Goal: Task Accomplishment & Management: Use online tool/utility

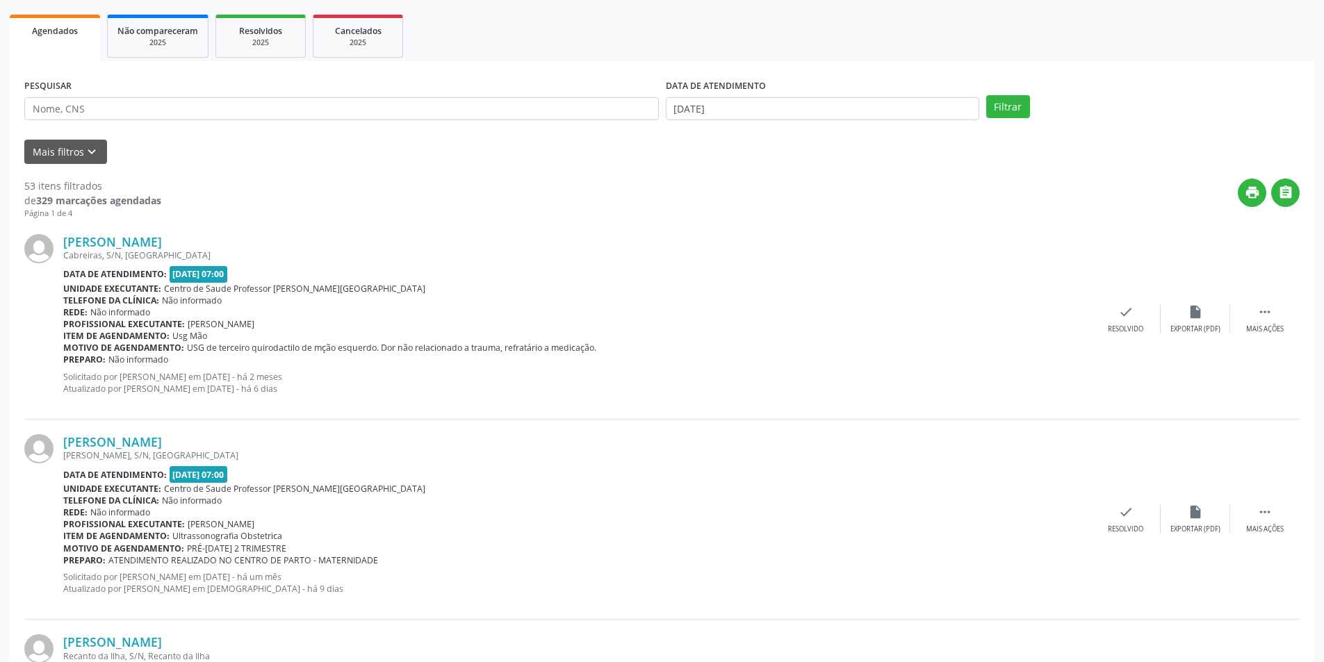
scroll to position [208, 0]
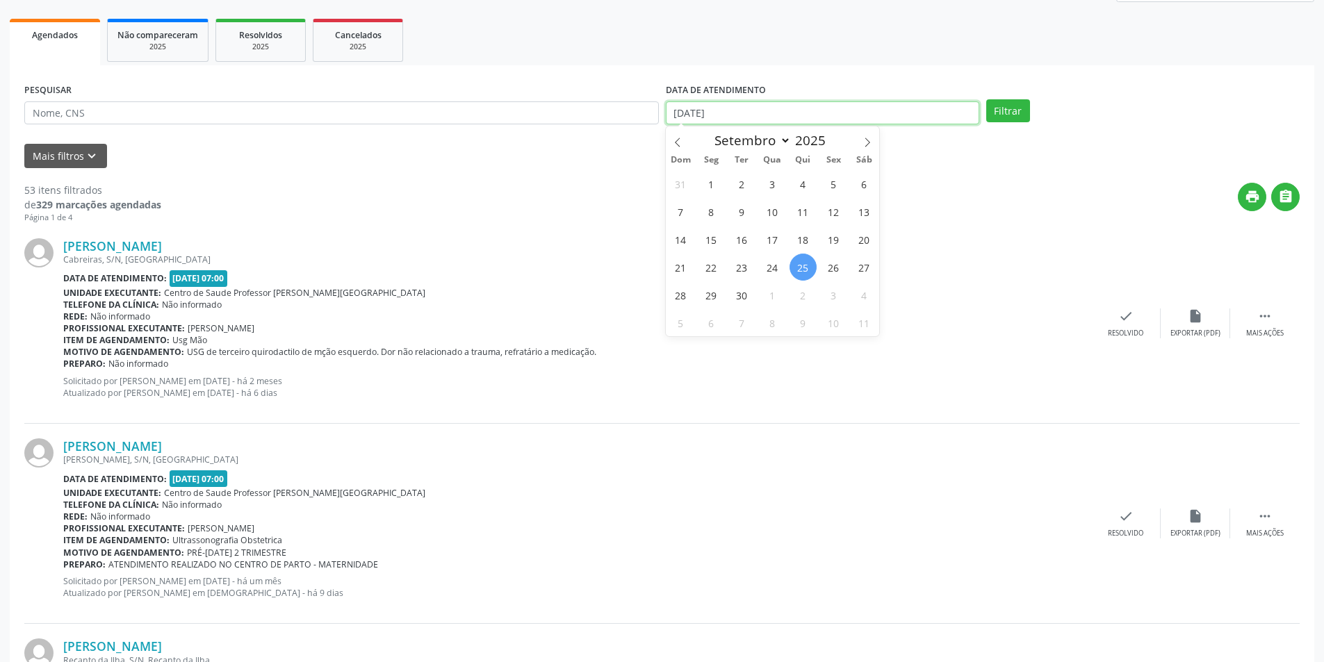
click at [773, 110] on input "[DATE]" at bounding box center [822, 113] width 313 height 24
click at [714, 181] on span "1" at bounding box center [711, 183] width 27 height 27
type input "[DATE]"
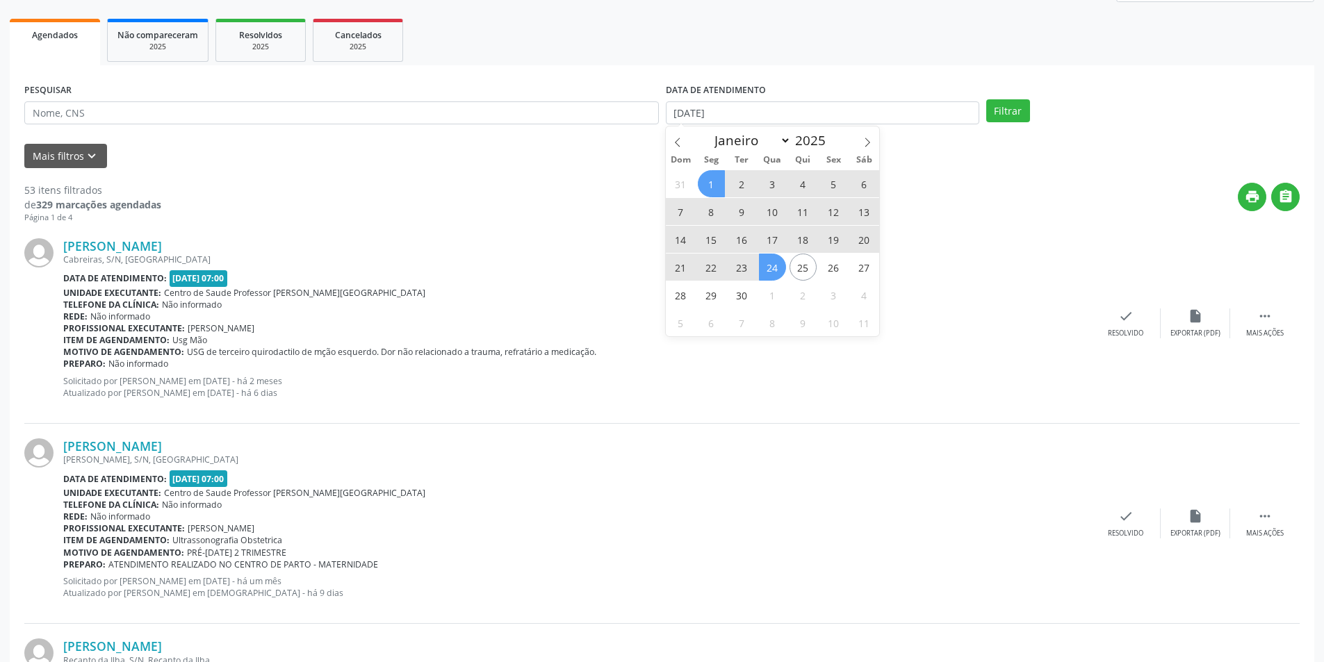
click at [772, 268] on span "24" at bounding box center [772, 267] width 27 height 27
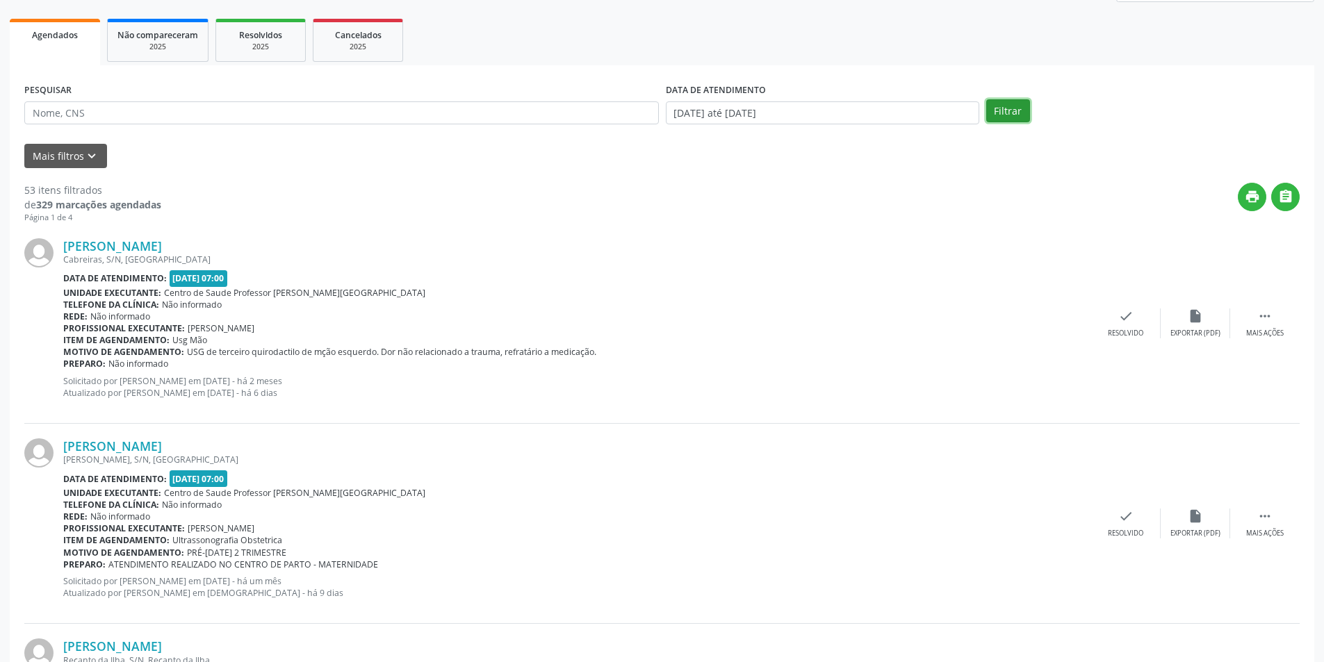
click at [998, 104] on button "Filtrar" at bounding box center [1008, 111] width 44 height 24
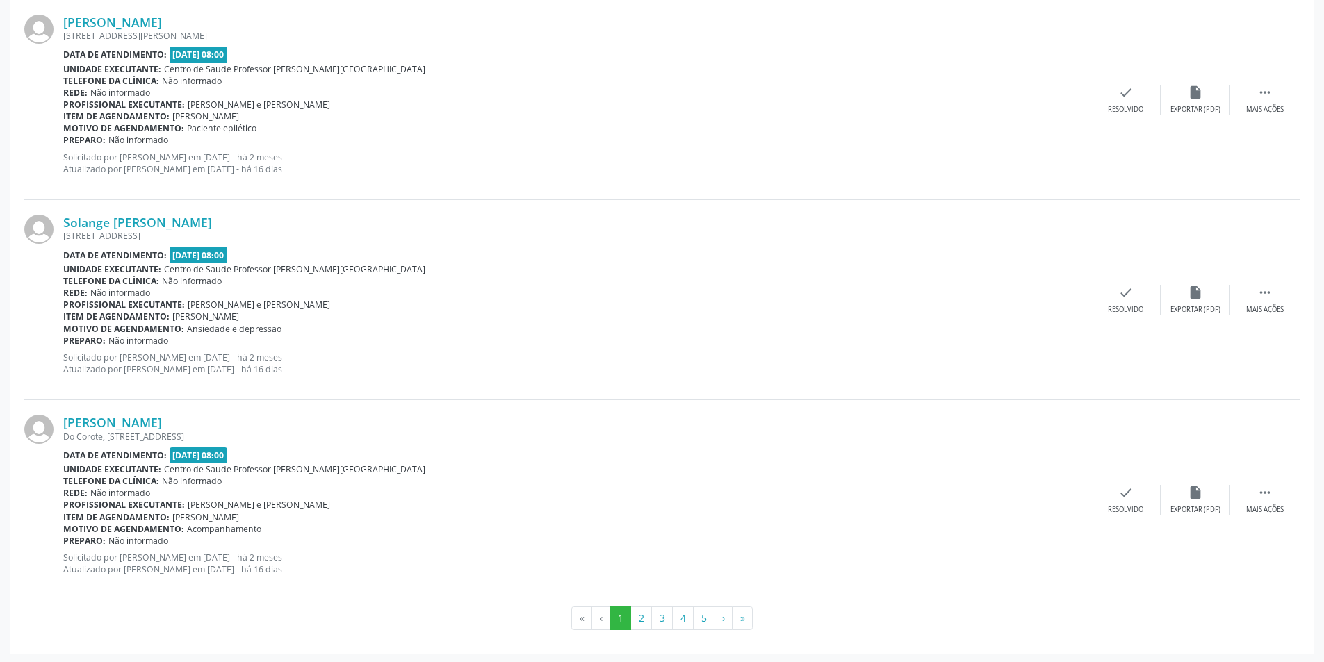
scroll to position [2867, 0]
click at [637, 617] on button "2" at bounding box center [641, 616] width 22 height 24
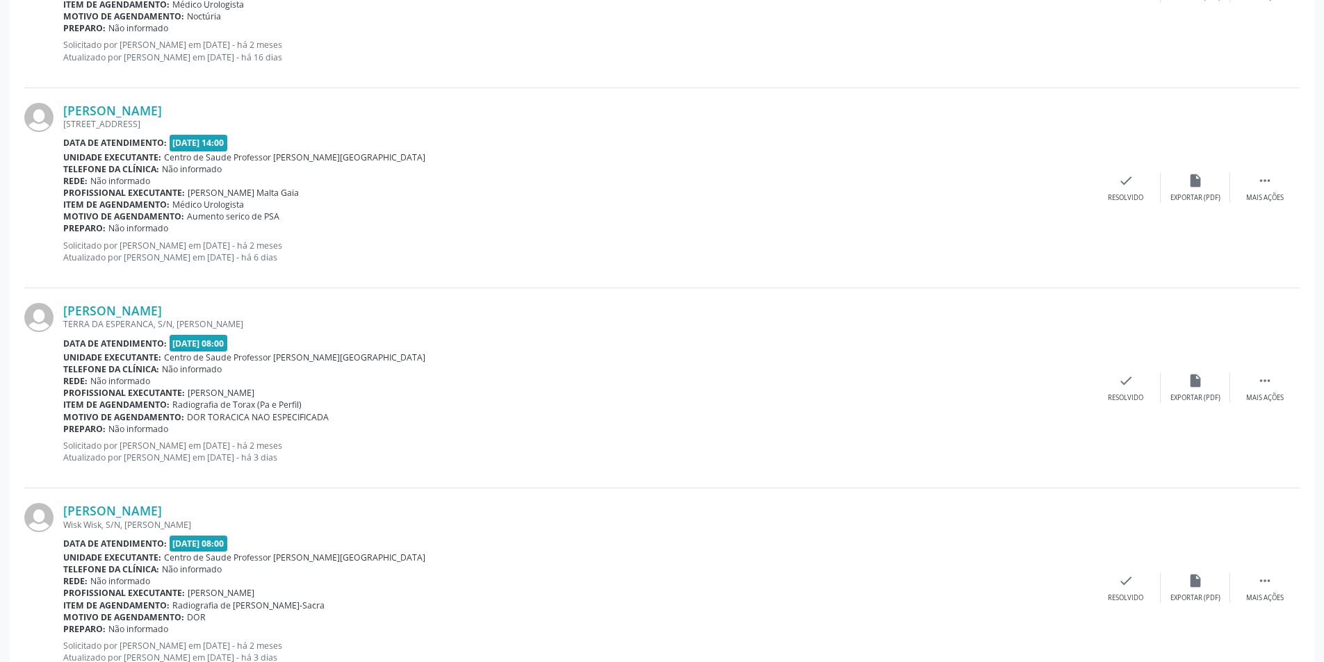
scroll to position [2838, 0]
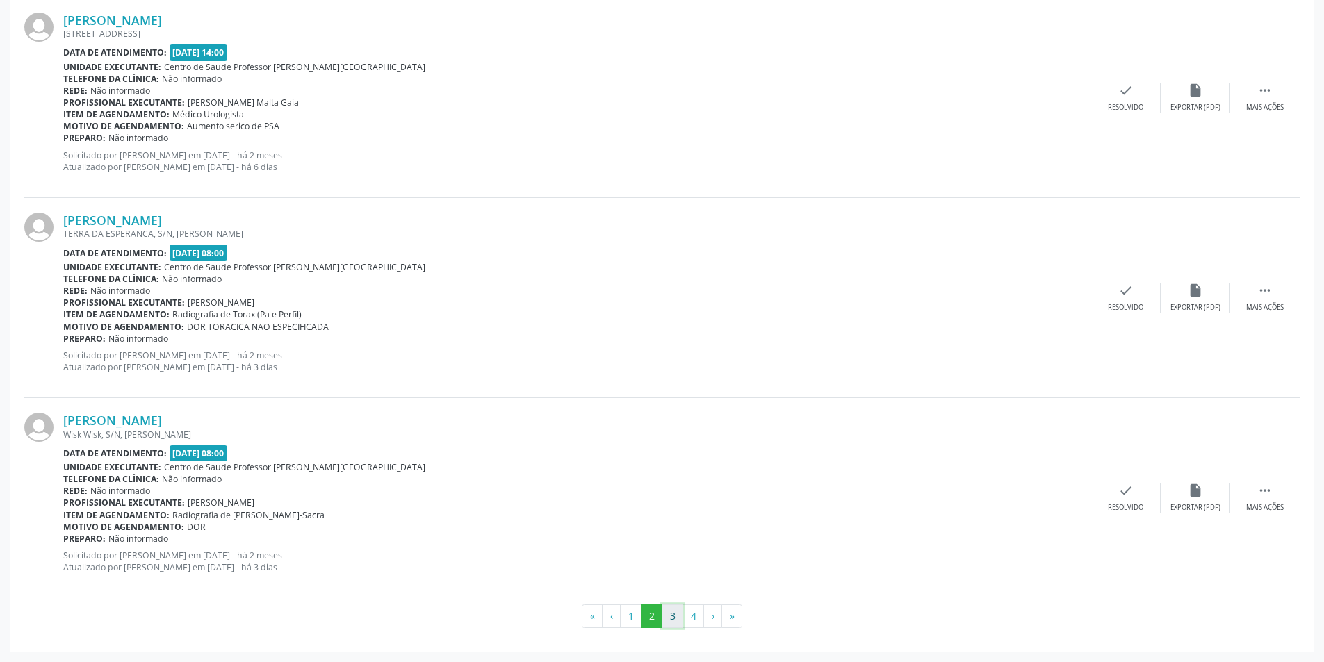
click at [668, 626] on button "3" at bounding box center [672, 616] width 22 height 24
click at [630, 613] on button "1" at bounding box center [631, 616] width 22 height 24
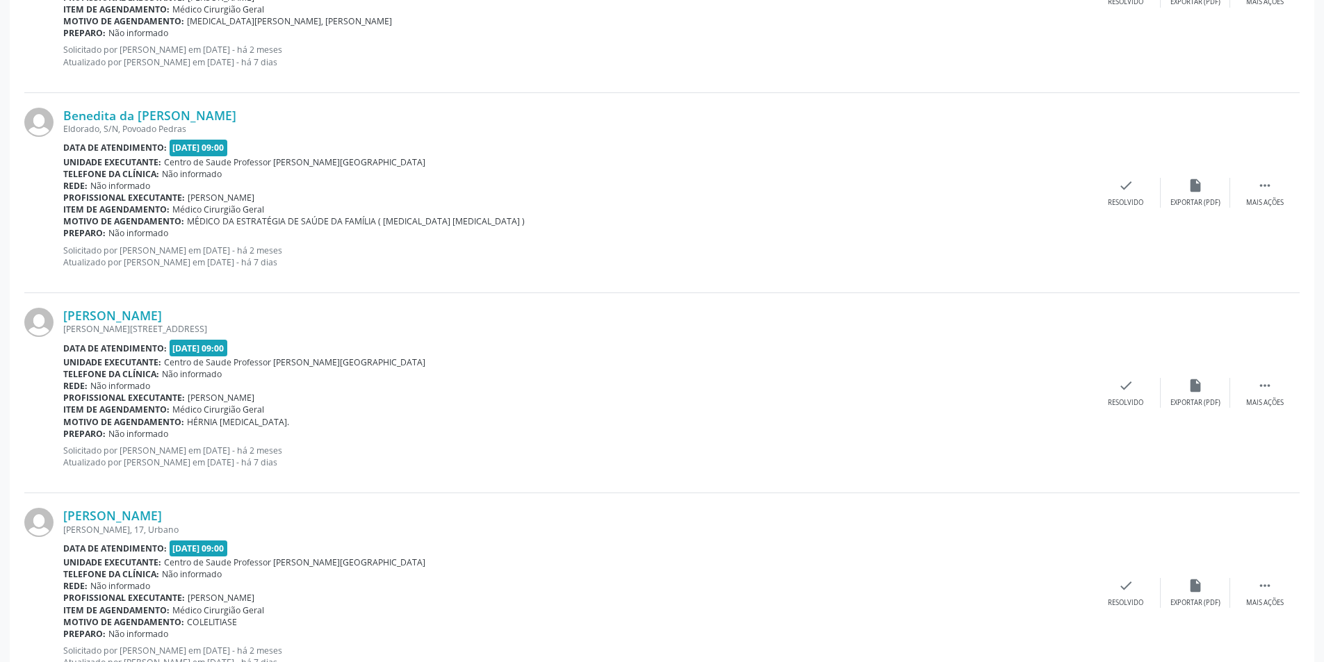
scroll to position [2849, 0]
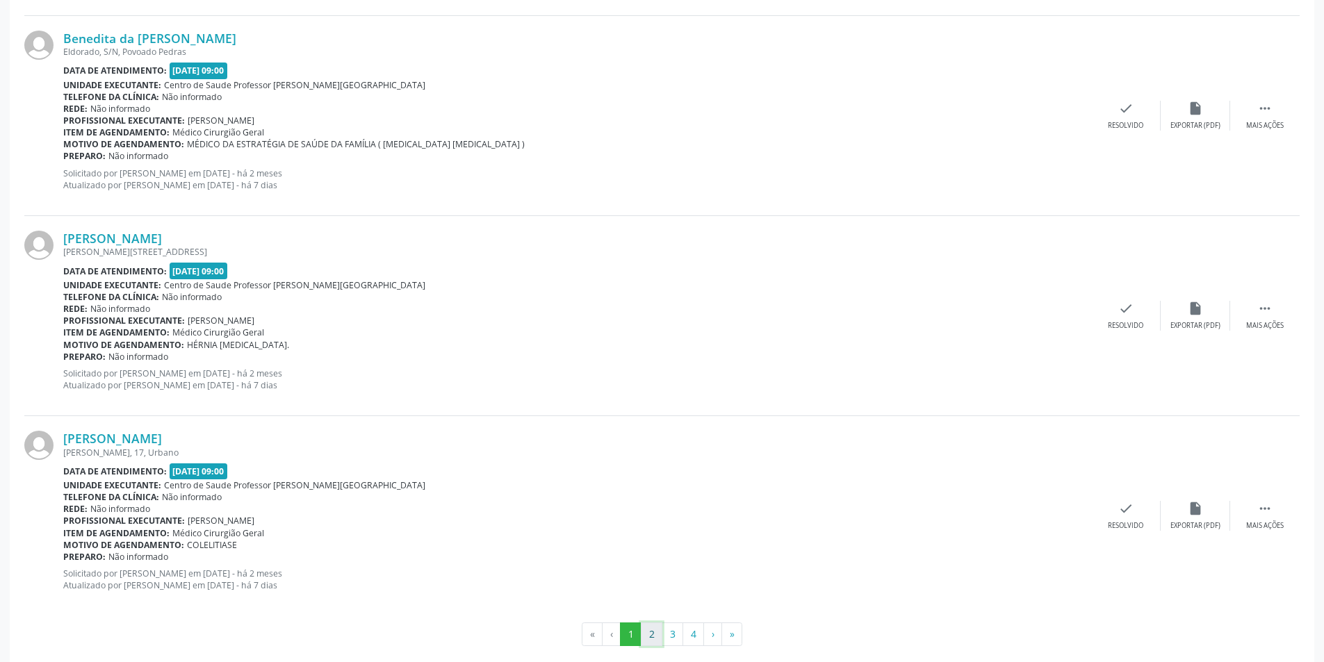
click at [652, 634] on button "2" at bounding box center [652, 635] width 22 height 24
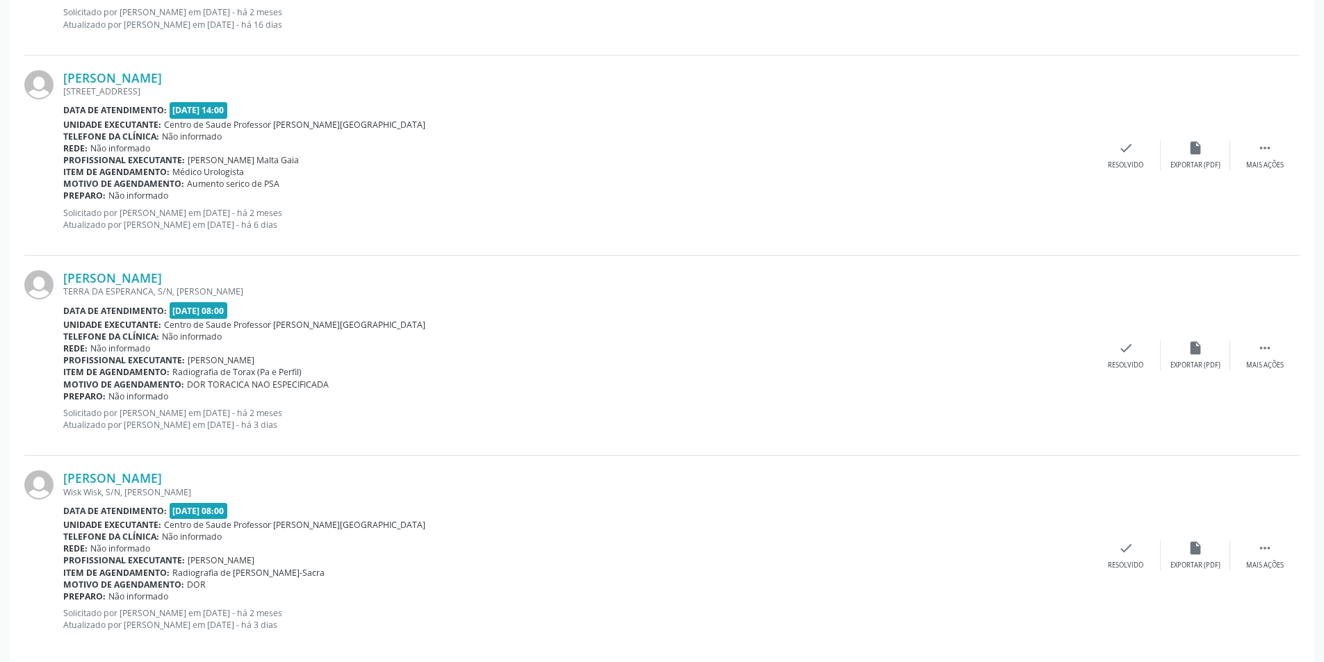
scroll to position [2838, 0]
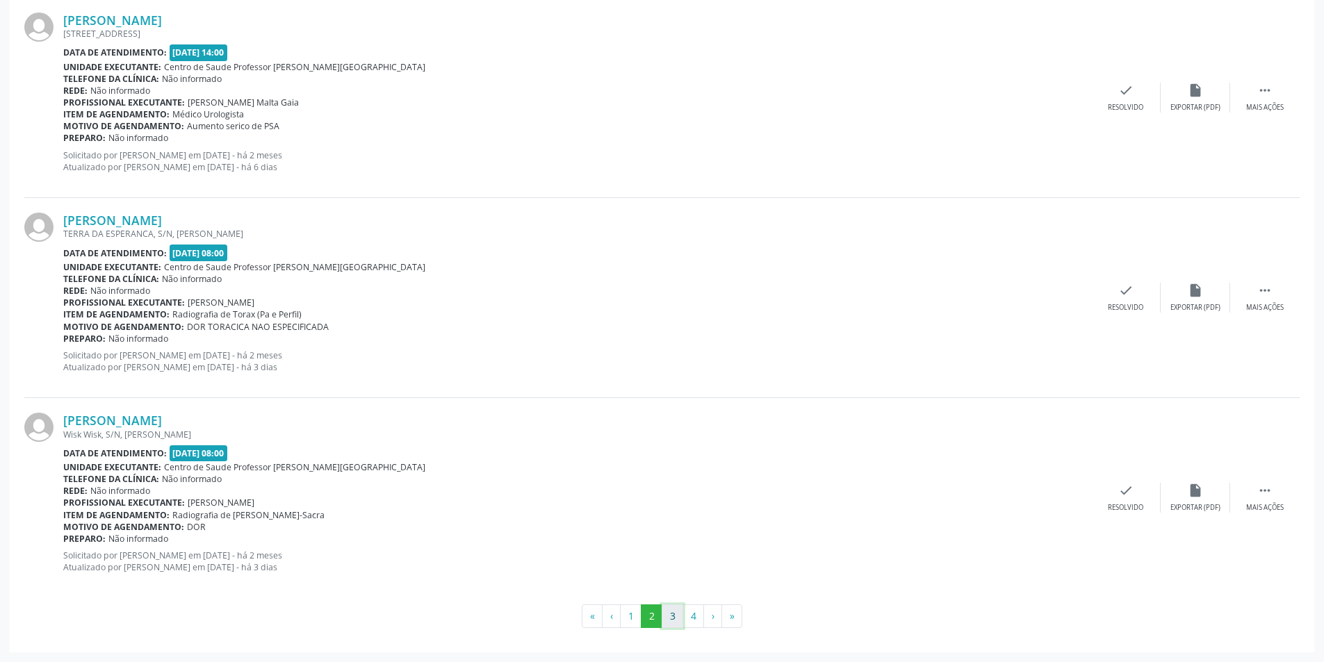
click at [671, 625] on button "3" at bounding box center [672, 616] width 22 height 24
click at [631, 614] on button "1" at bounding box center [631, 616] width 22 height 24
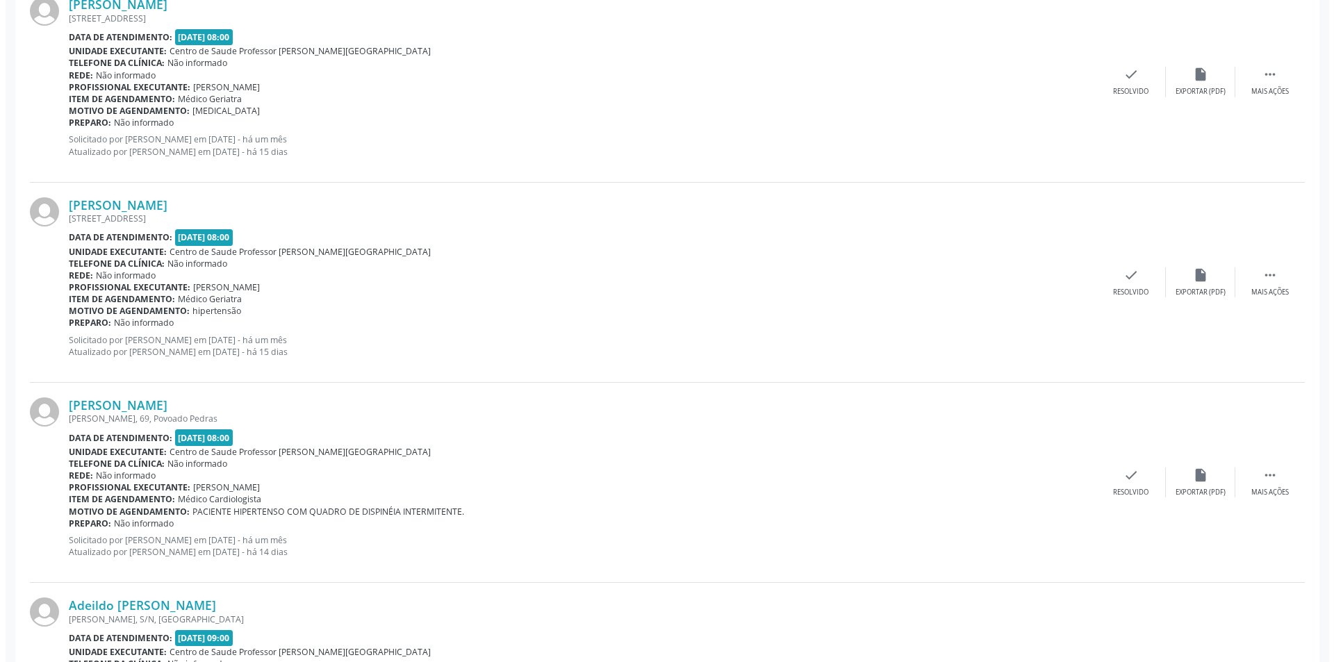
scroll to position [1876, 0]
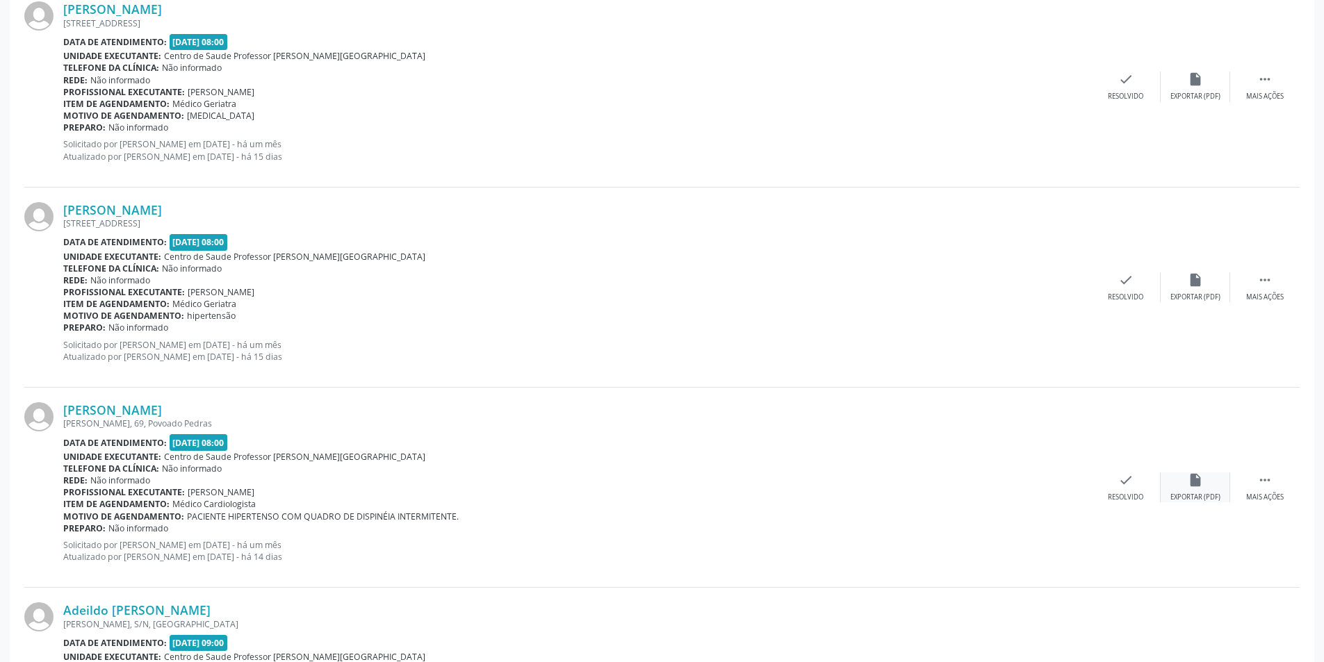
click at [1197, 493] on div "Exportar (PDF)" at bounding box center [1195, 498] width 50 height 10
click at [1146, 490] on div "check Resolvido" at bounding box center [1125, 487] width 69 height 30
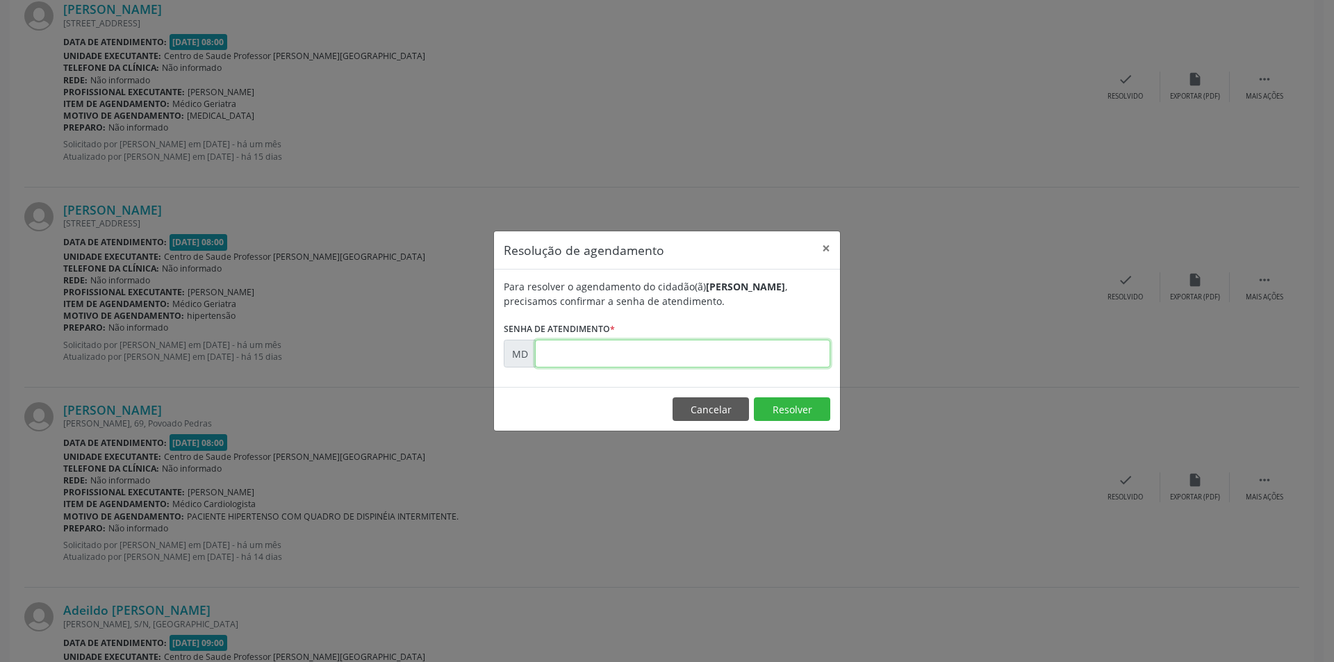
paste input "00007316"
type input "00007316"
click at [772, 410] on button "Resolver" at bounding box center [792, 409] width 76 height 24
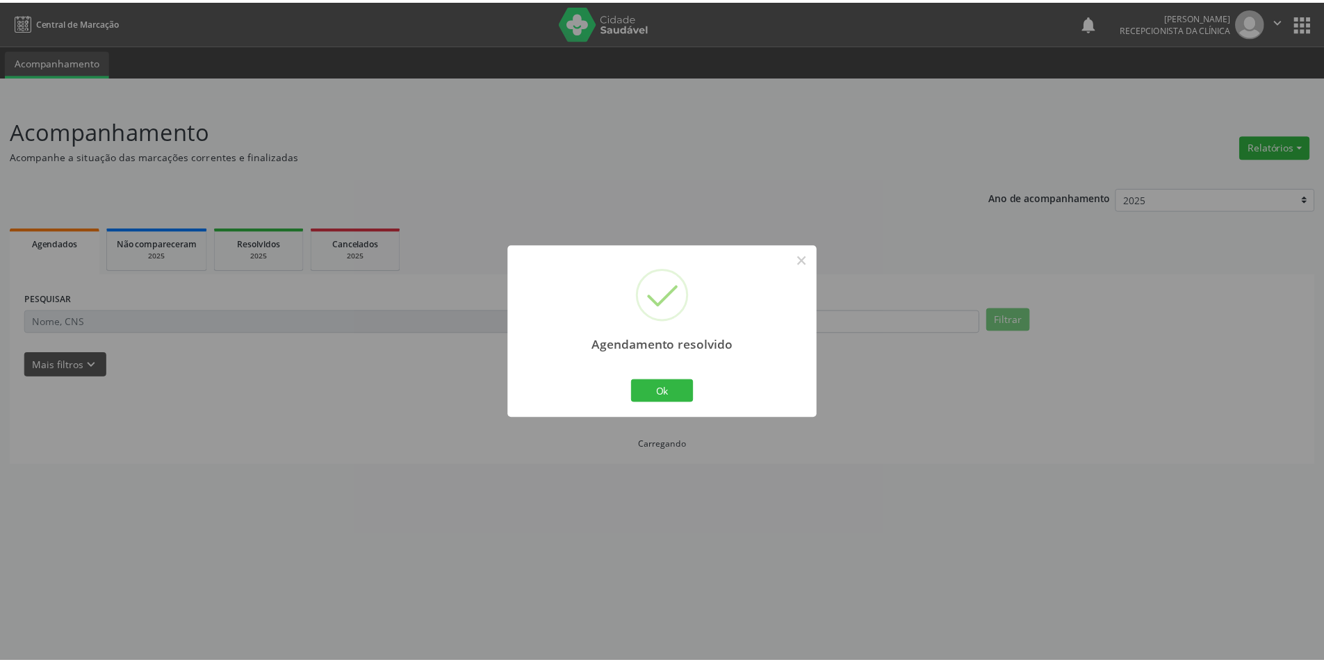
scroll to position [0, 0]
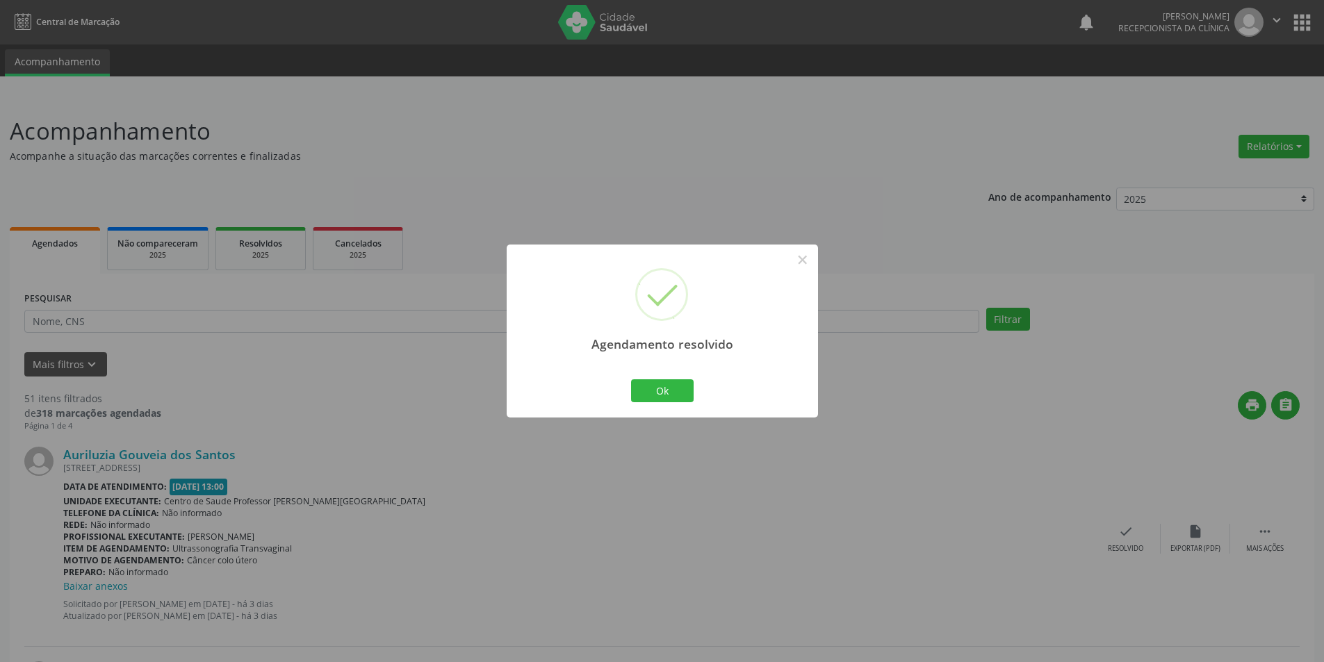
click at [680, 404] on div "Ok Cancel" at bounding box center [661, 390] width 69 height 29
click at [682, 390] on button "Ok" at bounding box center [662, 391] width 63 height 24
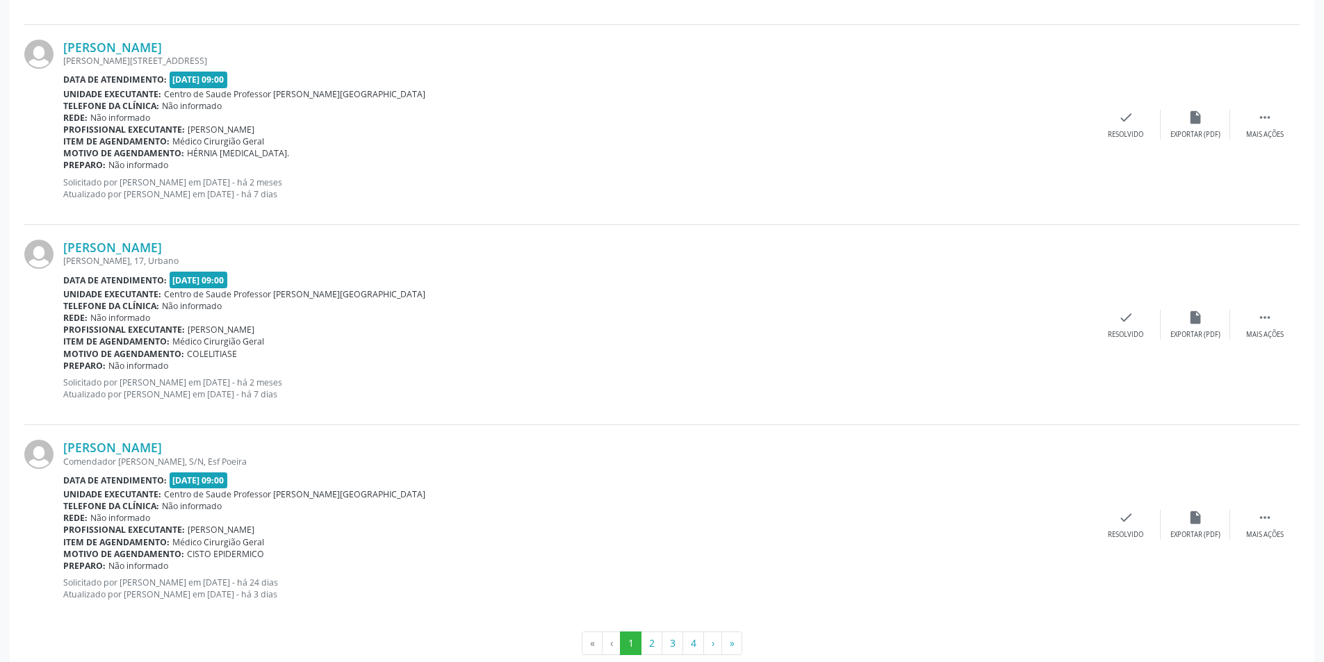
scroll to position [2867, 0]
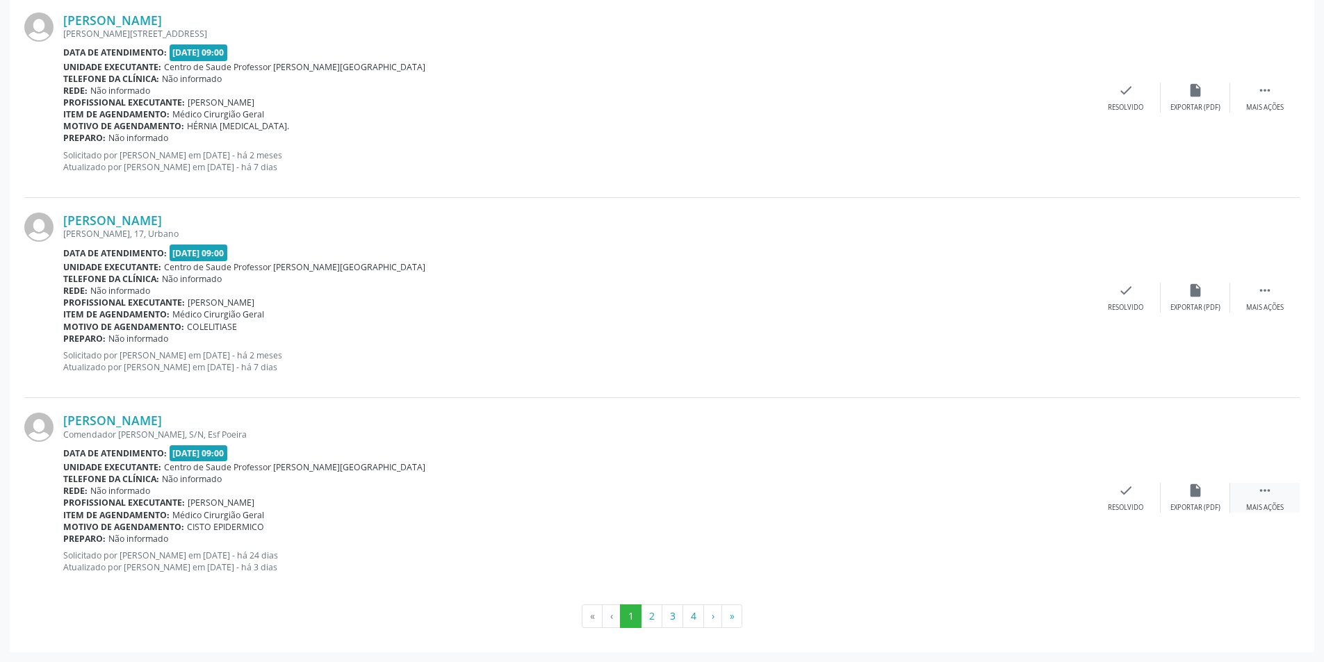
click at [1272, 491] on icon "" at bounding box center [1264, 490] width 15 height 15
click at [1187, 487] on icon "alarm_off" at bounding box center [1194, 490] width 15 height 15
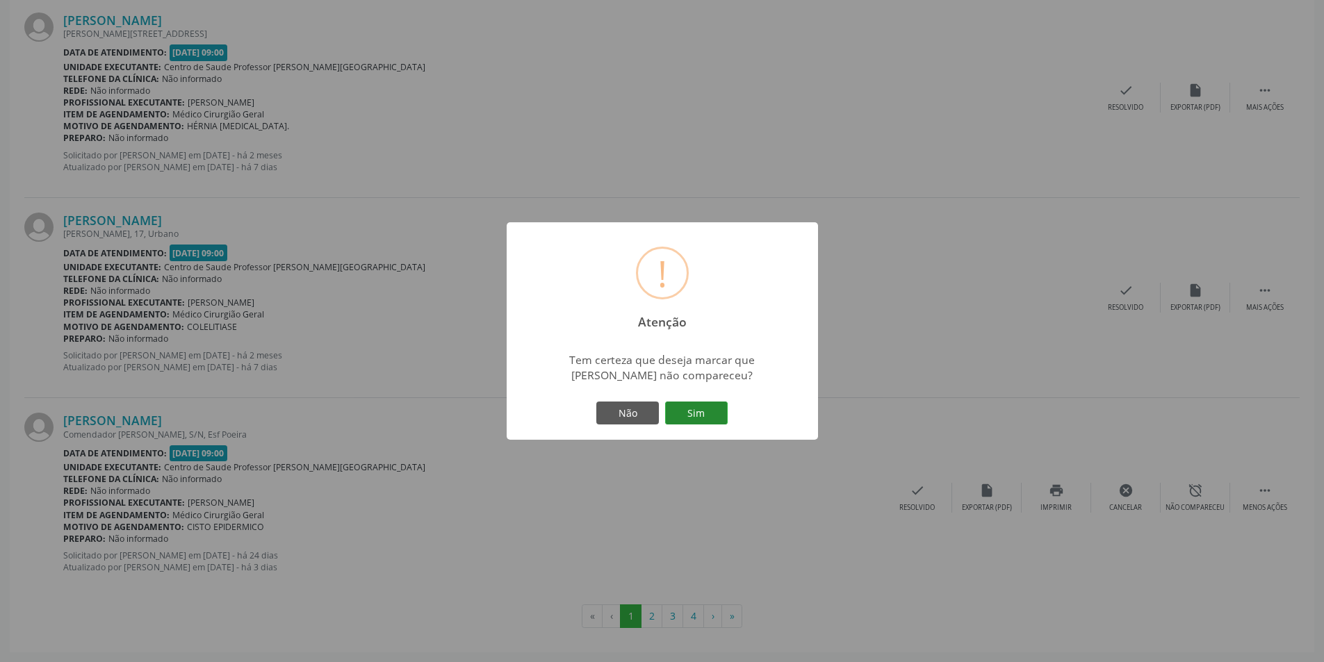
click at [691, 411] on button "Sim" at bounding box center [696, 414] width 63 height 24
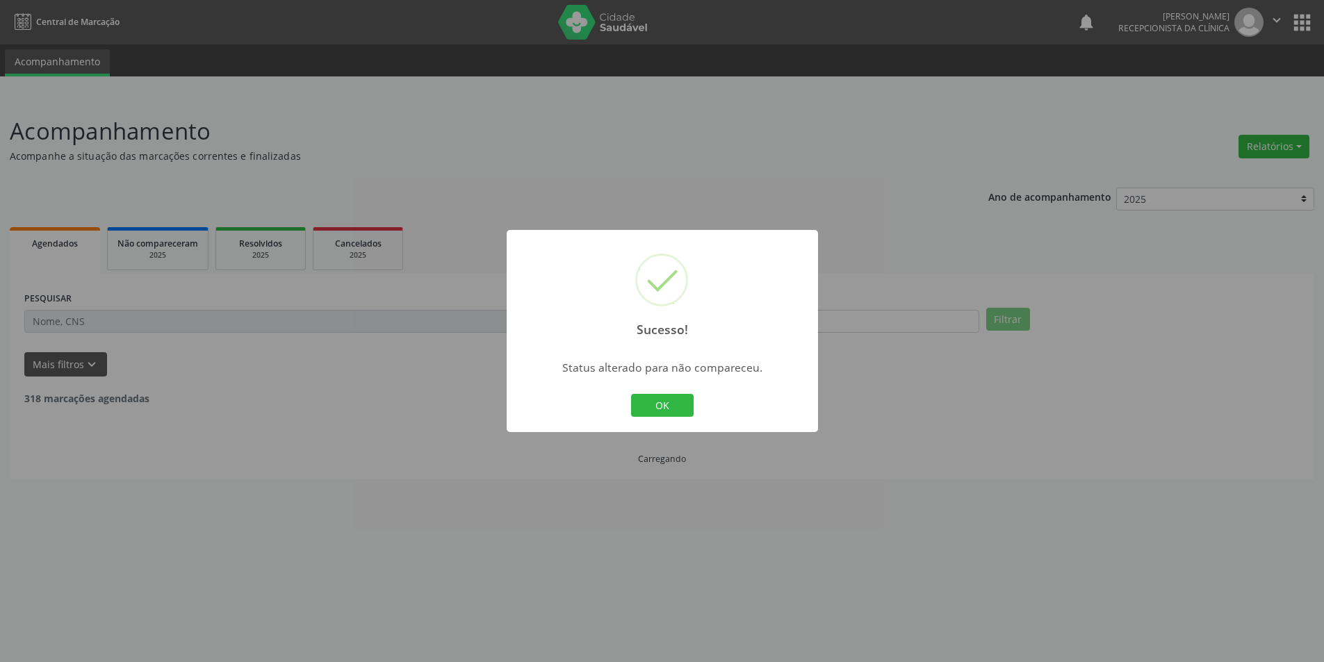
scroll to position [0, 0]
click at [682, 409] on button "OK" at bounding box center [667, 406] width 63 height 24
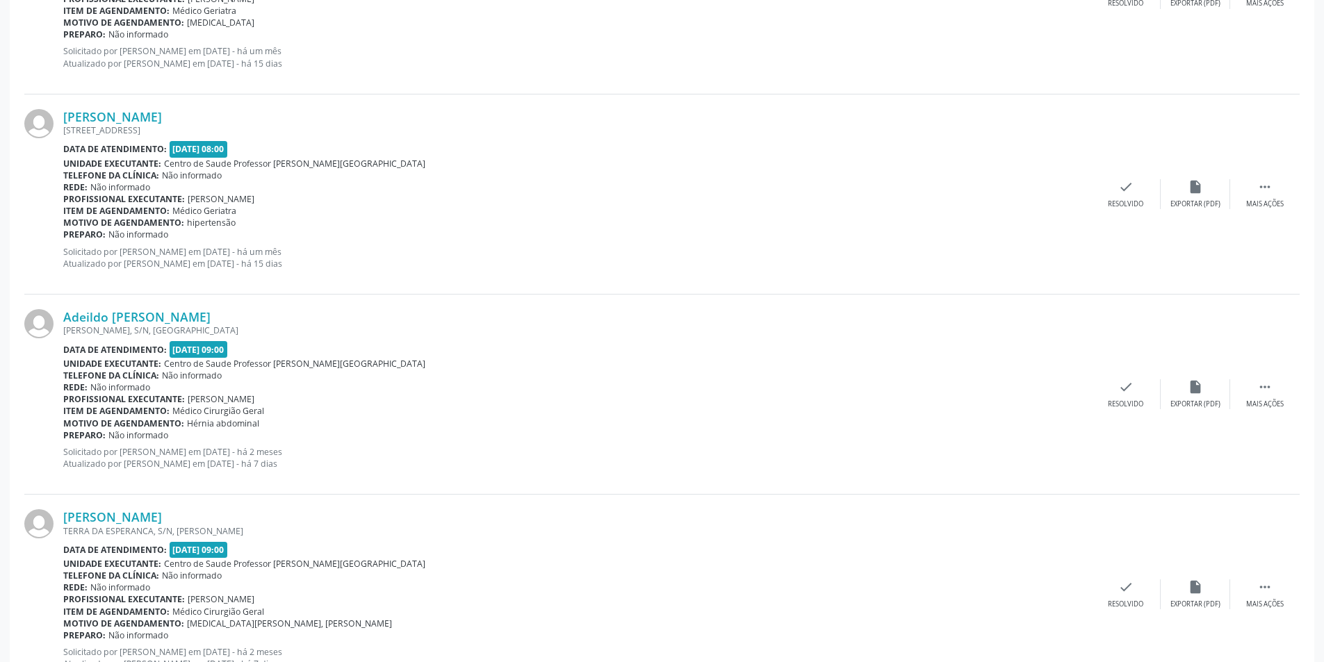
scroll to position [2015, 0]
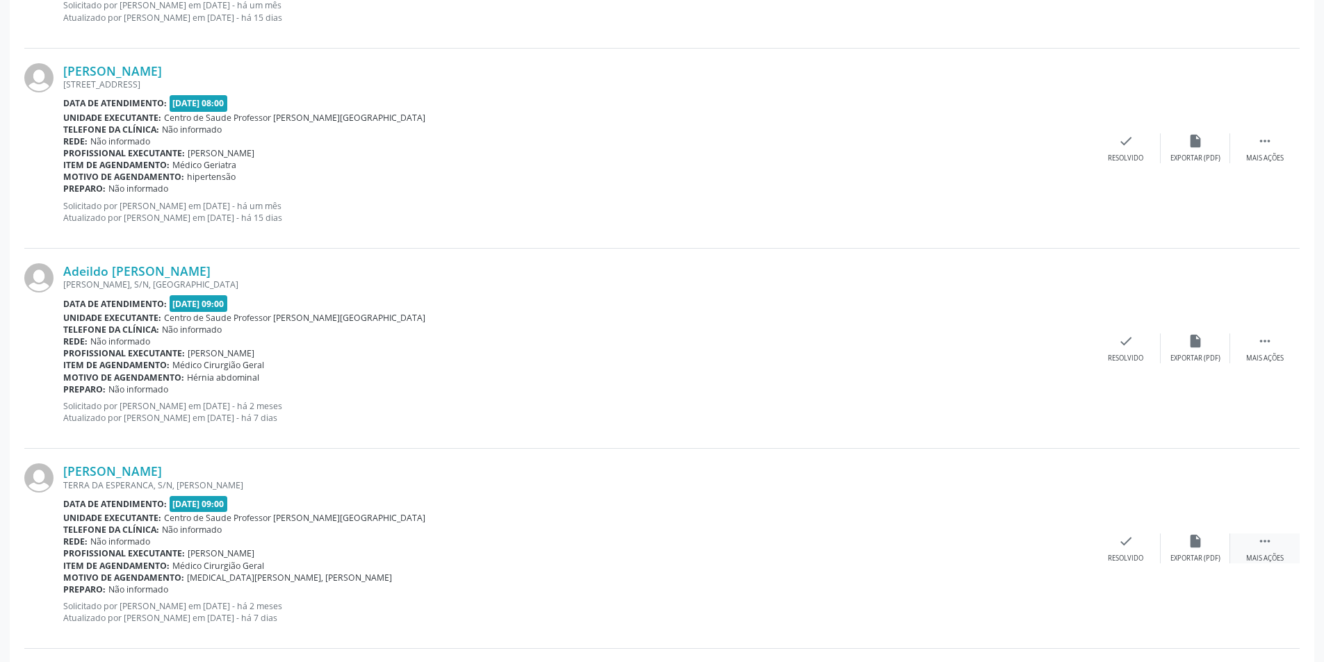
click at [1276, 547] on div " Mais ações" at bounding box center [1264, 549] width 69 height 30
click at [1197, 547] on icon "alarm_off" at bounding box center [1194, 541] width 15 height 15
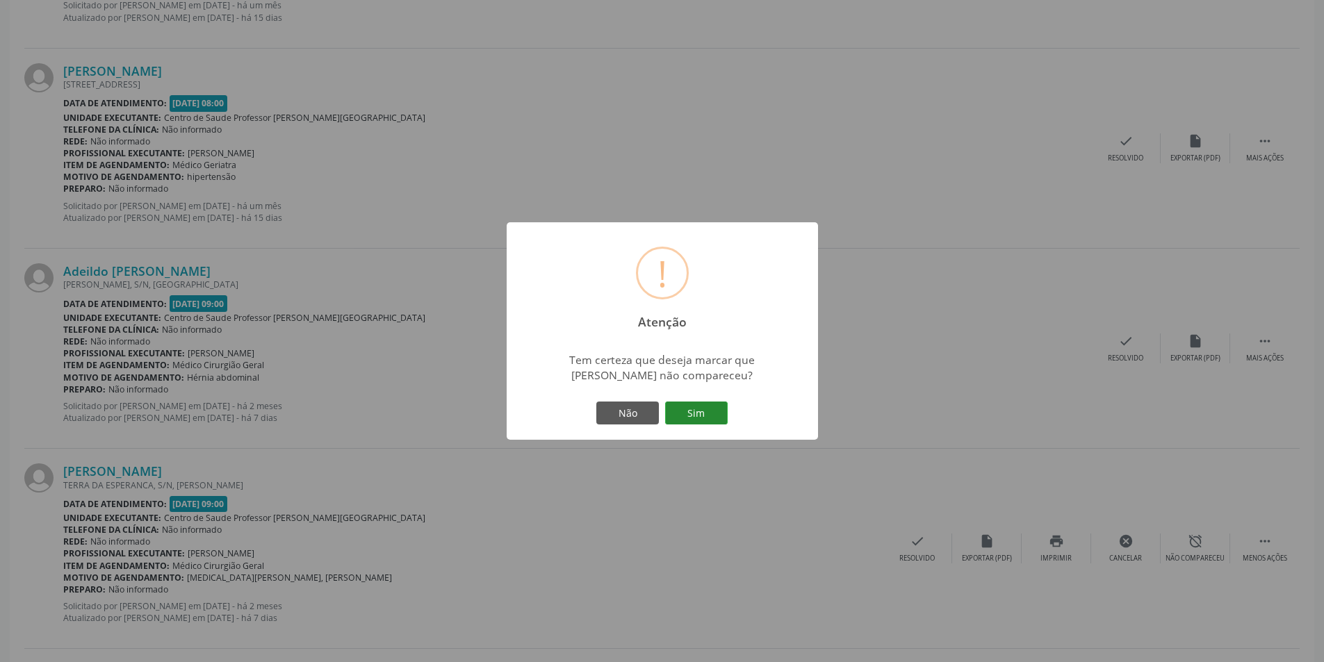
click at [721, 415] on button "Sim" at bounding box center [696, 414] width 63 height 24
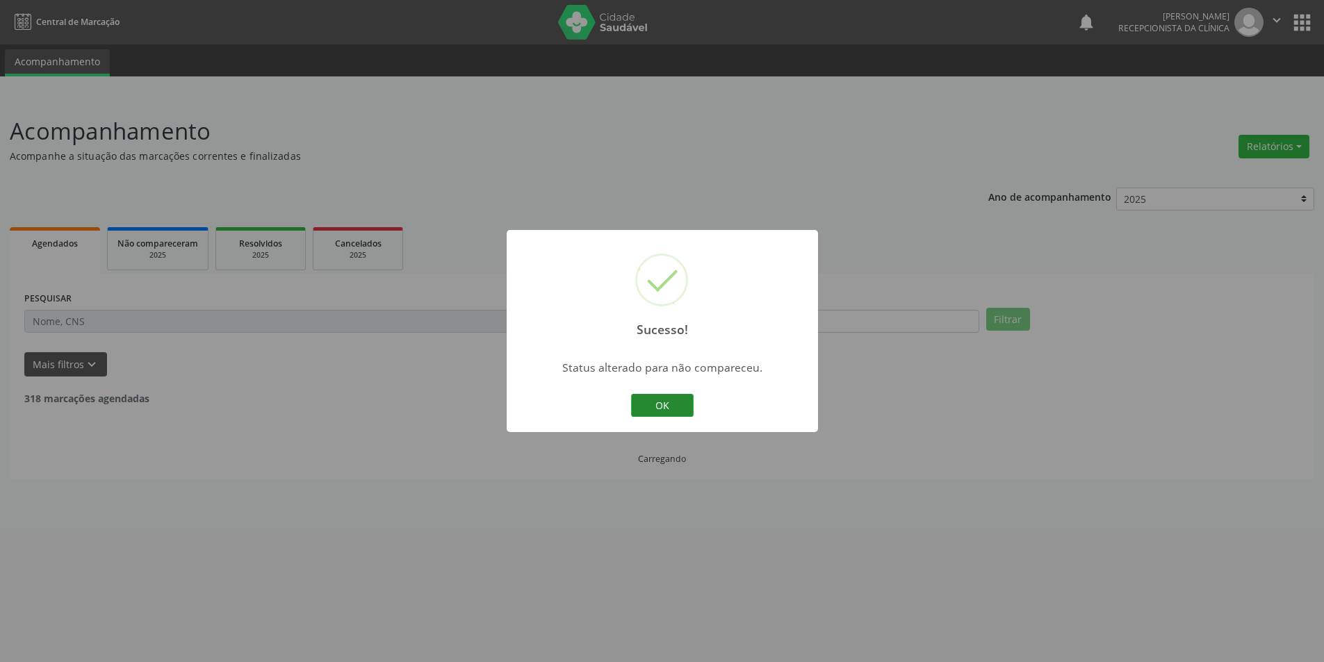
scroll to position [0, 0]
click at [676, 410] on button "OK" at bounding box center [667, 406] width 63 height 24
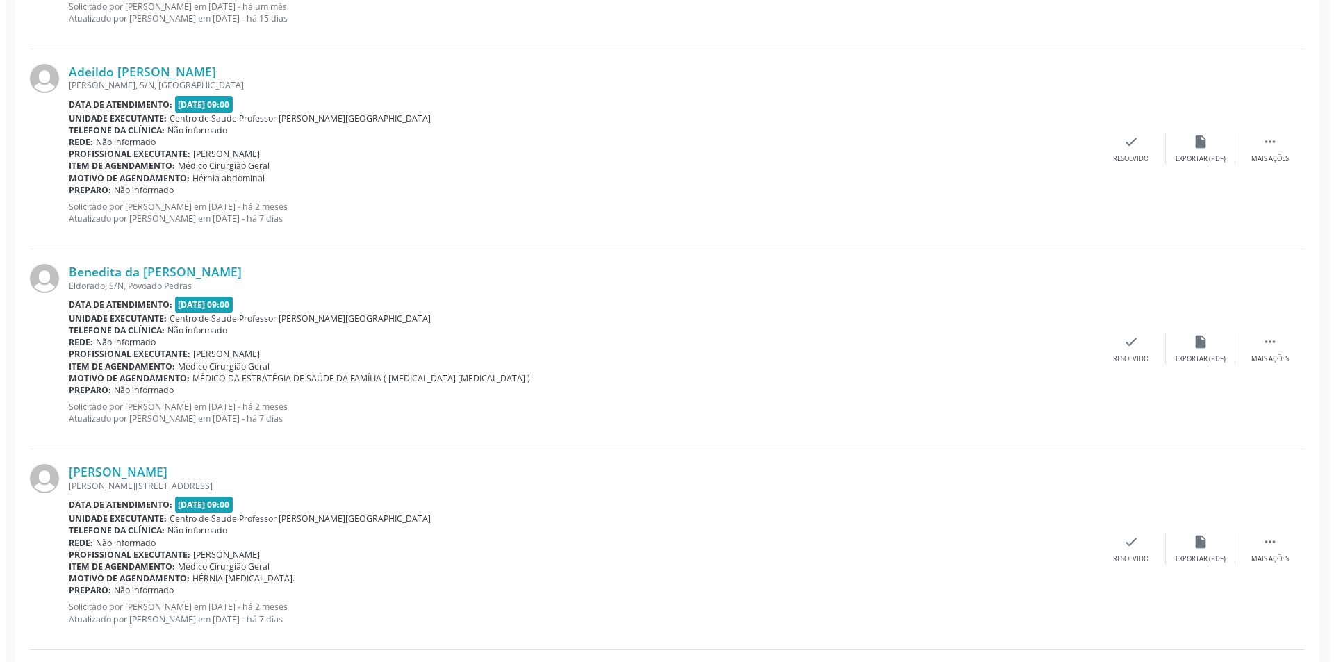
scroll to position [2223, 0]
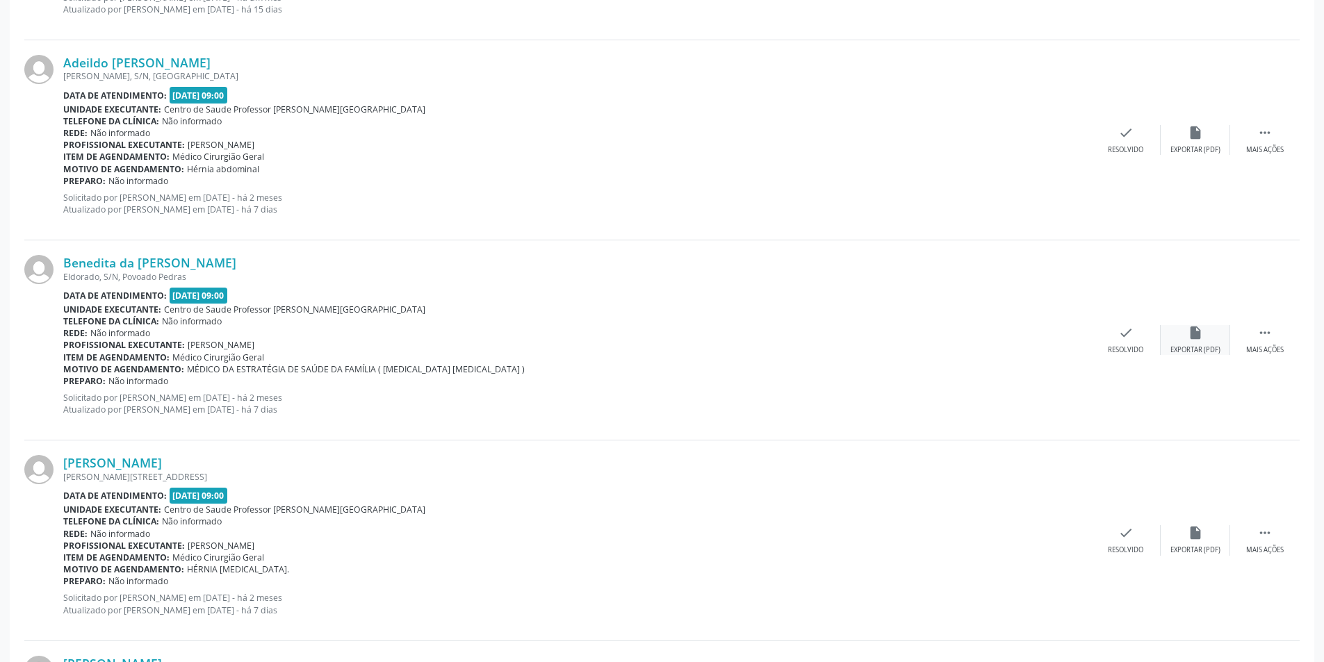
click at [1187, 345] on div "Exportar (PDF)" at bounding box center [1195, 350] width 50 height 10
click at [1128, 347] on div "Resolvido" at bounding box center [1125, 350] width 35 height 10
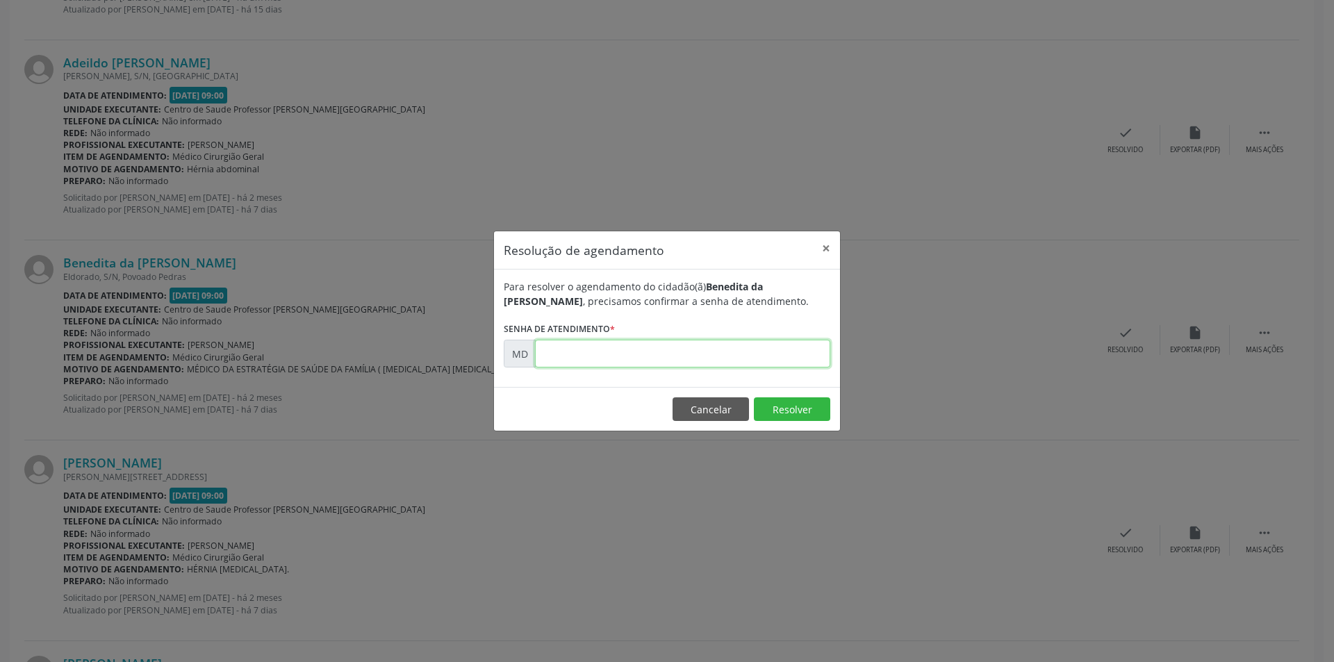
paste input "00000437"
type input "00000437"
click at [781, 405] on button "Resolver" at bounding box center [792, 409] width 76 height 24
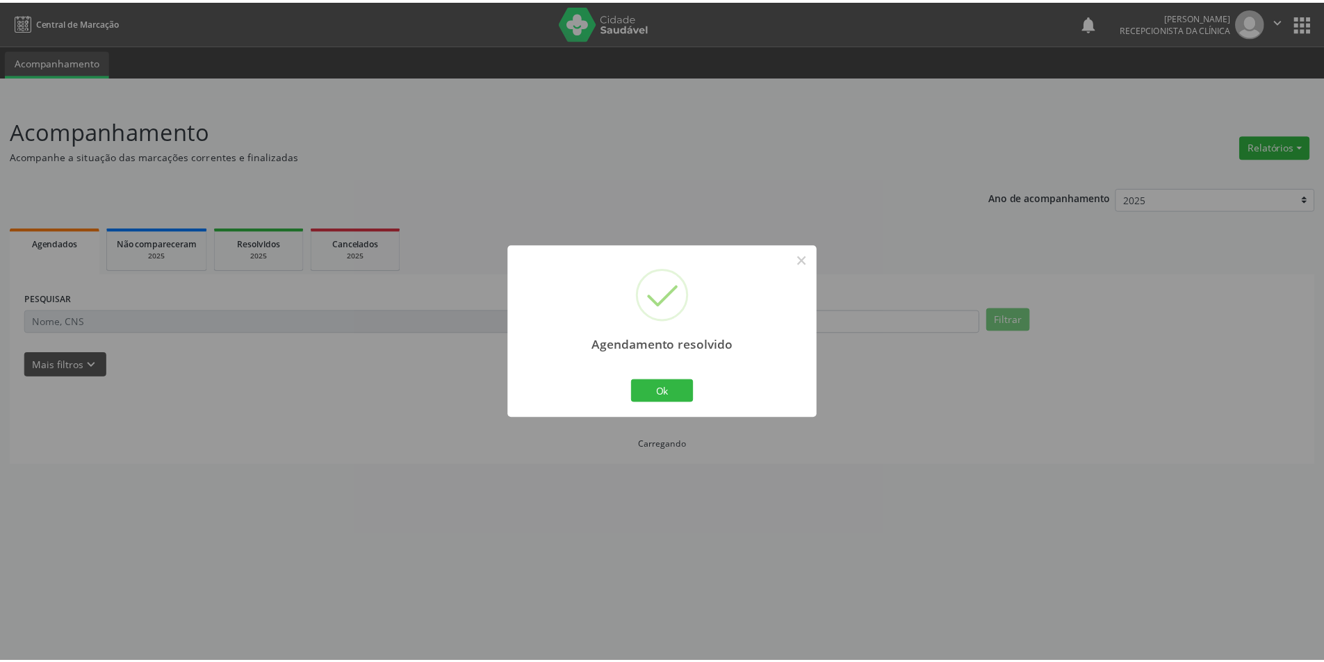
scroll to position [0, 0]
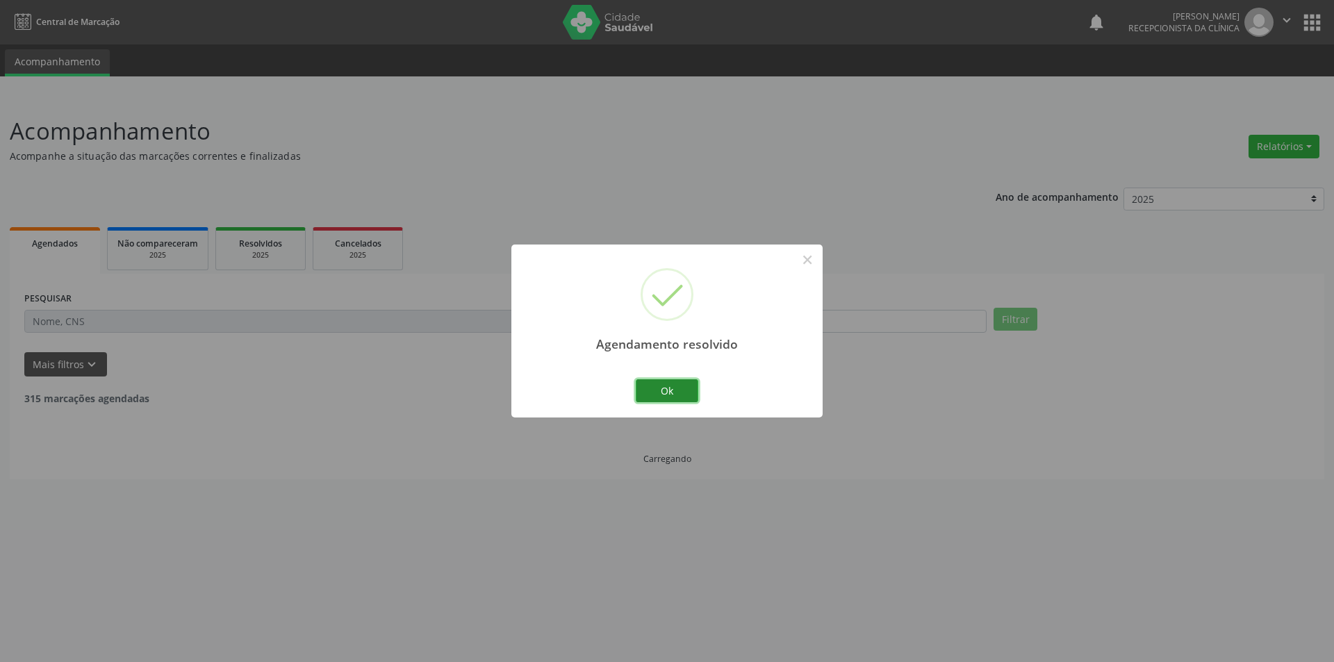
click at [647, 385] on button "Ok" at bounding box center [667, 391] width 63 height 24
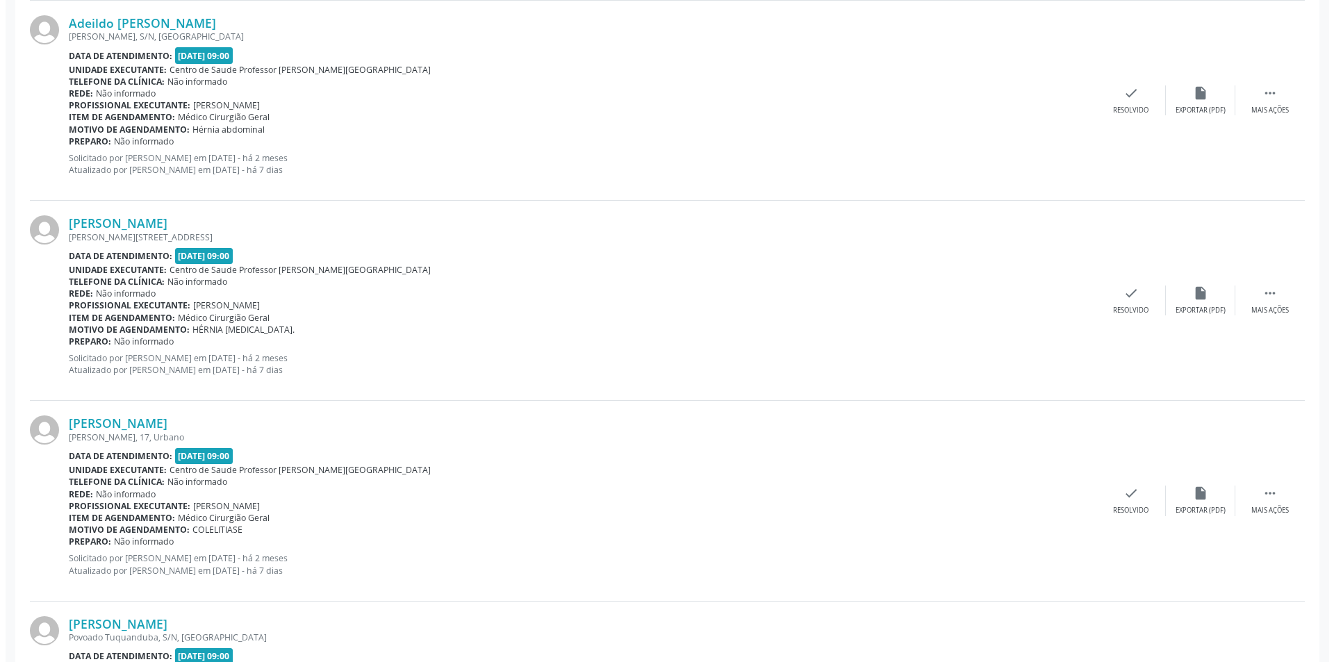
scroll to position [2362, 0]
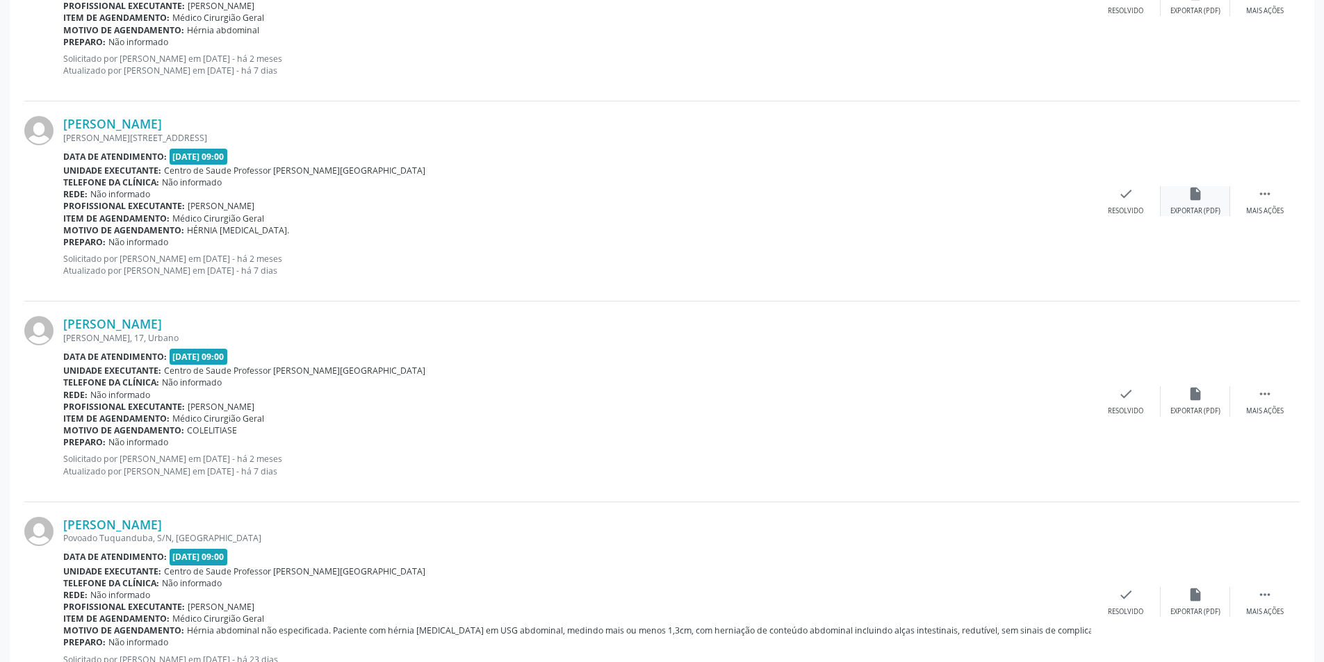
click at [1196, 206] on div "Exportar (PDF)" at bounding box center [1195, 211] width 50 height 10
click at [1136, 197] on div "check Resolvido" at bounding box center [1125, 201] width 69 height 30
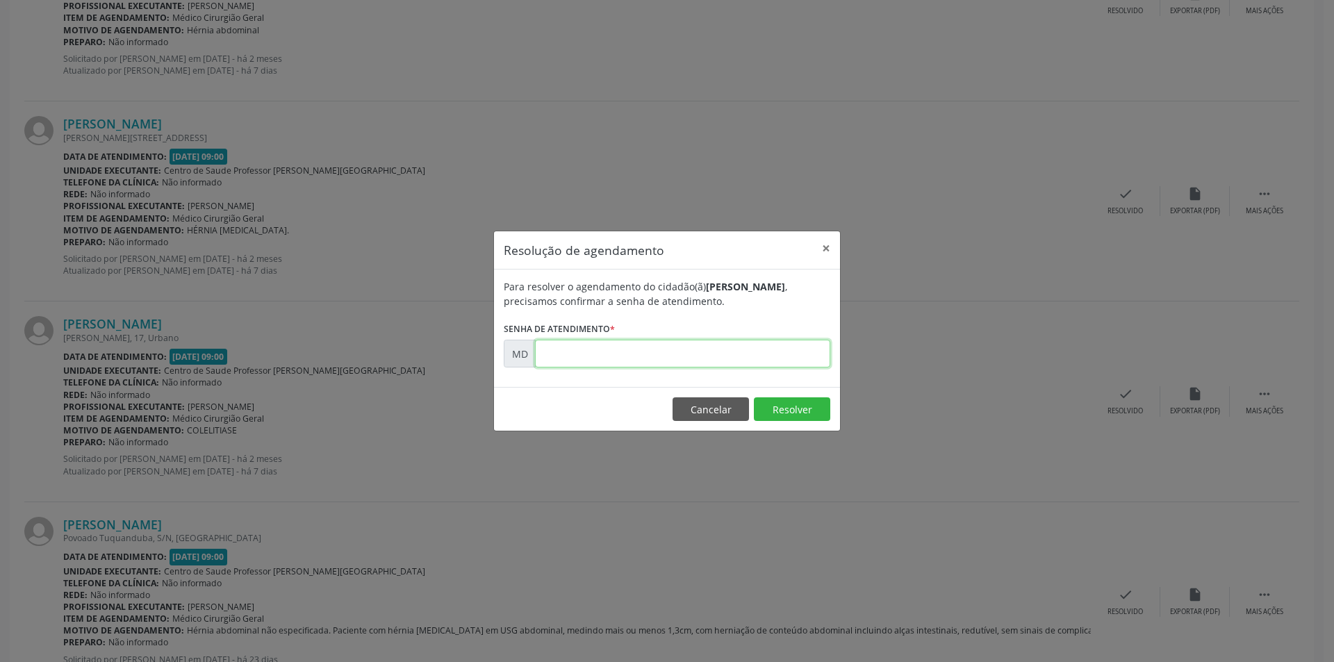
paste input "00000707"
type input "00000707"
click at [768, 416] on button "Resolver" at bounding box center [792, 409] width 76 height 24
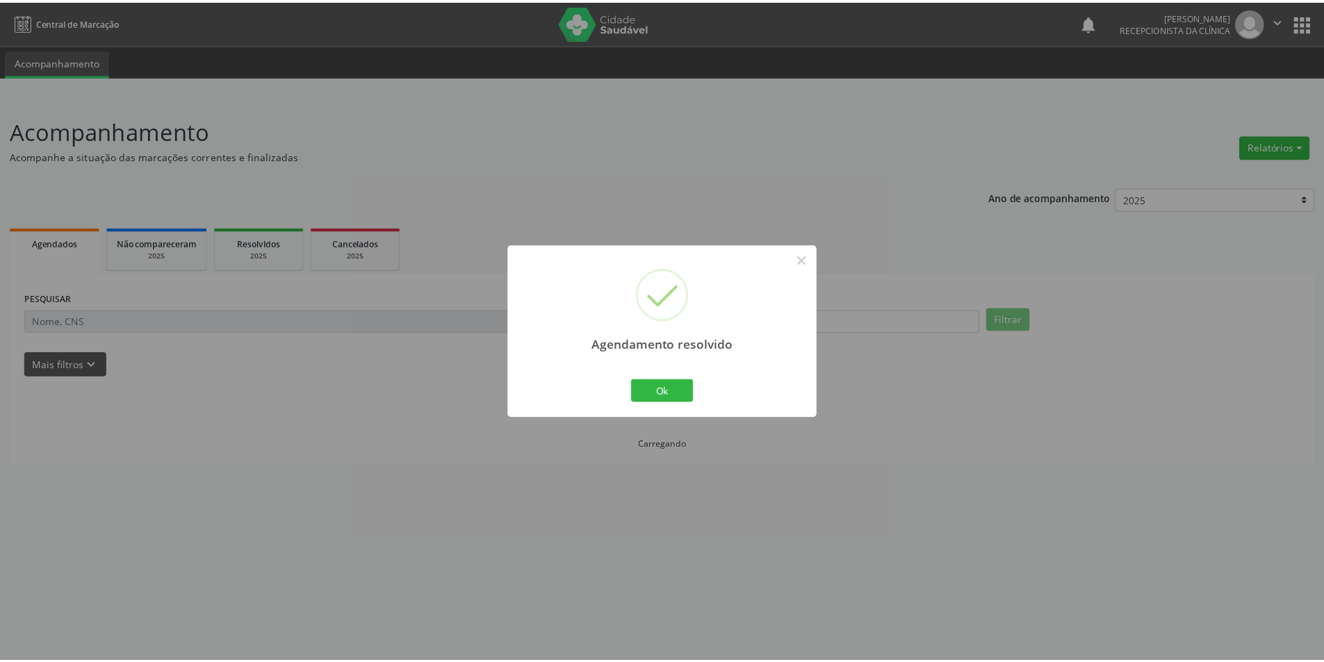
scroll to position [0, 0]
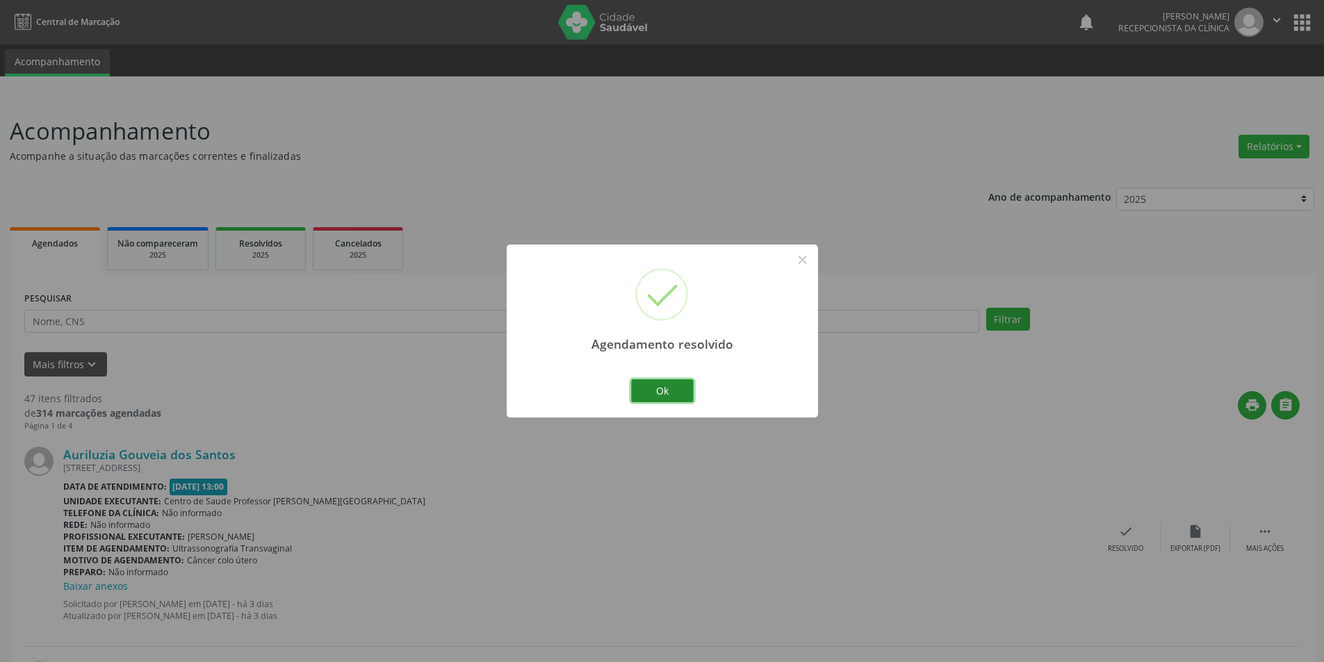
click at [671, 385] on button "Ok" at bounding box center [662, 391] width 63 height 24
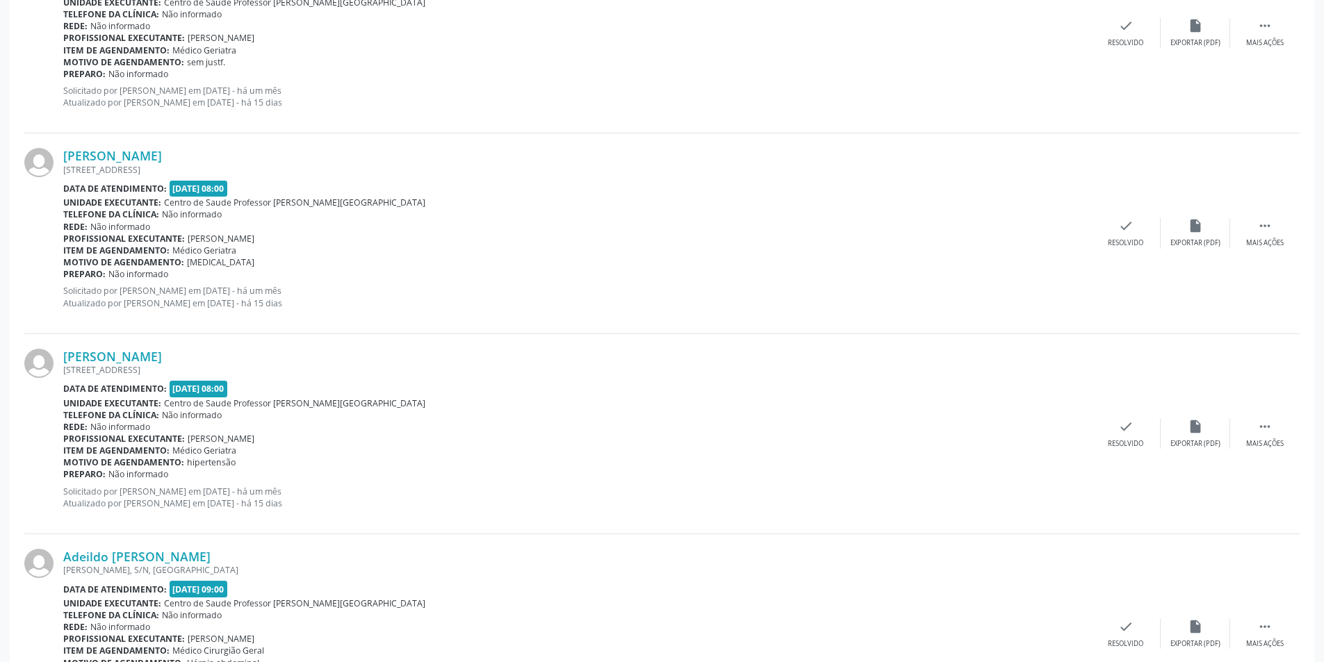
scroll to position [2015, 0]
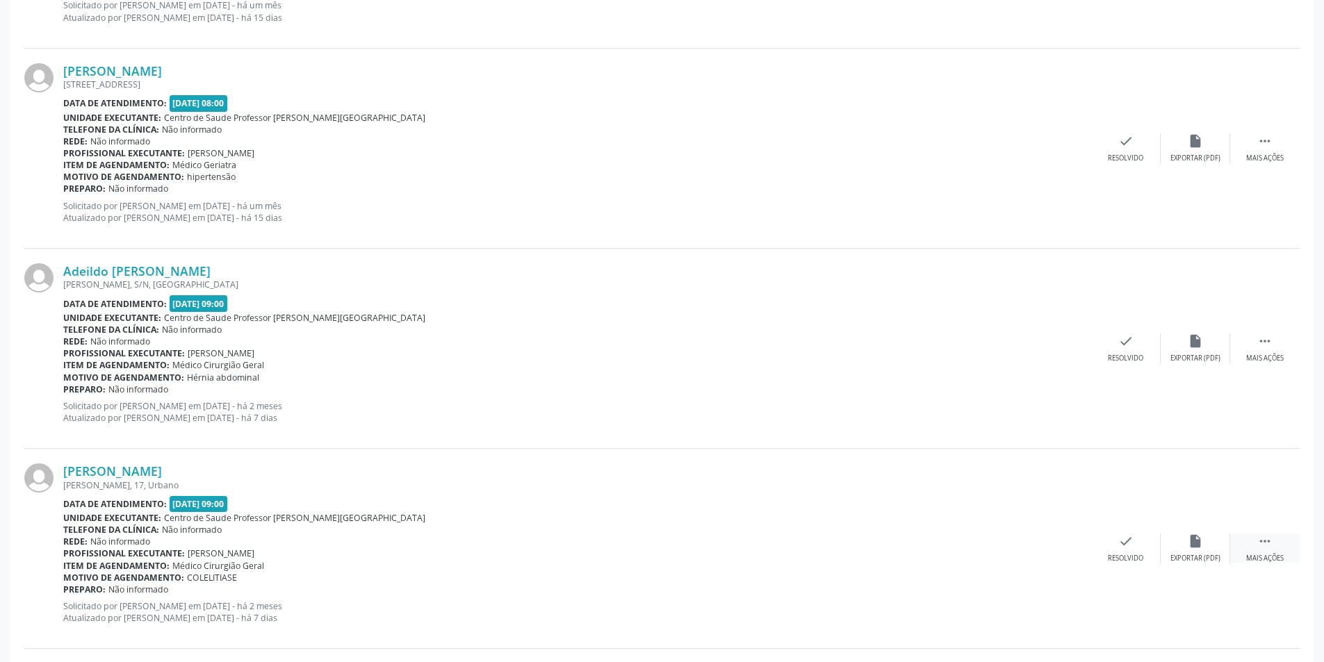
click at [1253, 557] on div "Mais ações" at bounding box center [1265, 559] width 38 height 10
click at [1196, 545] on icon "alarm_off" at bounding box center [1194, 541] width 15 height 15
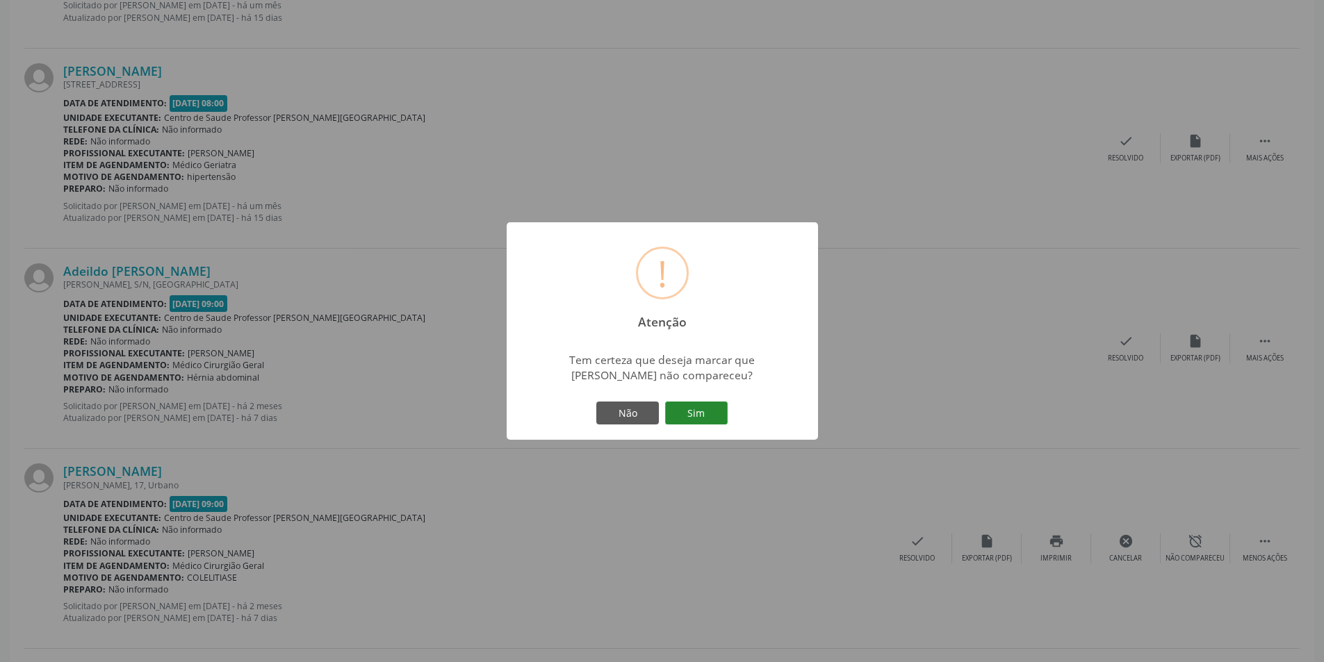
click at [686, 410] on button "Sim" at bounding box center [696, 414] width 63 height 24
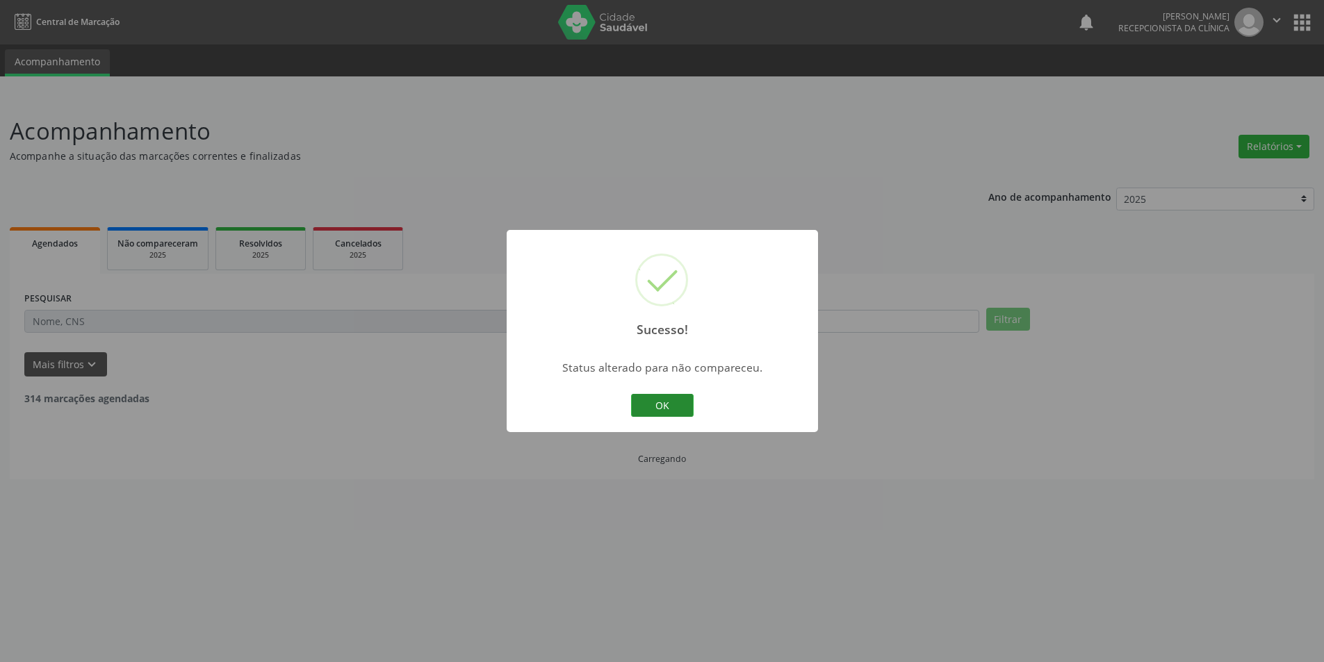
scroll to position [0, 0]
click at [661, 410] on button "OK" at bounding box center [667, 406] width 63 height 24
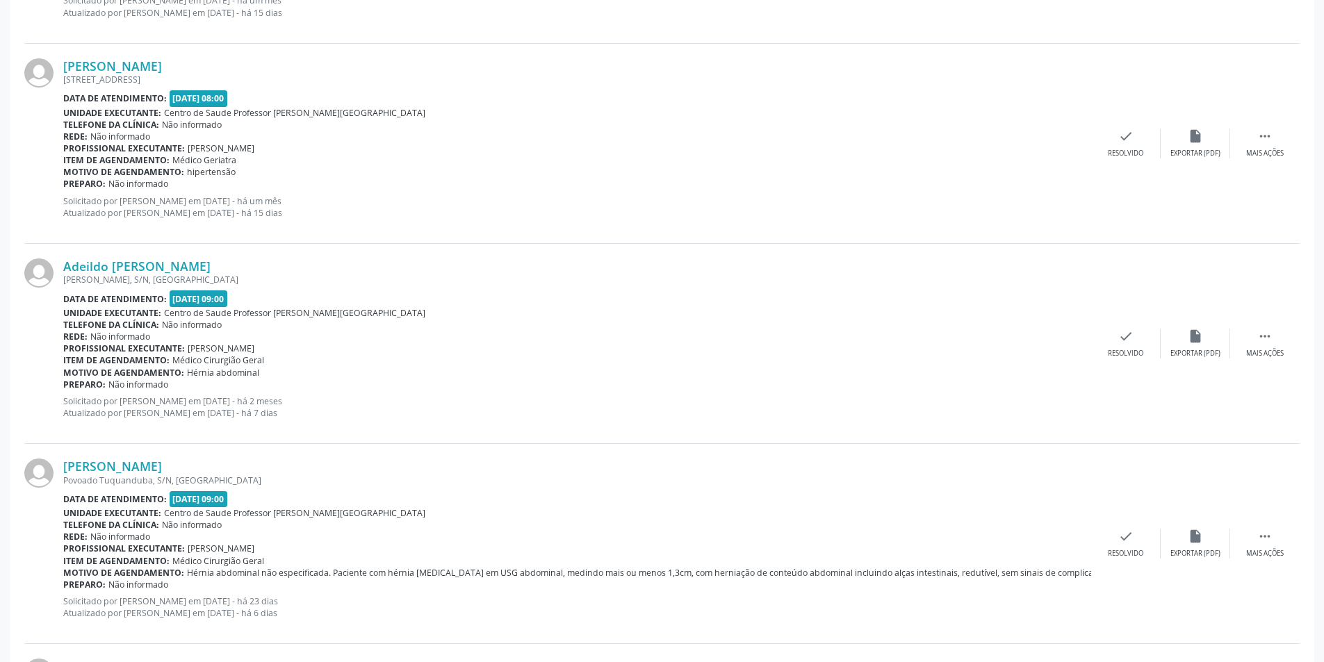
scroll to position [2015, 0]
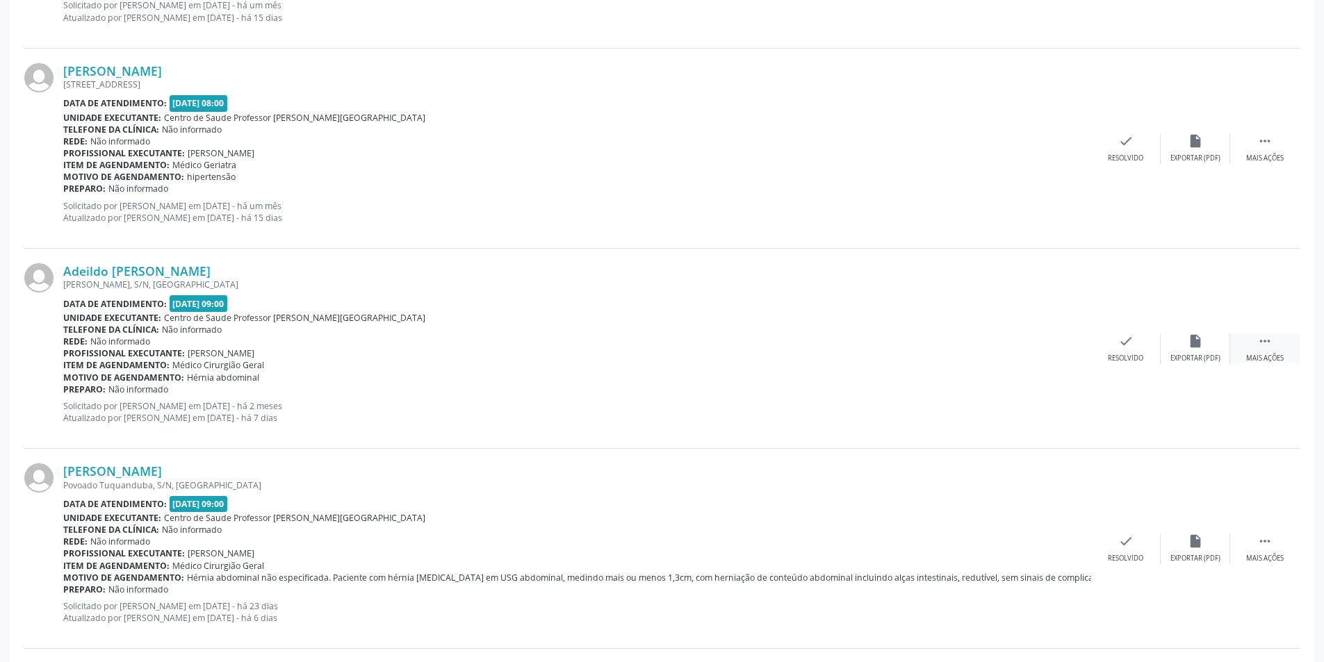
click at [1262, 350] on div " Mais ações" at bounding box center [1264, 349] width 69 height 30
click at [1200, 349] on div "alarm_off Não compareceu" at bounding box center [1194, 349] width 69 height 30
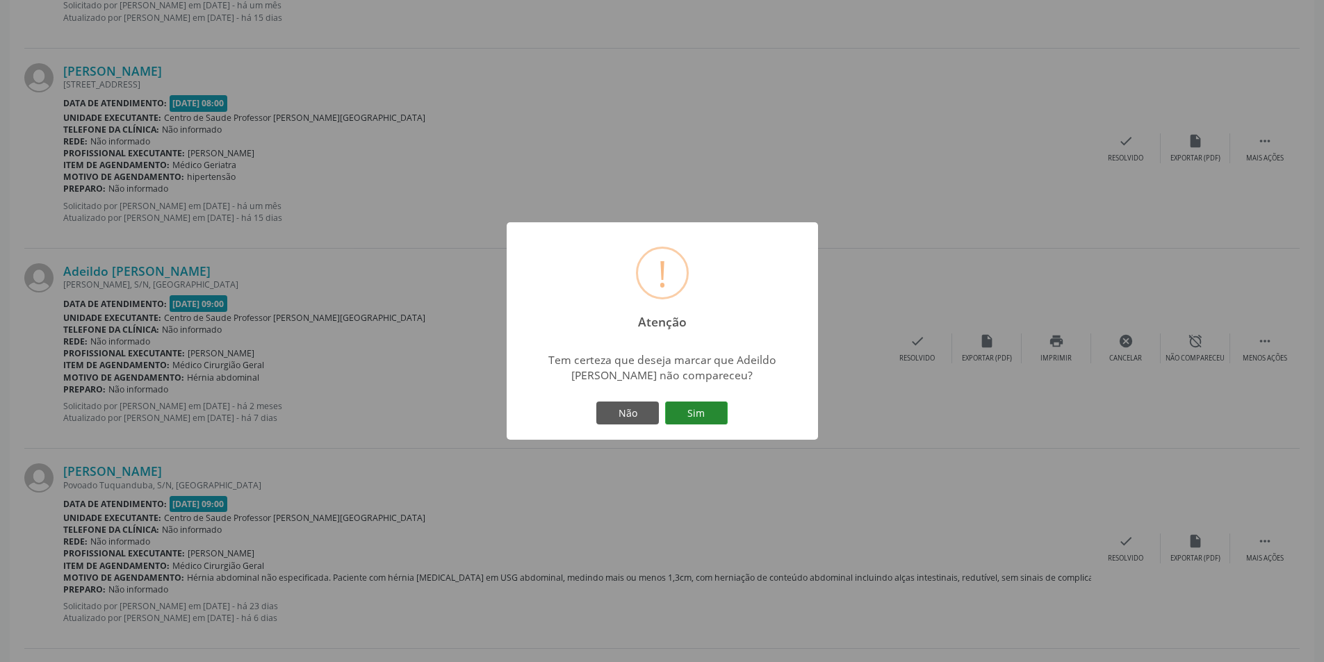
click at [686, 411] on button "Sim" at bounding box center [696, 414] width 63 height 24
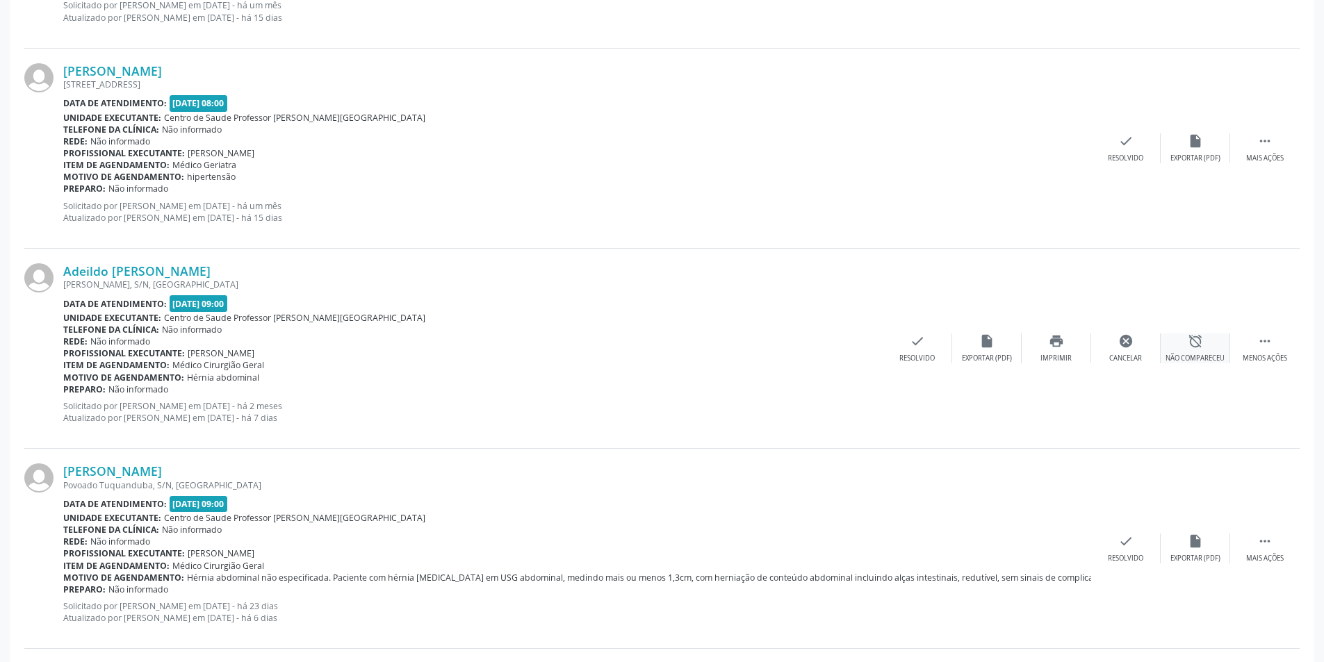
click at [1201, 349] on div "alarm_off Não compareceu" at bounding box center [1194, 349] width 69 height 30
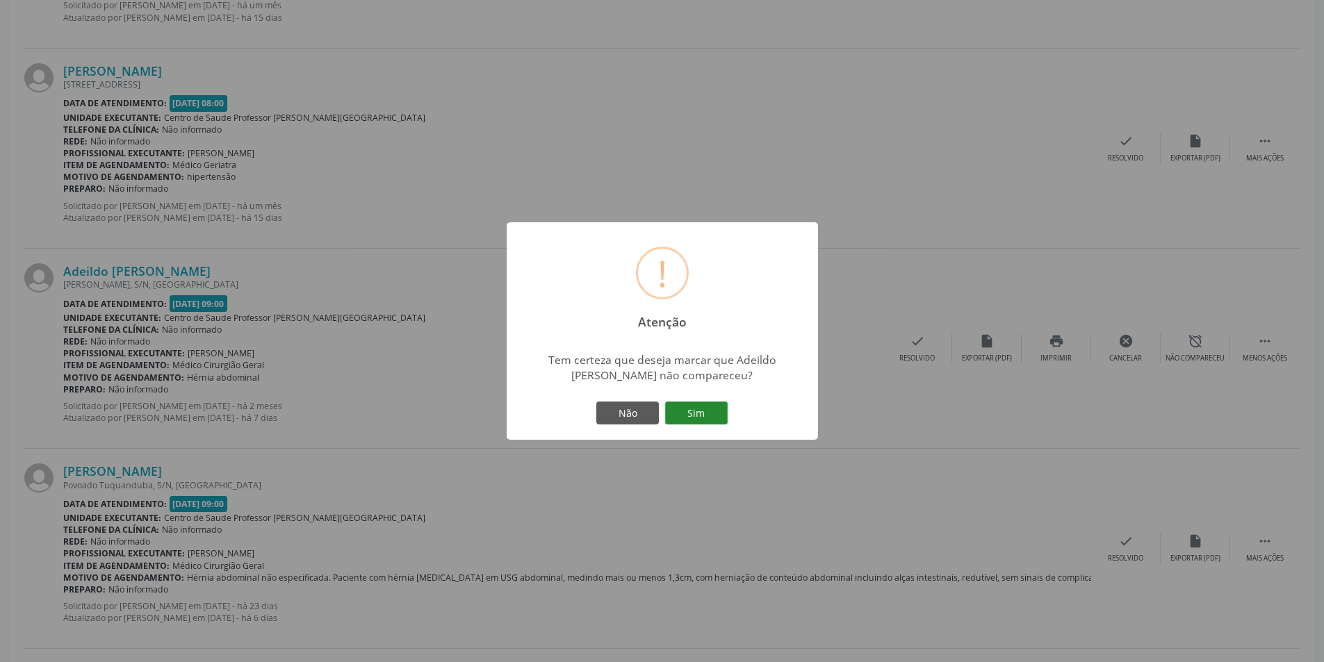
click at [725, 413] on button "Sim" at bounding box center [696, 414] width 63 height 24
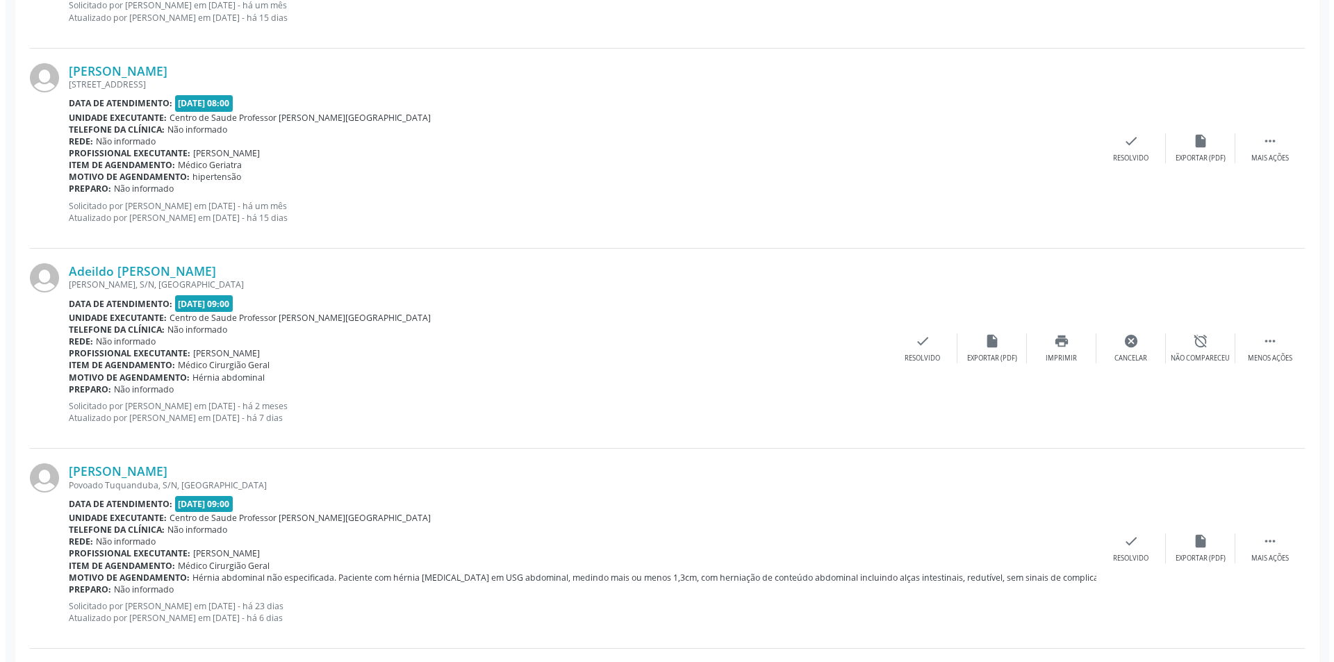
scroll to position [0, 0]
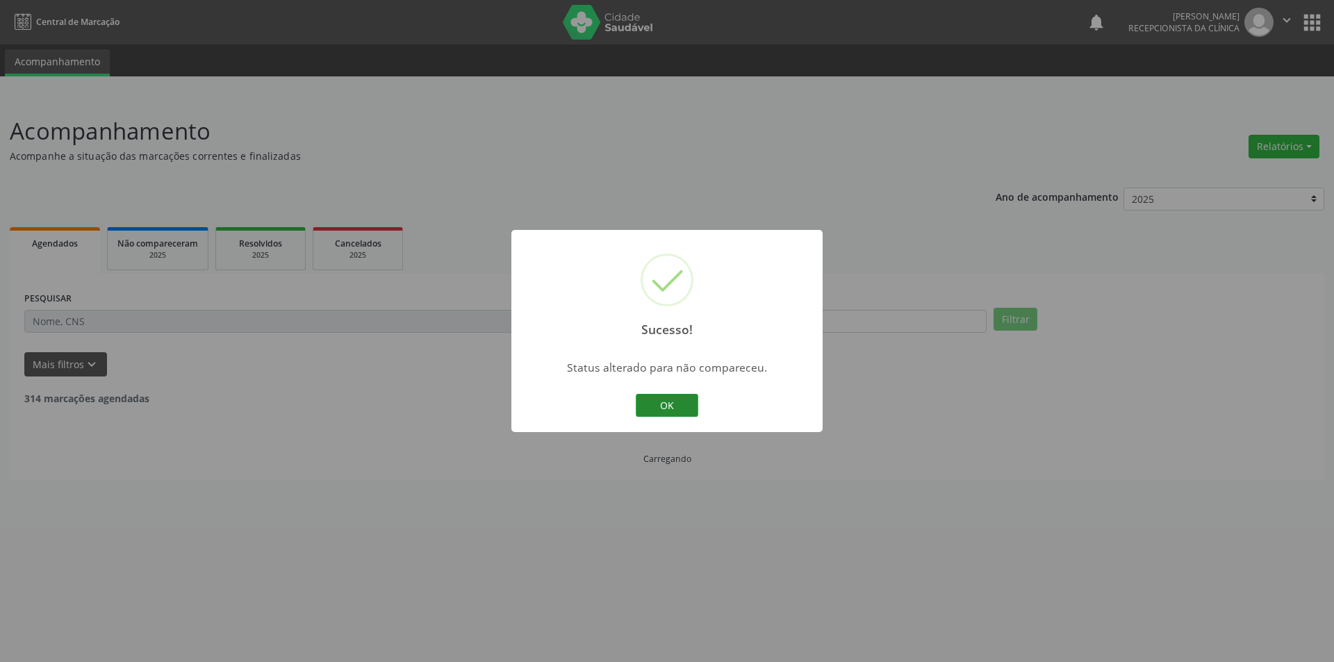
click at [675, 401] on button "OK" at bounding box center [667, 406] width 63 height 24
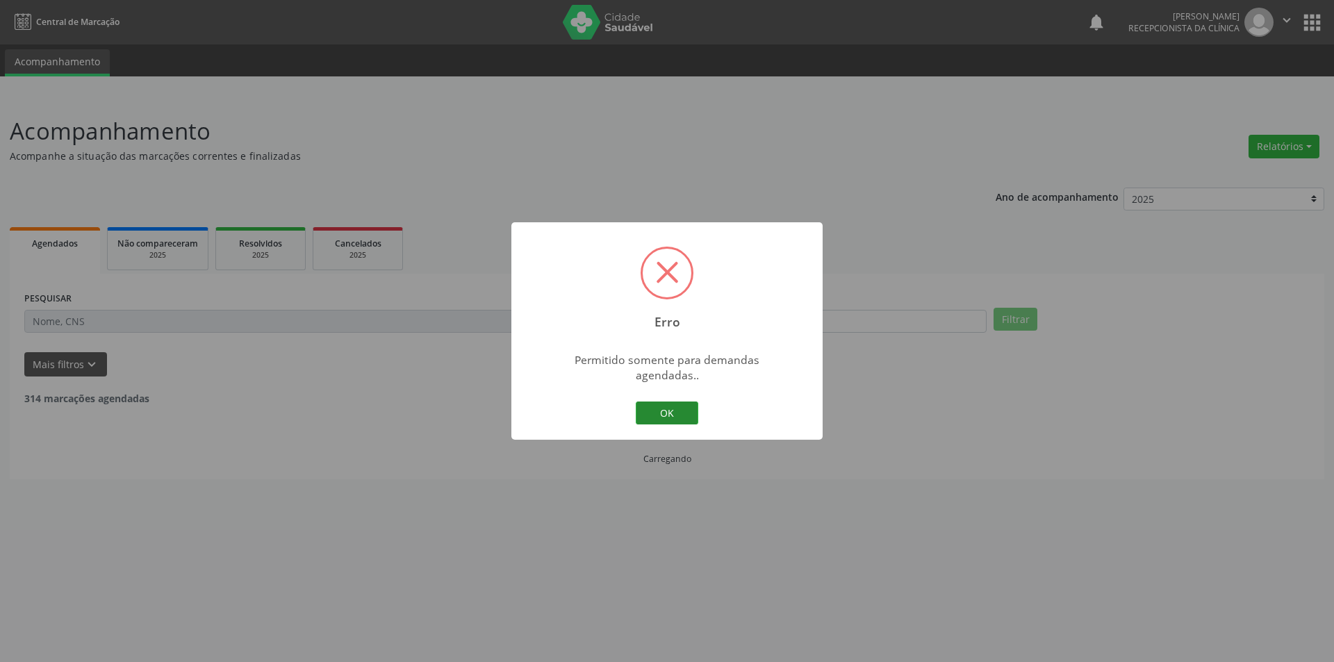
click at [661, 403] on button "OK" at bounding box center [667, 414] width 63 height 24
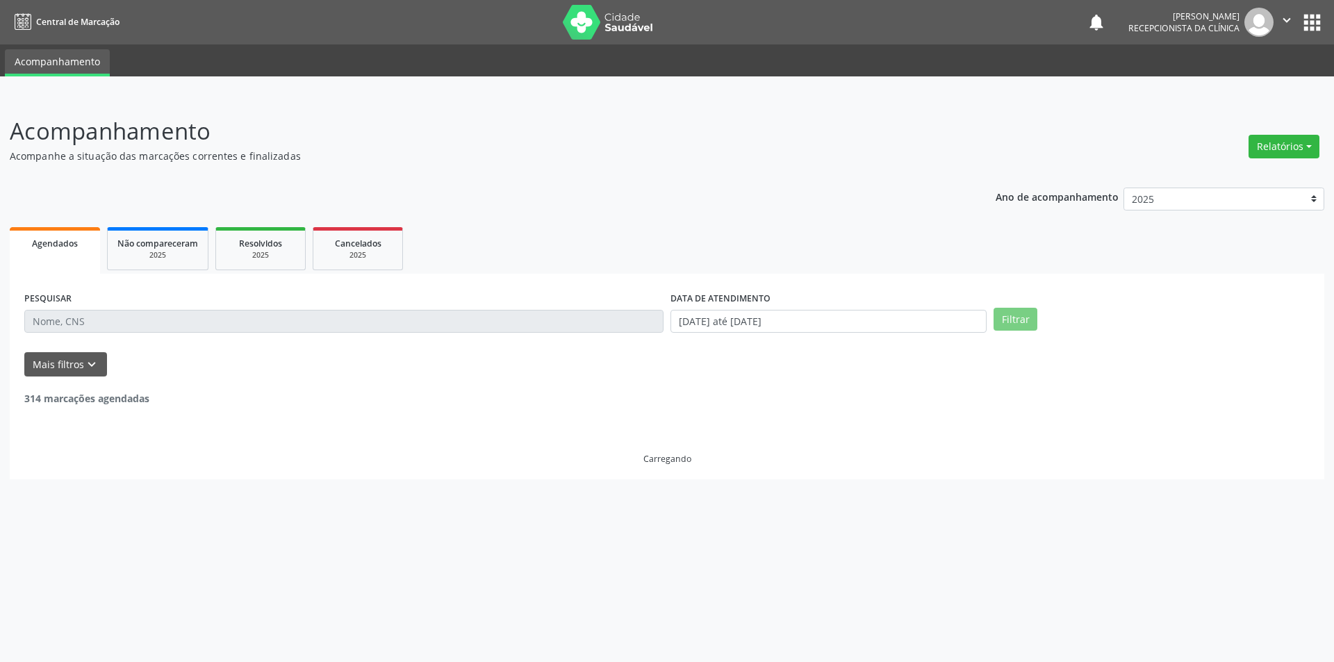
click at [50, 252] on link "Agendados" at bounding box center [55, 250] width 90 height 47
click at [62, 238] on span "Agendados" at bounding box center [55, 244] width 46 height 12
click at [63, 240] on span "Agendados" at bounding box center [55, 244] width 46 height 12
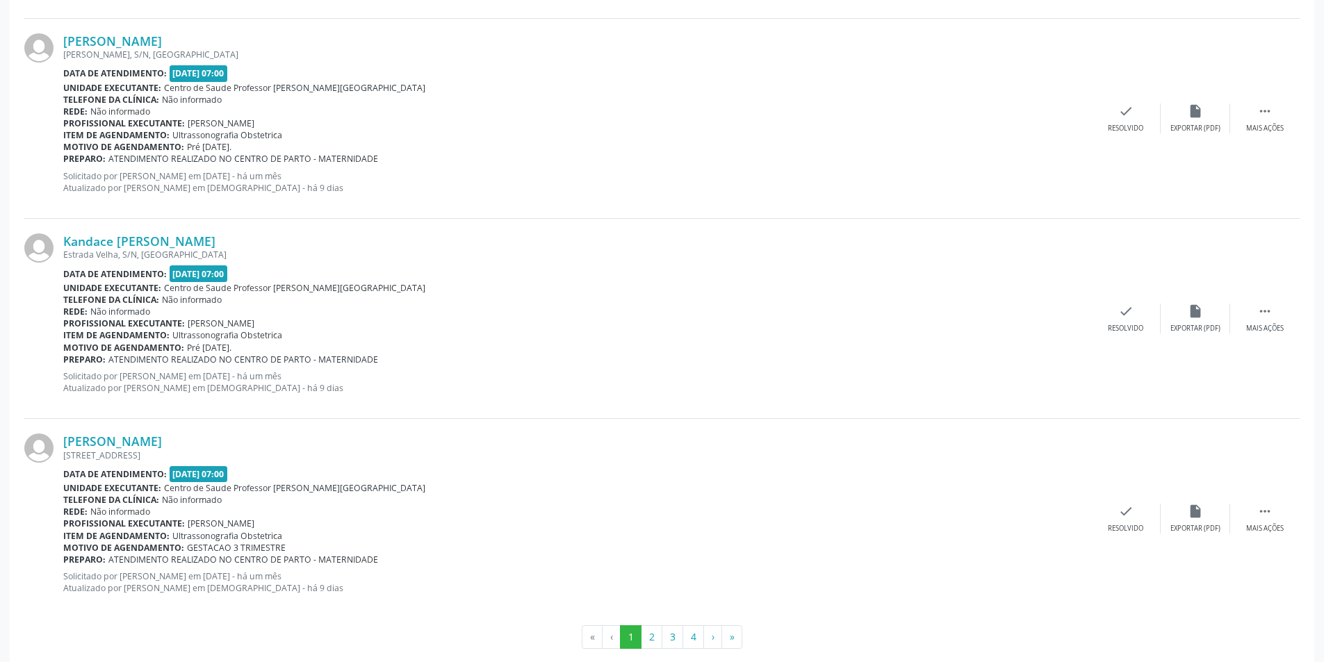
scroll to position [2838, 0]
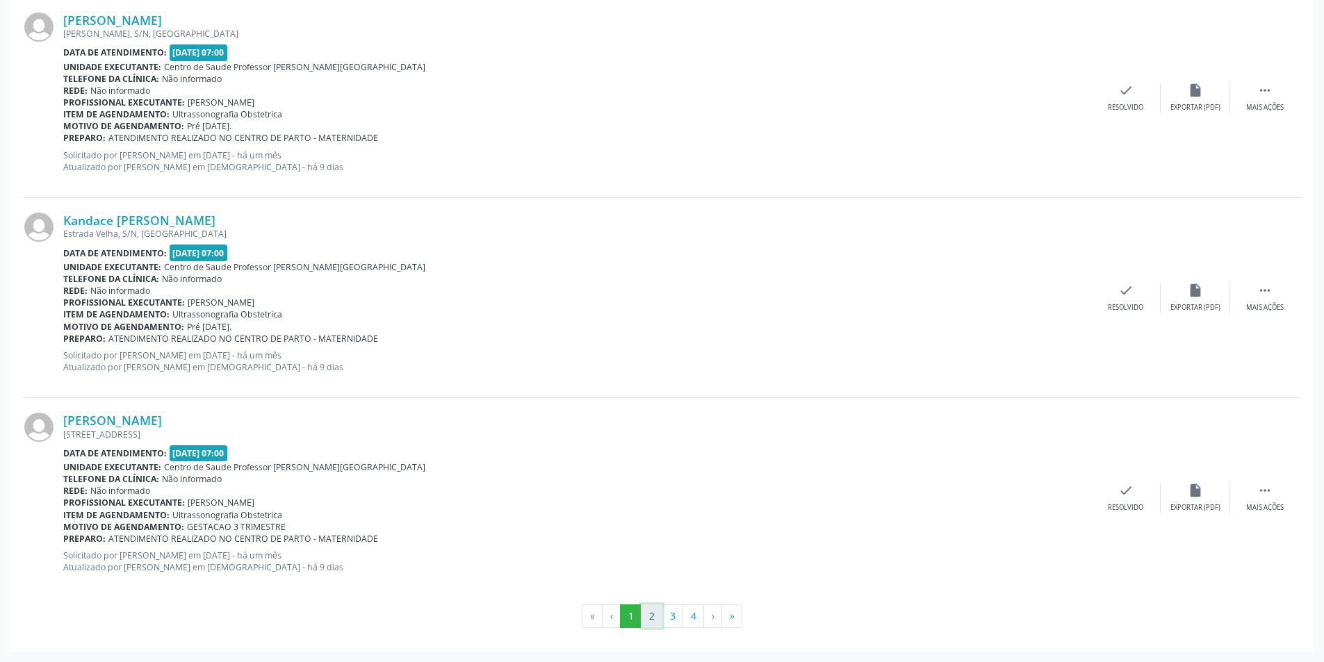
click at [650, 620] on button "2" at bounding box center [652, 616] width 22 height 24
click at [672, 609] on button "3" at bounding box center [672, 616] width 22 height 24
click at [703, 623] on button "4" at bounding box center [693, 616] width 22 height 24
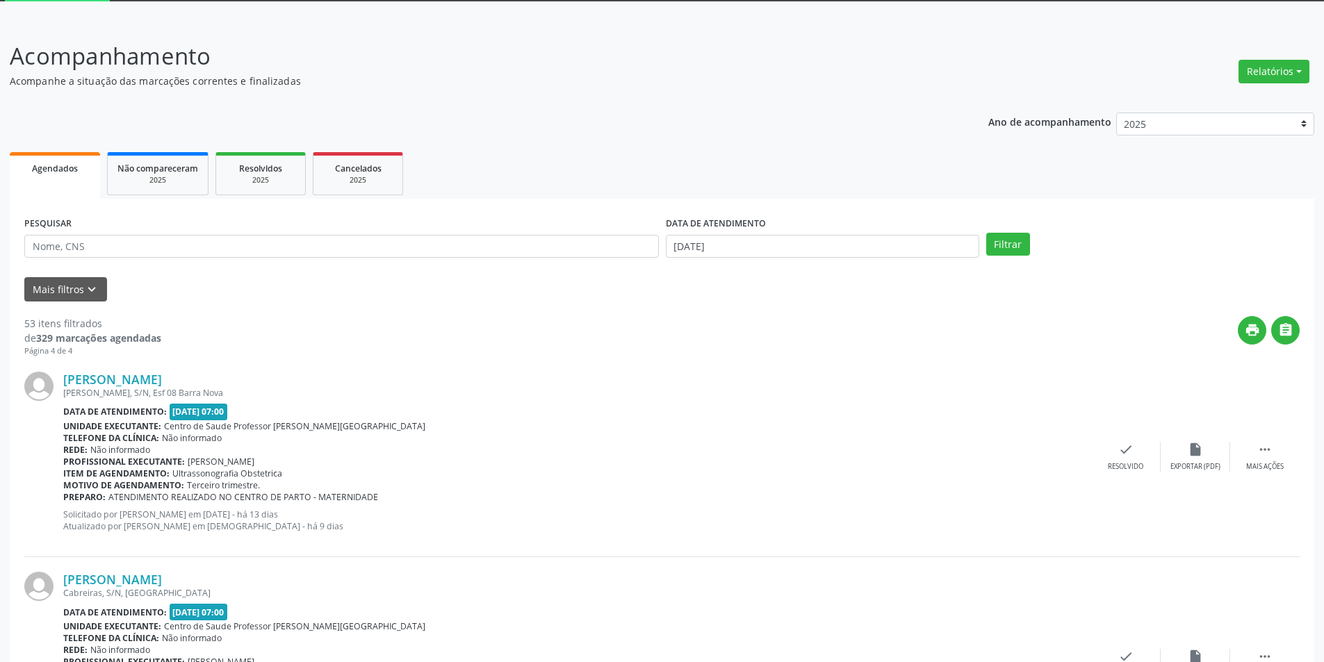
scroll to position [0, 0]
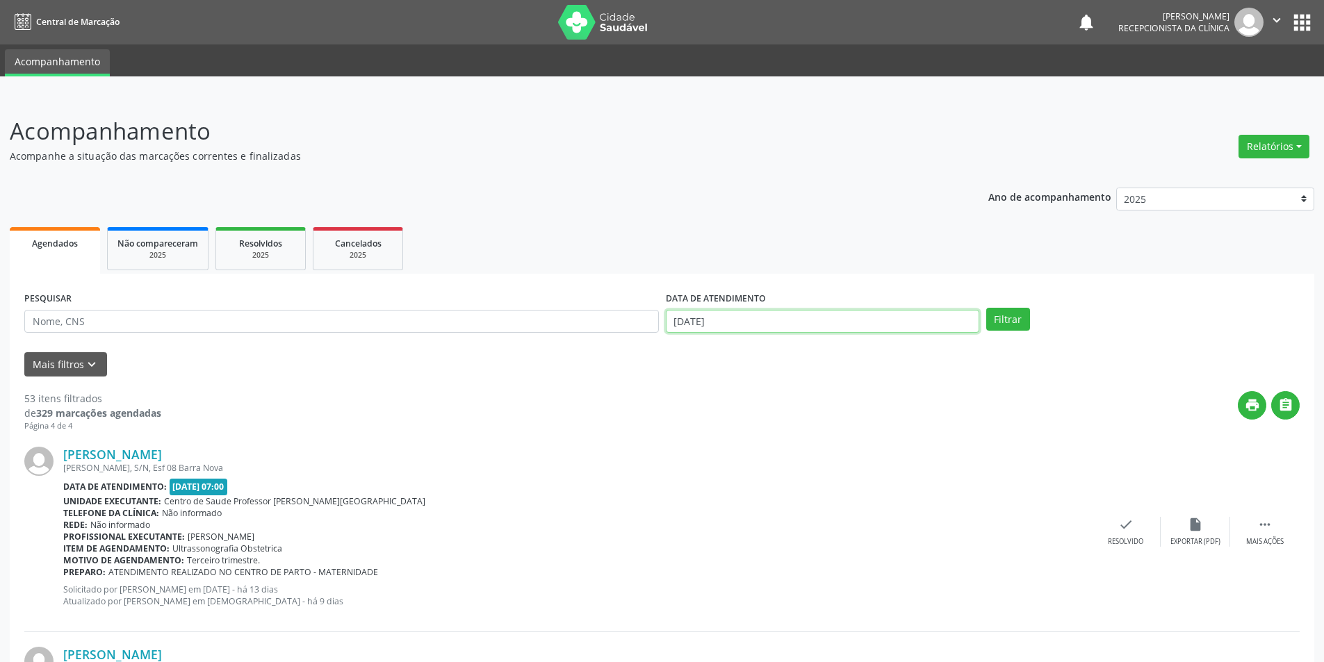
click at [939, 325] on input "[DATE]" at bounding box center [822, 322] width 313 height 24
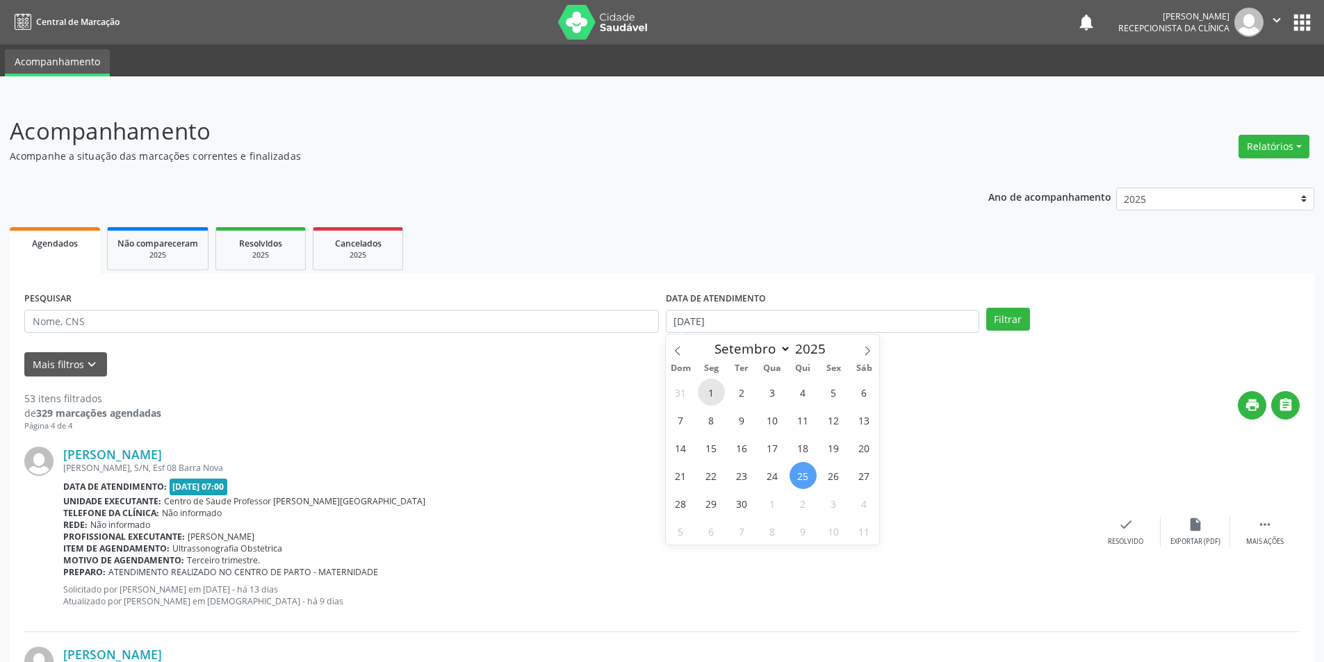
click at [712, 391] on span "1" at bounding box center [711, 392] width 27 height 27
type input "[DATE]"
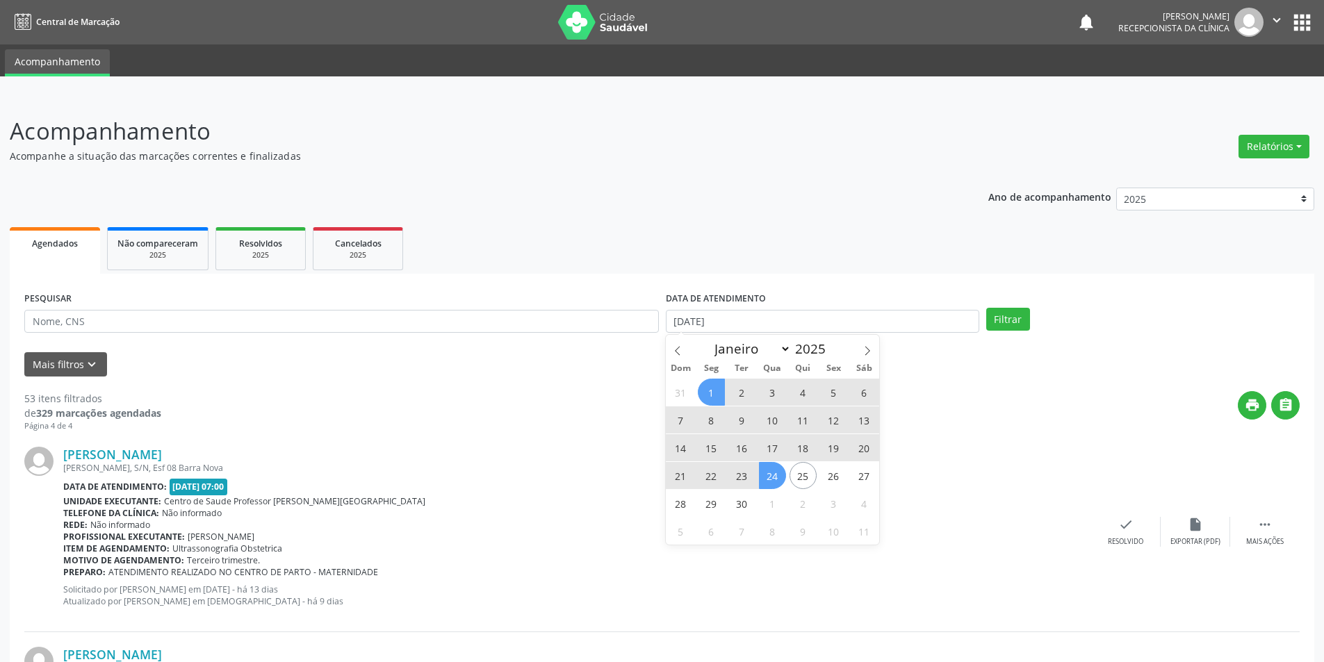
click at [768, 479] on span "24" at bounding box center [772, 475] width 27 height 27
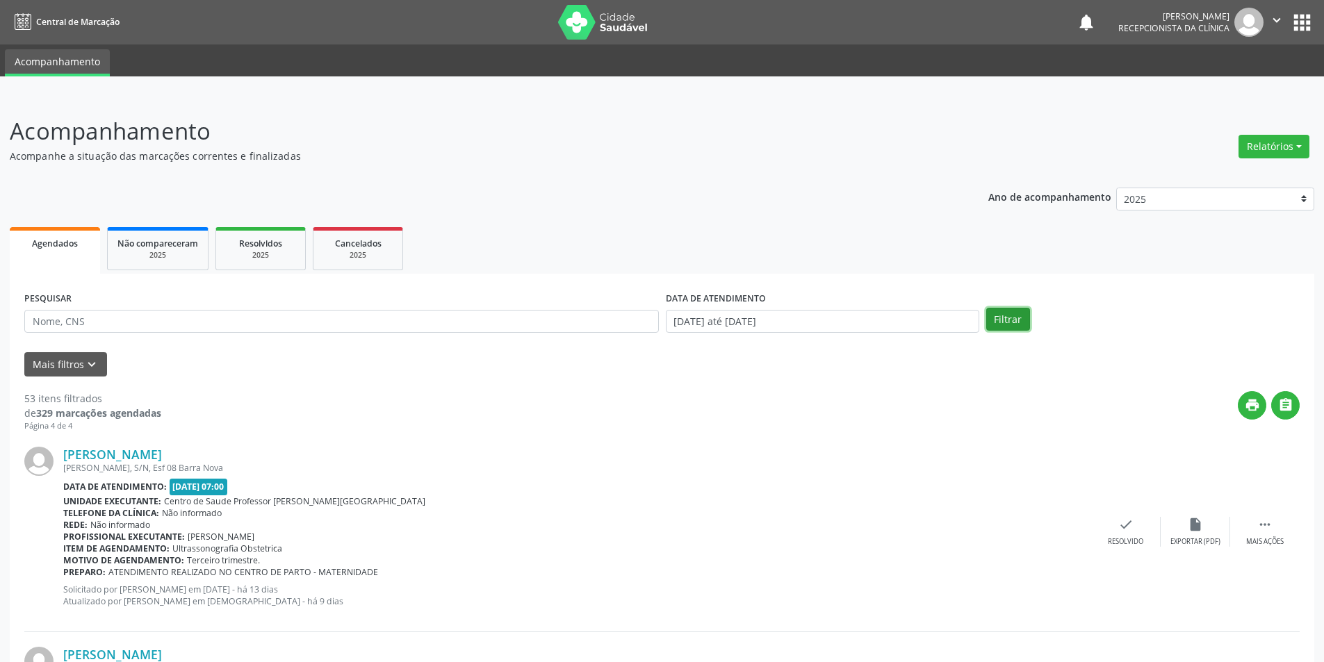
click at [1010, 315] on button "Filtrar" at bounding box center [1008, 320] width 44 height 24
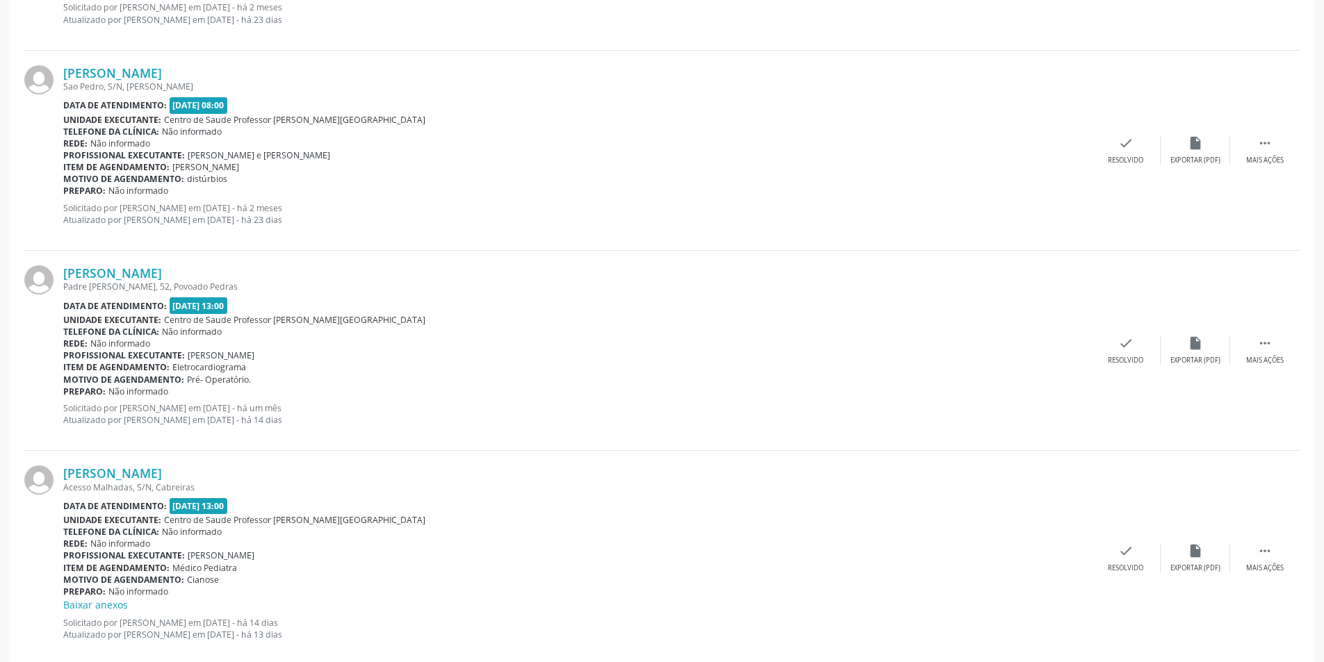
scroll to position [1181, 0]
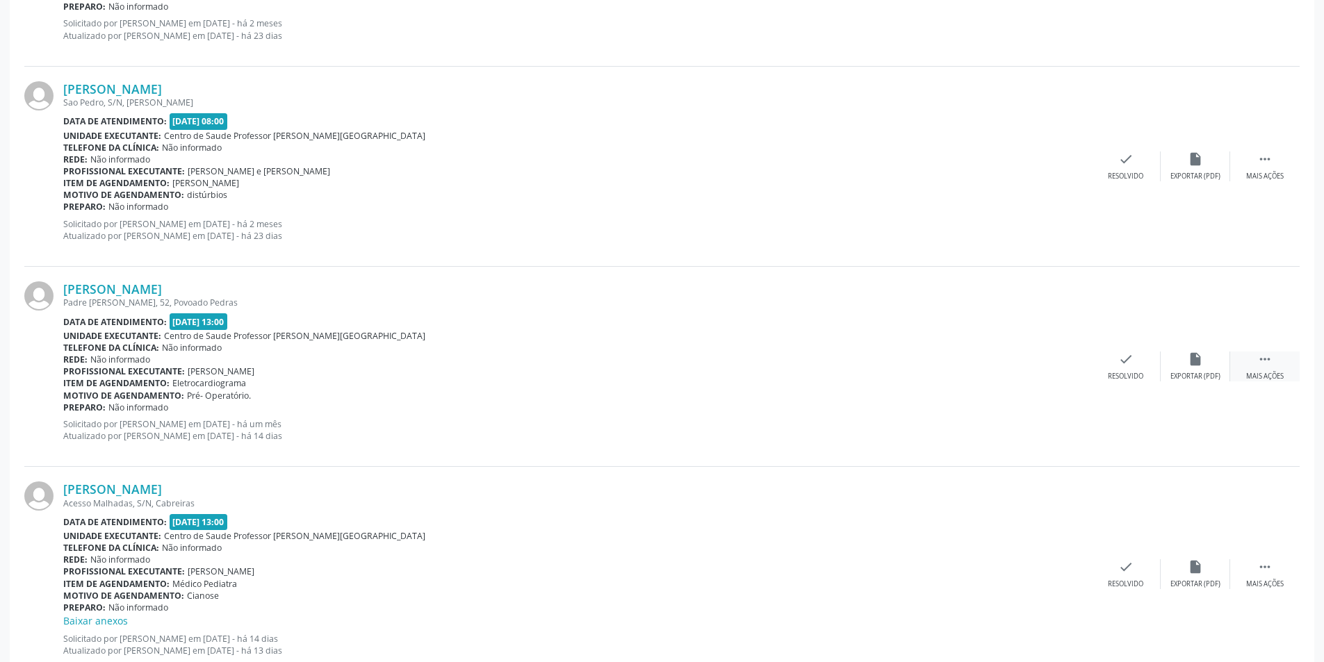
click at [1265, 379] on div "Mais ações" at bounding box center [1265, 377] width 38 height 10
click at [1203, 364] on div "alarm_off Não compareceu" at bounding box center [1194, 367] width 69 height 30
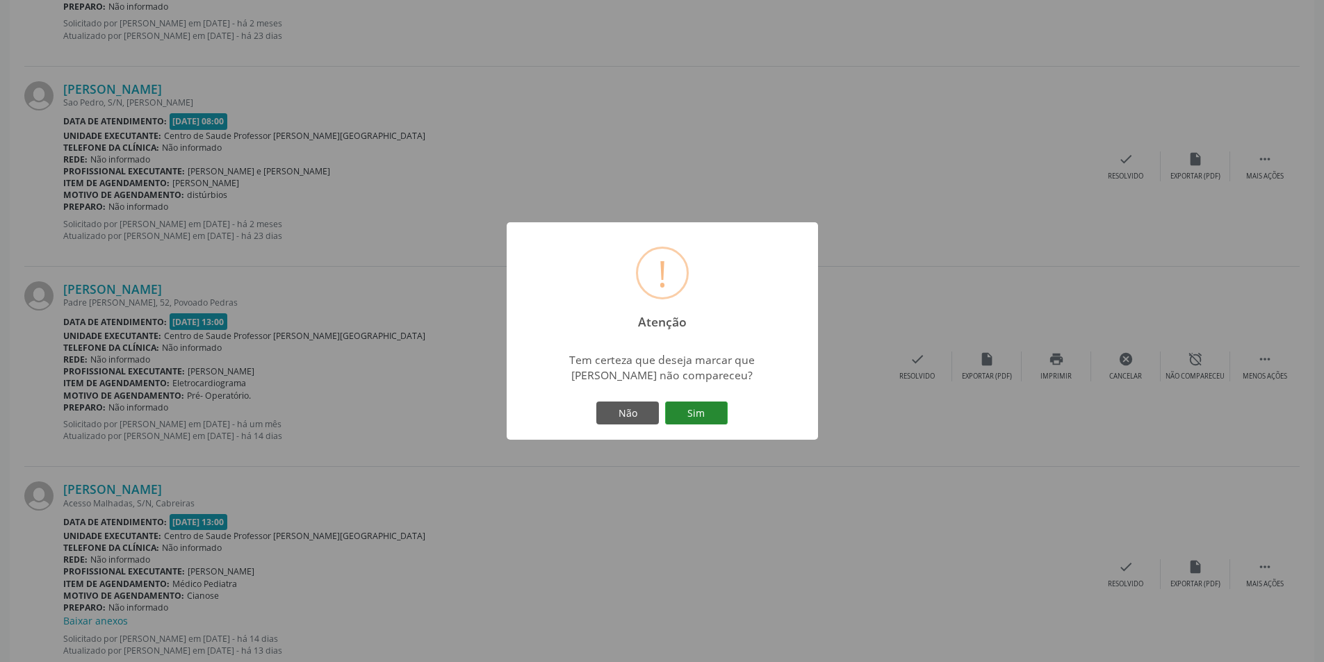
click at [703, 402] on button "Sim" at bounding box center [696, 414] width 63 height 24
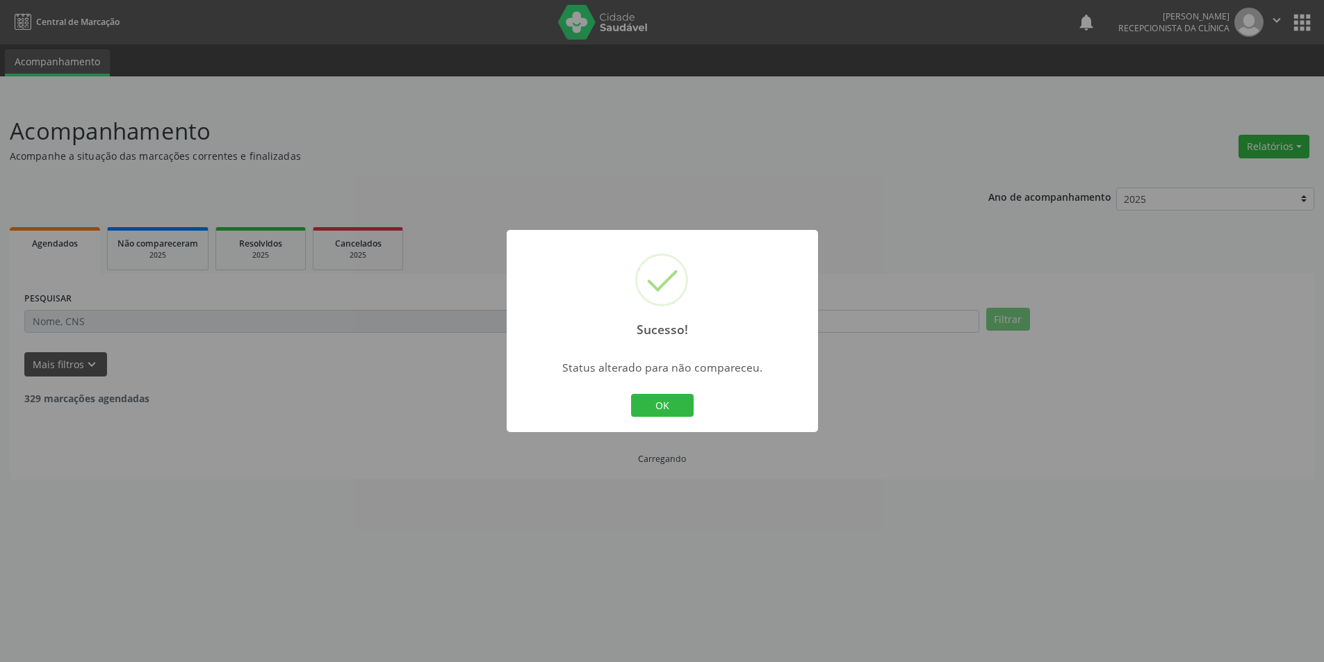
scroll to position [0, 0]
click at [681, 396] on button "OK" at bounding box center [667, 406] width 63 height 24
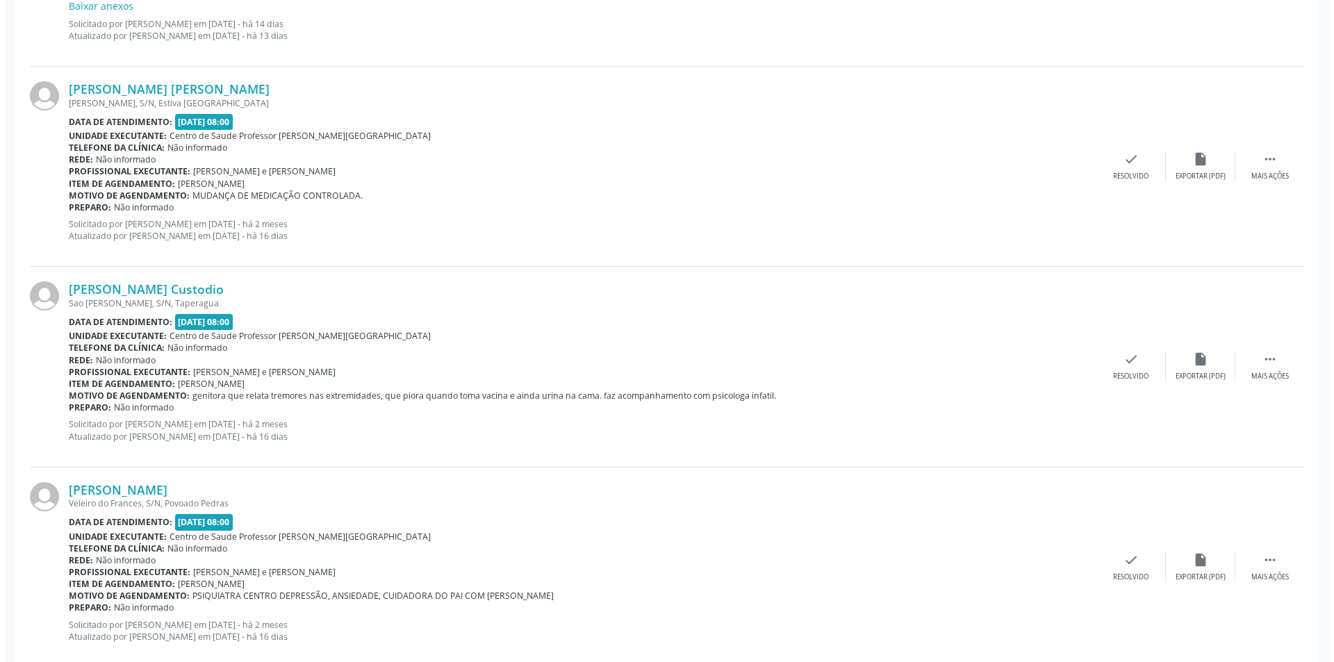
scroll to position [1598, 0]
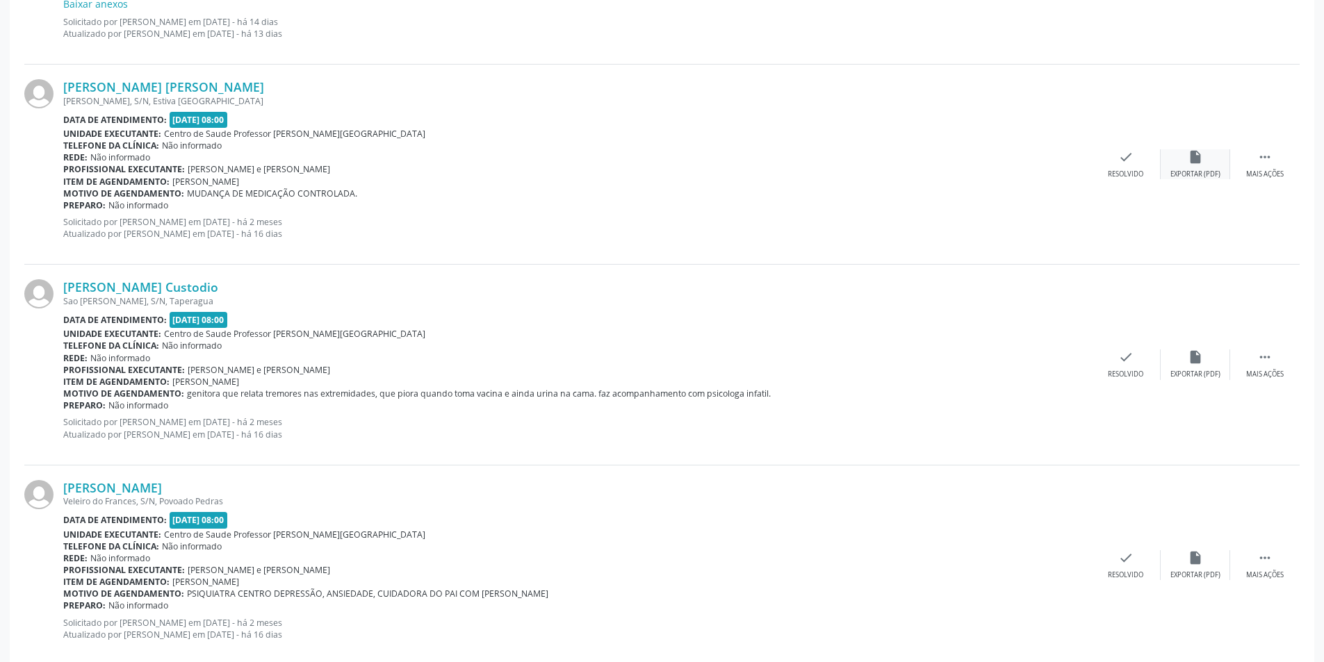
click at [1180, 166] on div "insert_drive_file Exportar (PDF)" at bounding box center [1194, 164] width 69 height 30
click at [1123, 164] on icon "check" at bounding box center [1125, 156] width 15 height 15
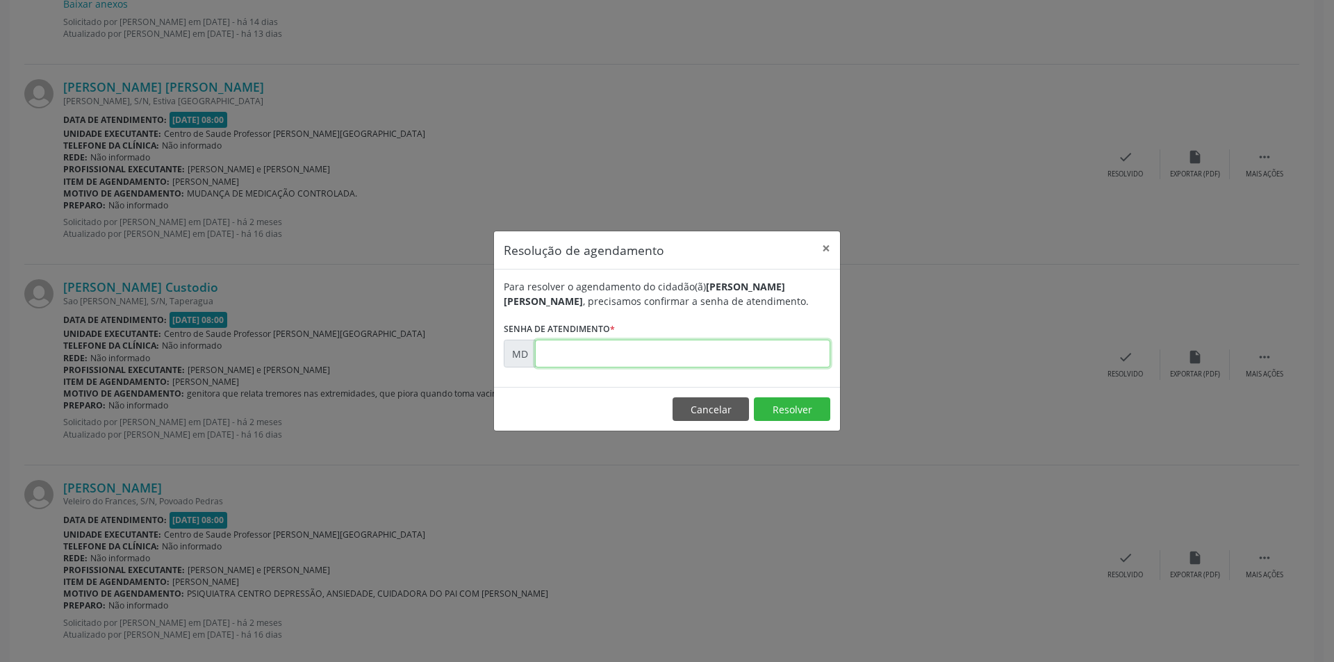
click at [655, 362] on input "text" at bounding box center [682, 354] width 295 height 28
paste input "00000955"
type input "00000955"
click at [771, 406] on button "Resolver" at bounding box center [792, 409] width 76 height 24
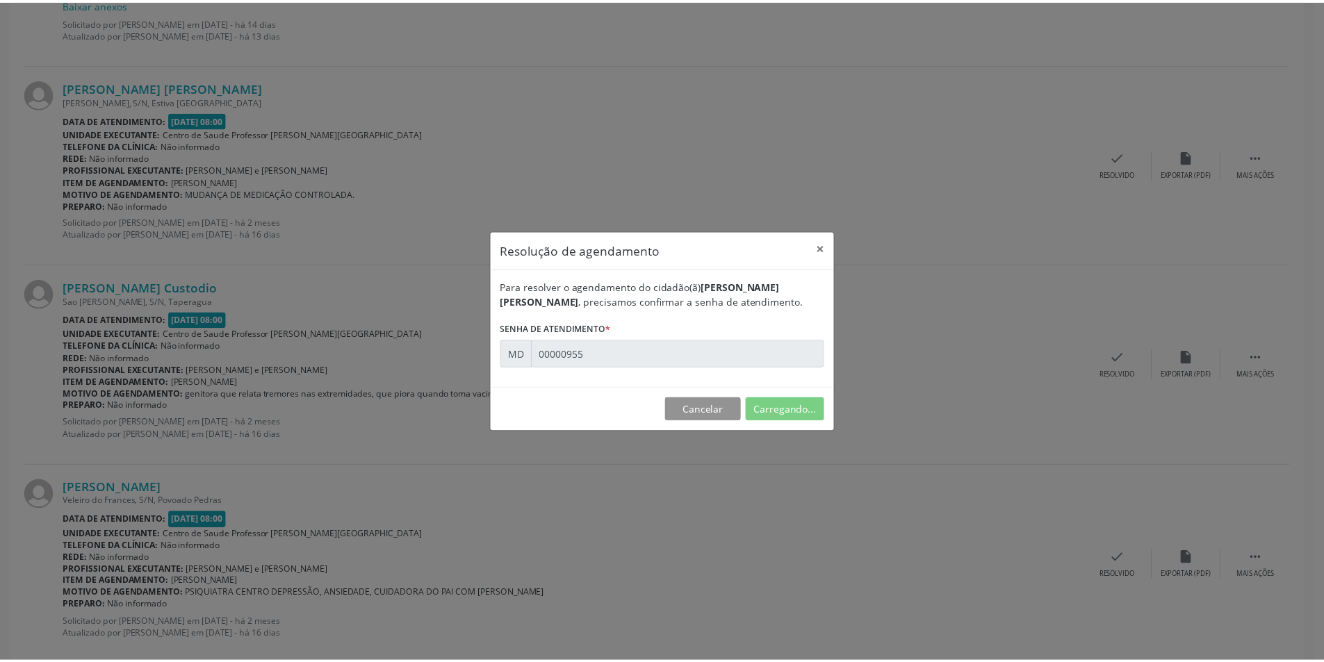
scroll to position [0, 0]
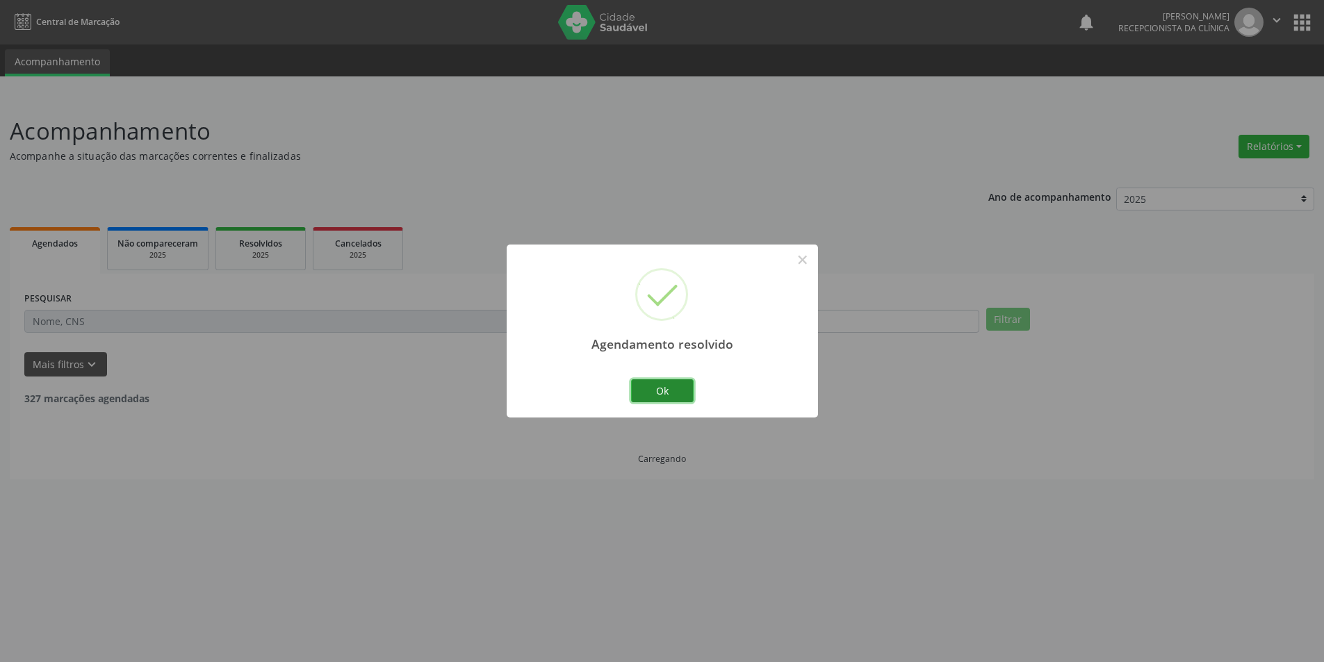
click at [670, 396] on button "Ok" at bounding box center [662, 391] width 63 height 24
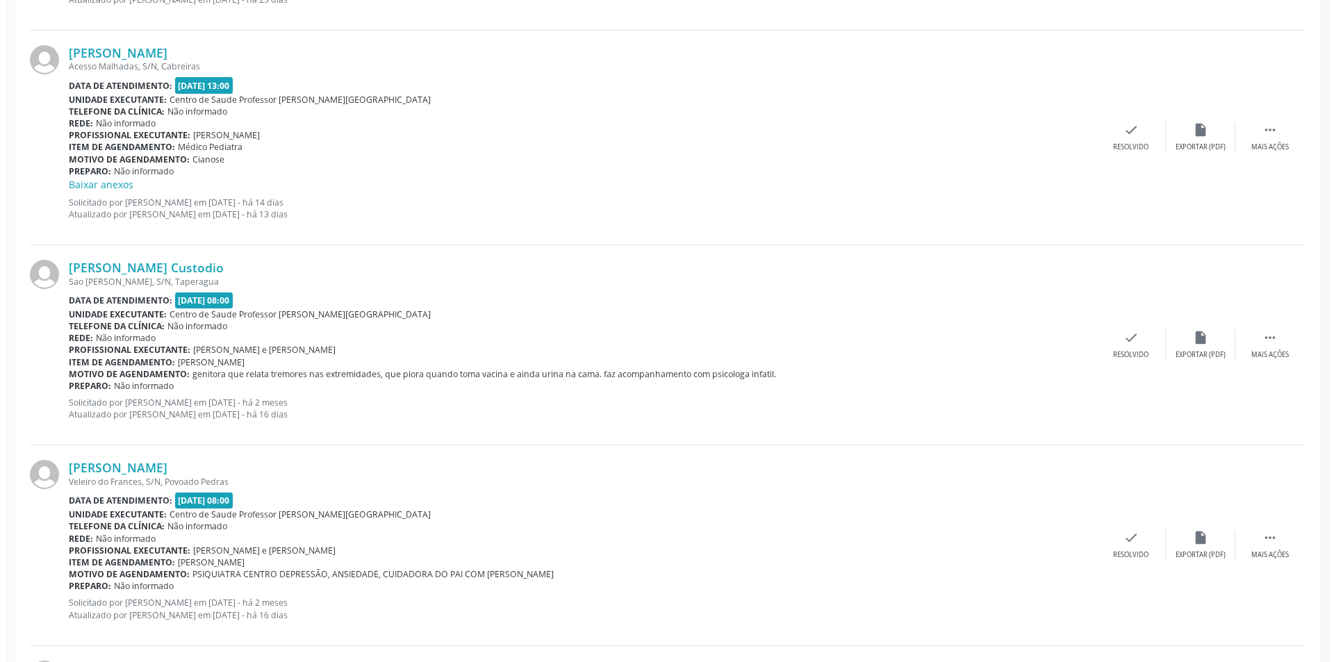
scroll to position [1459, 0]
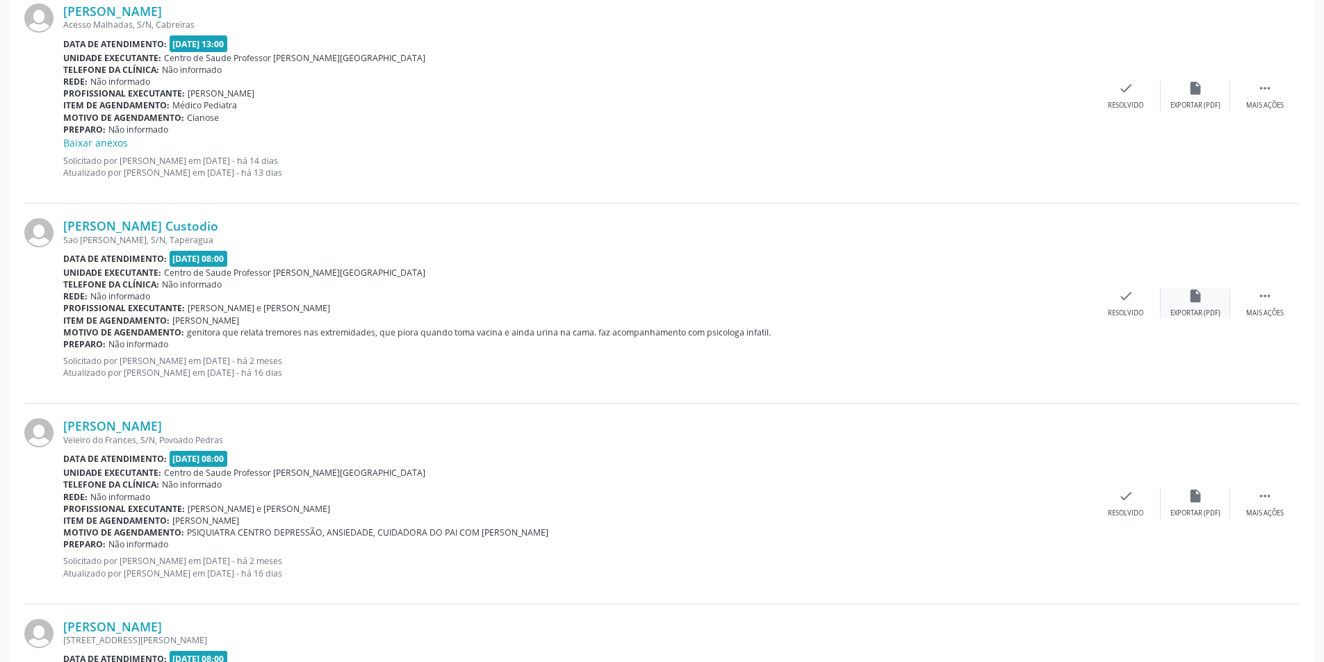
click at [1212, 300] on div "insert_drive_file Exportar (PDF)" at bounding box center [1194, 303] width 69 height 30
click at [1114, 307] on div "check Resolvido" at bounding box center [1125, 303] width 69 height 30
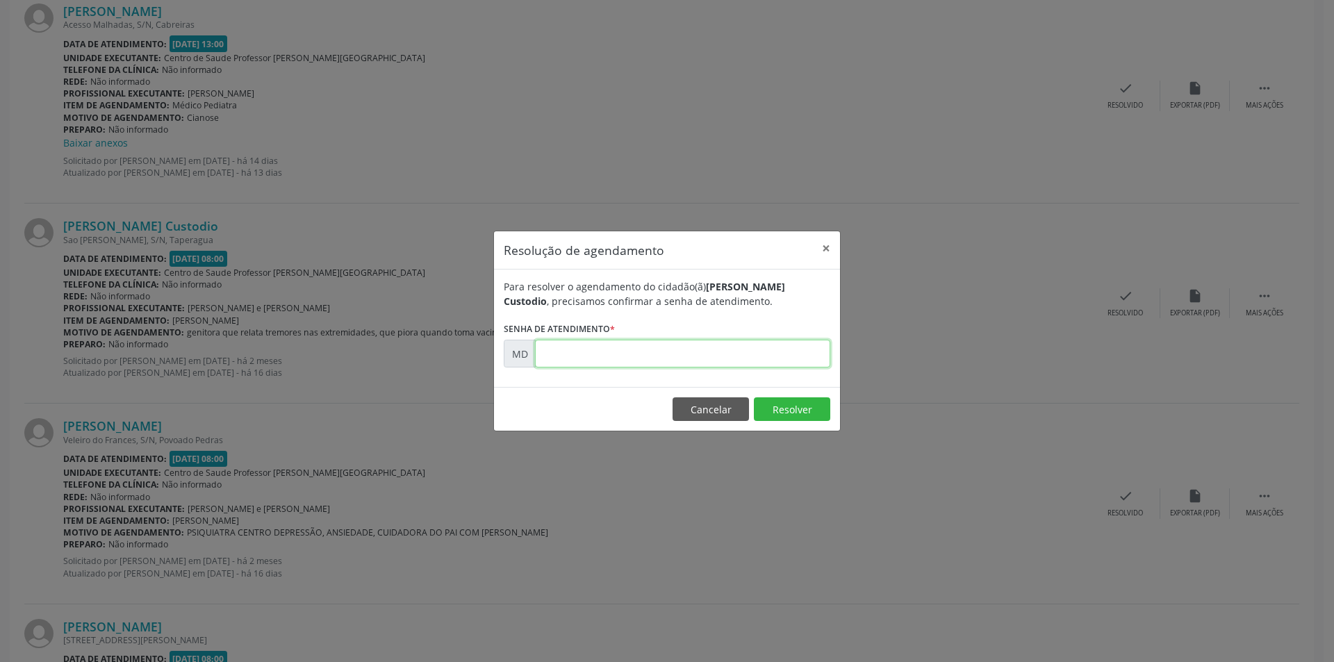
paste input "00000967"
type input "00000967"
click at [778, 412] on button "Resolver" at bounding box center [792, 409] width 76 height 24
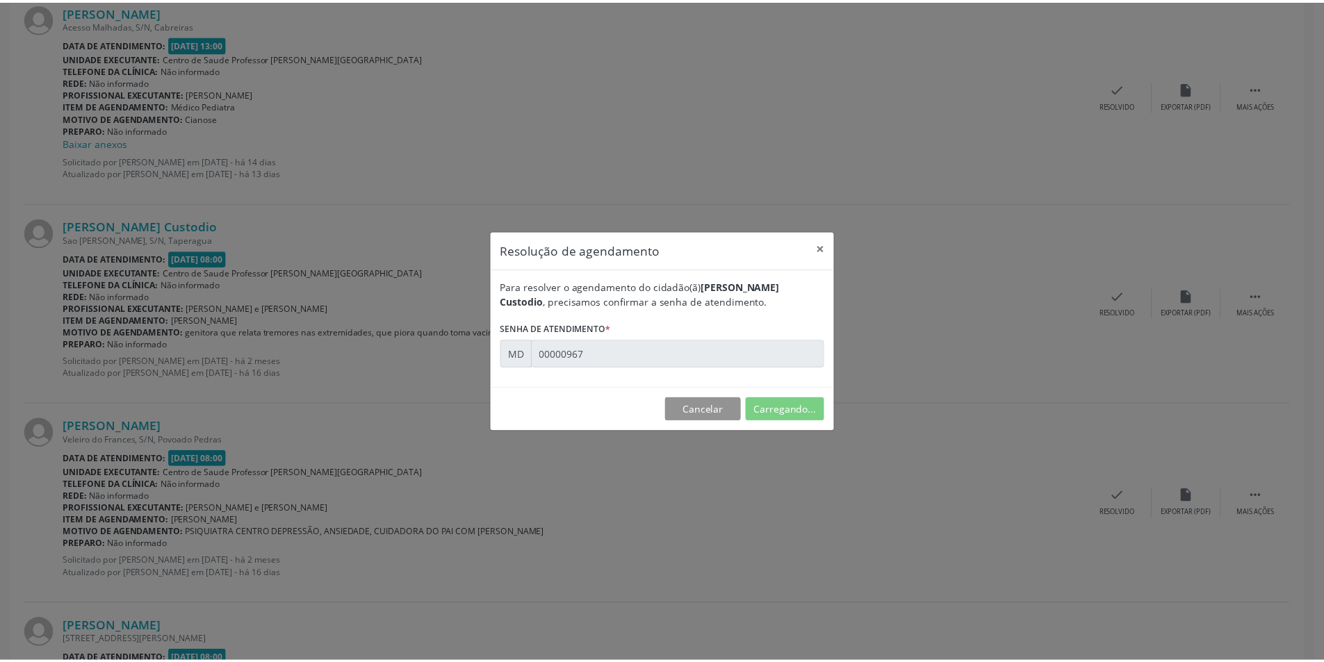
scroll to position [0, 0]
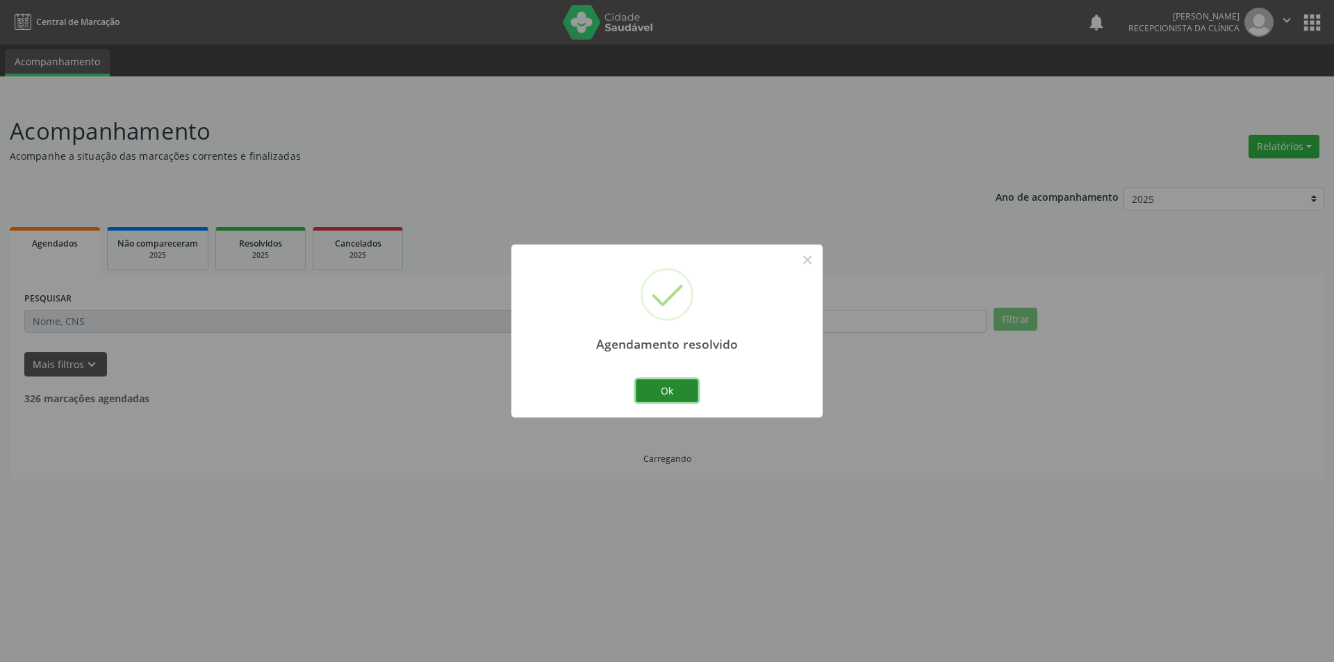
click at [686, 386] on button "Ok" at bounding box center [667, 391] width 63 height 24
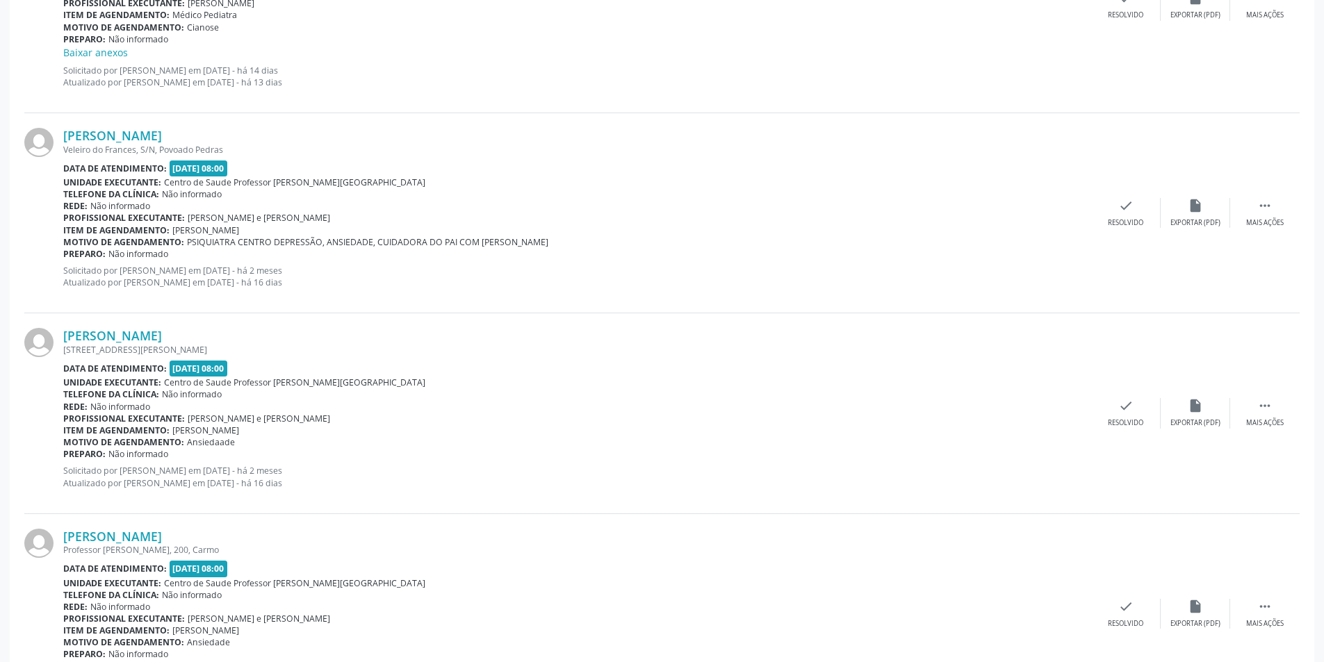
scroll to position [1598, 0]
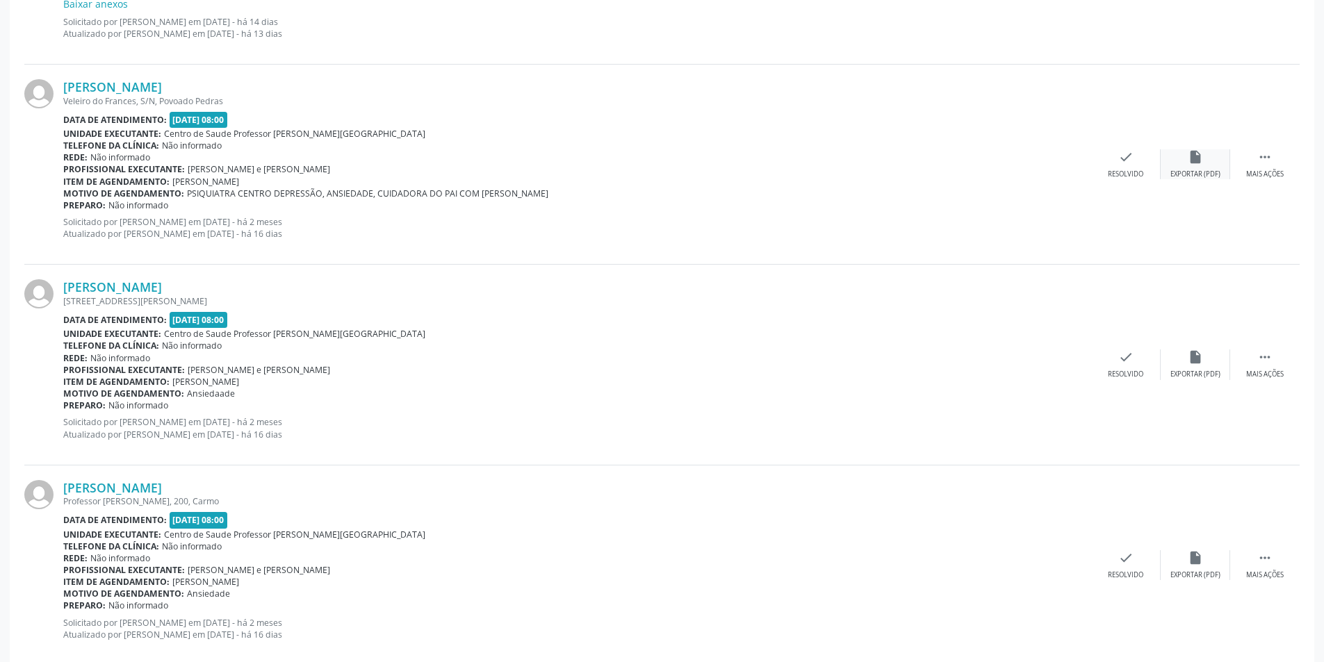
click at [1196, 170] on div "Exportar (PDF)" at bounding box center [1195, 175] width 50 height 10
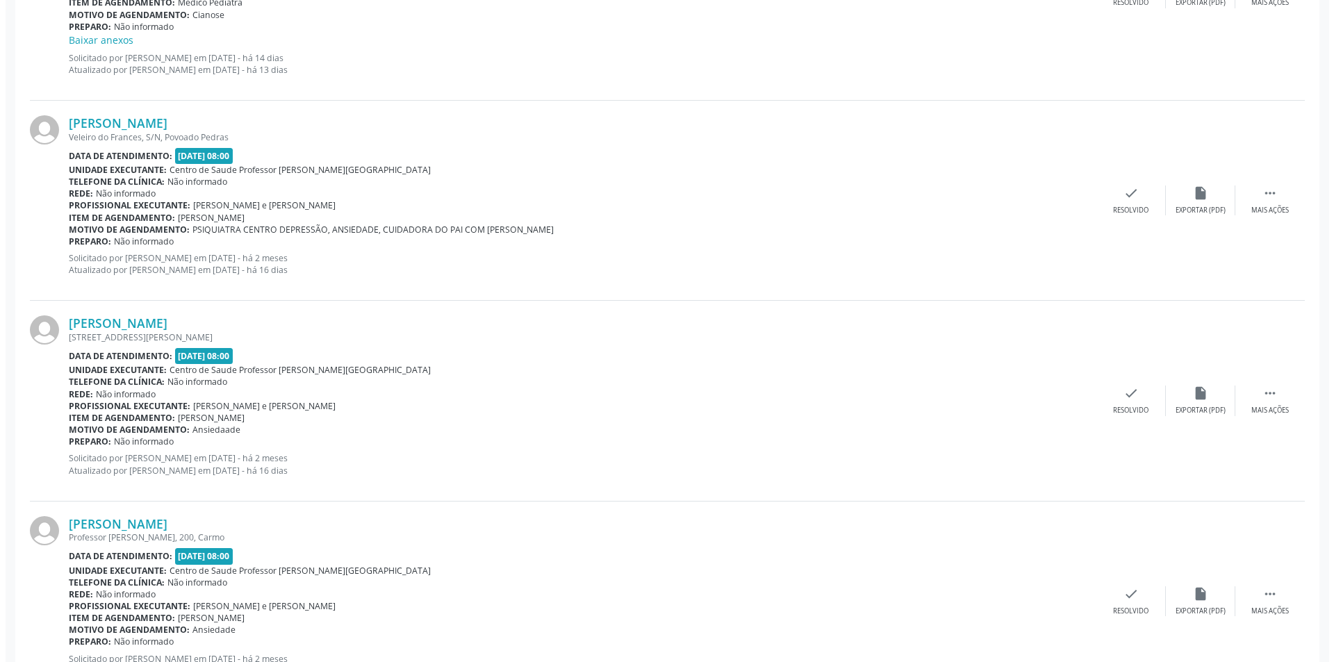
scroll to position [1547, 0]
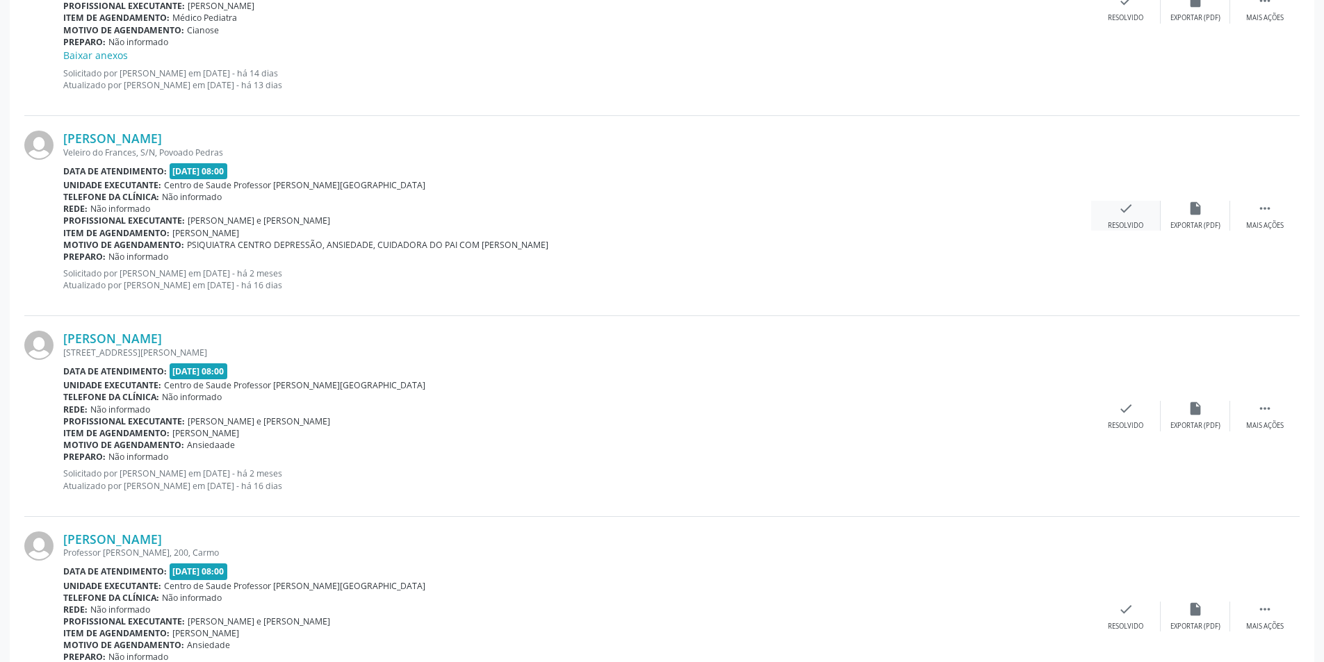
click at [1152, 231] on div "check Resolvido" at bounding box center [1125, 216] width 69 height 30
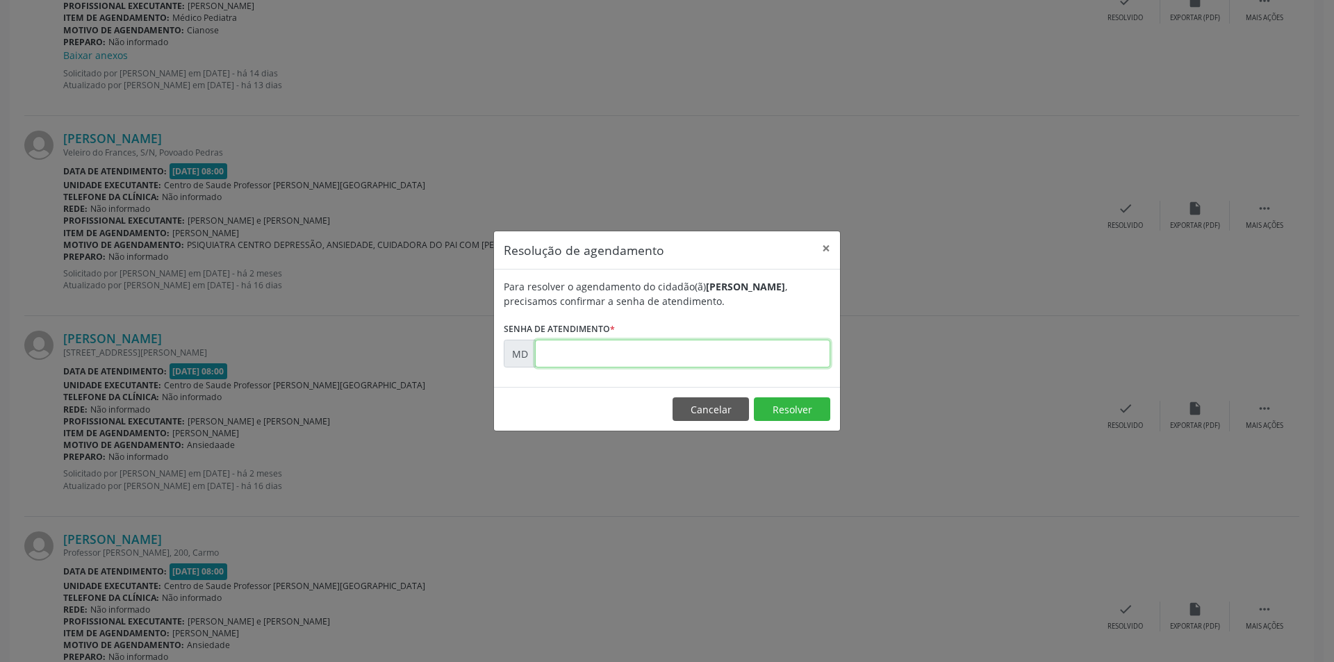
paste input "00000989"
type input "00000989"
click at [784, 407] on button "Resolver" at bounding box center [792, 409] width 76 height 24
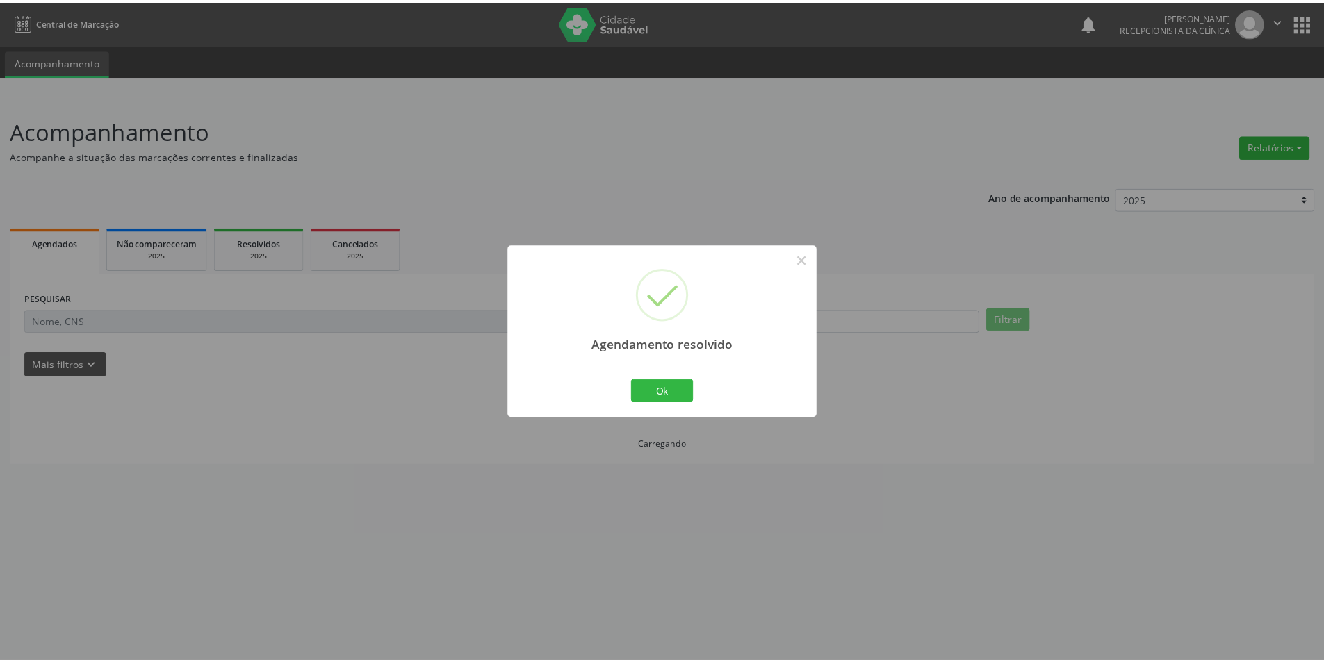
scroll to position [0, 0]
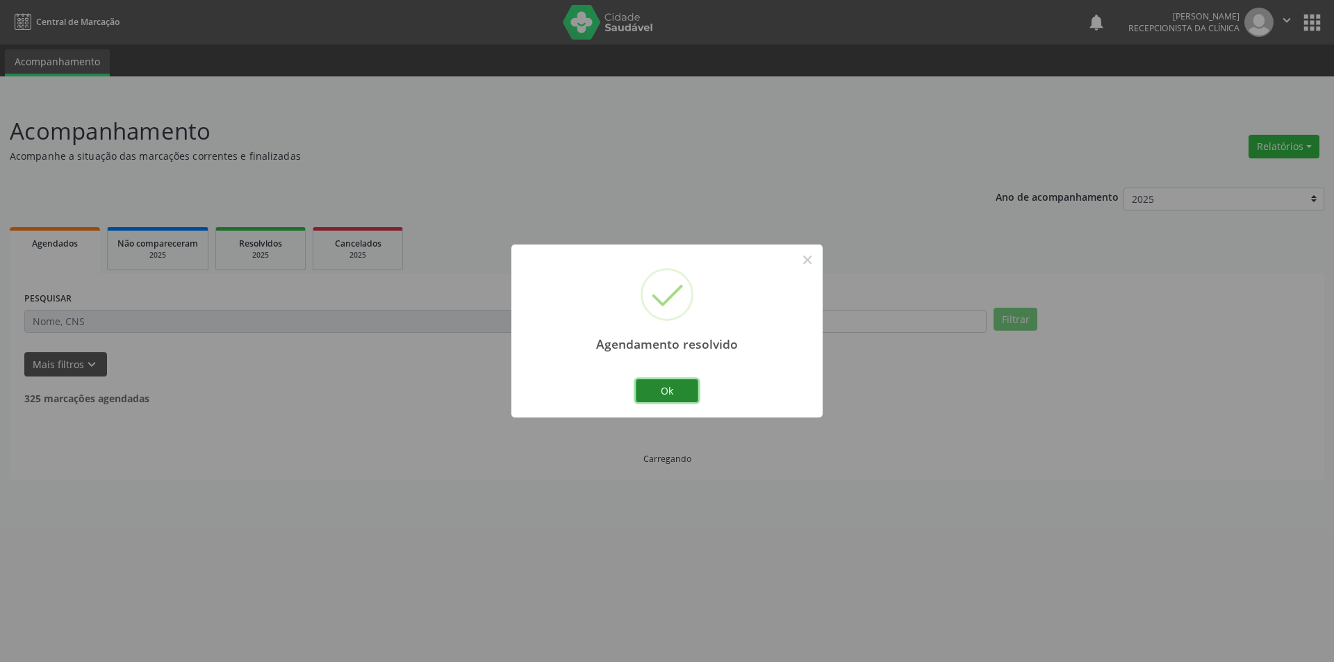
click at [677, 386] on button "Ok" at bounding box center [667, 391] width 63 height 24
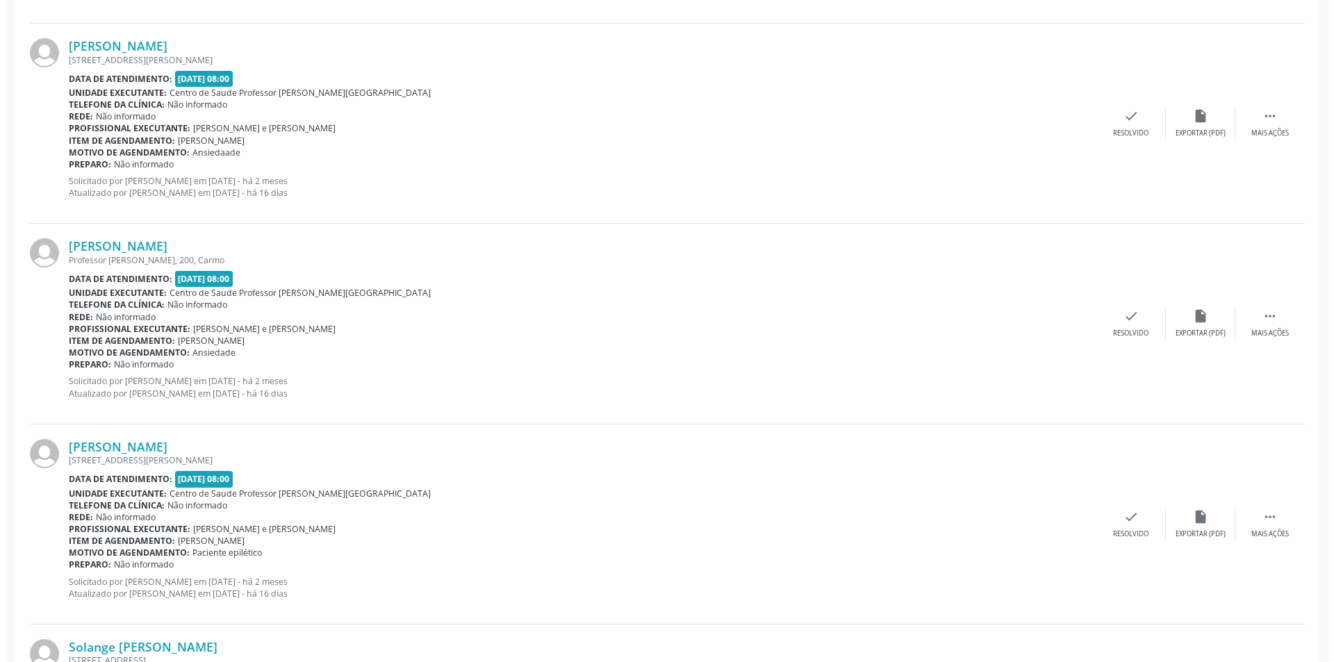
scroll to position [1668, 0]
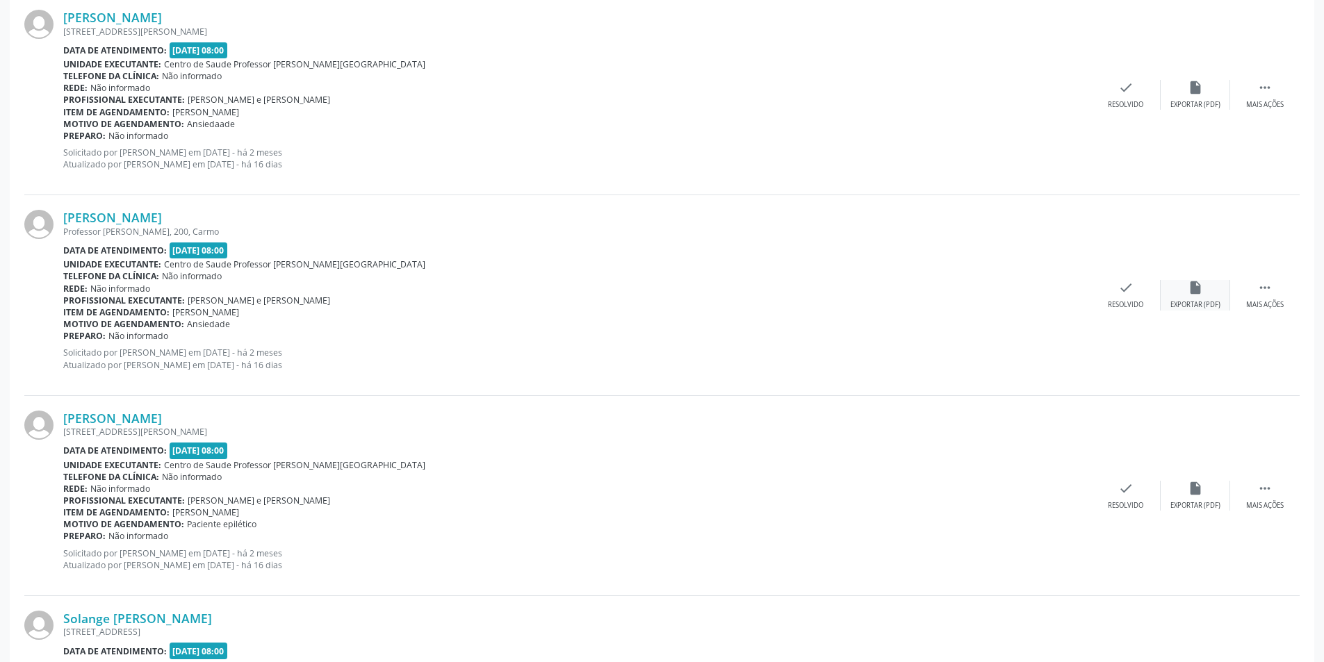
click at [1190, 284] on icon "insert_drive_file" at bounding box center [1194, 287] width 15 height 15
click at [1116, 304] on div "Resolvido" at bounding box center [1125, 305] width 35 height 10
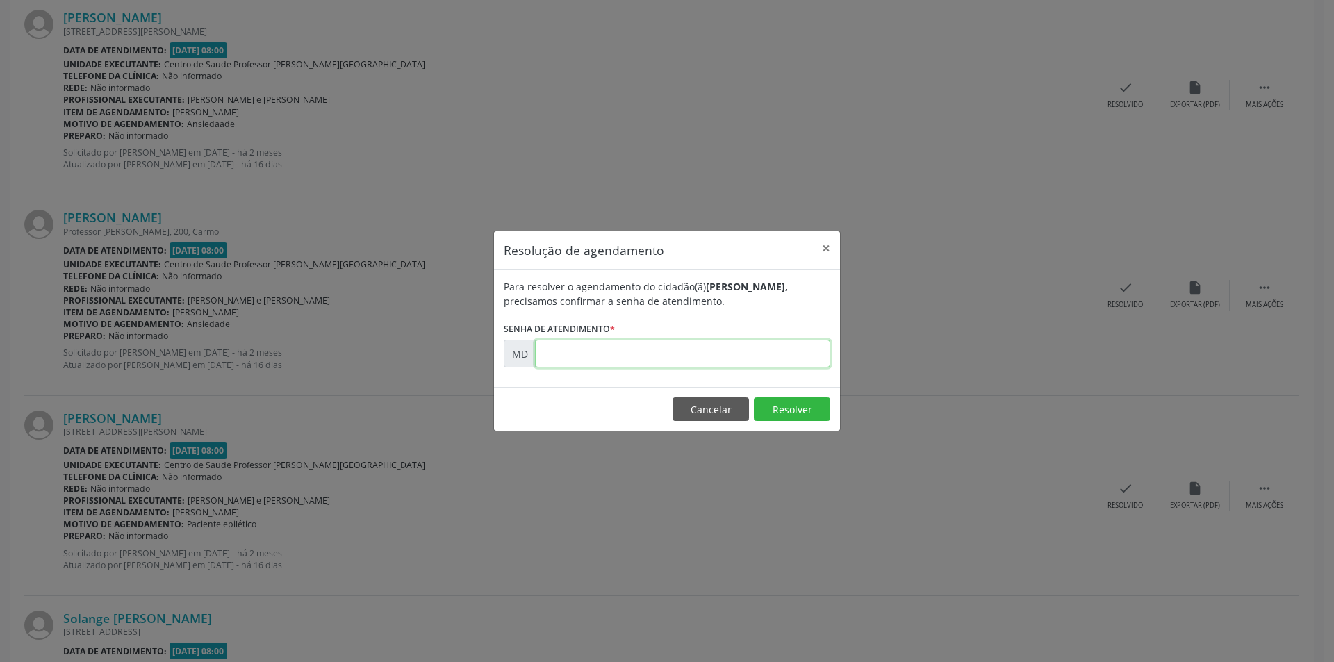
paste input "00001031"
type input "00001031"
click at [781, 409] on button "Resolver" at bounding box center [792, 409] width 76 height 24
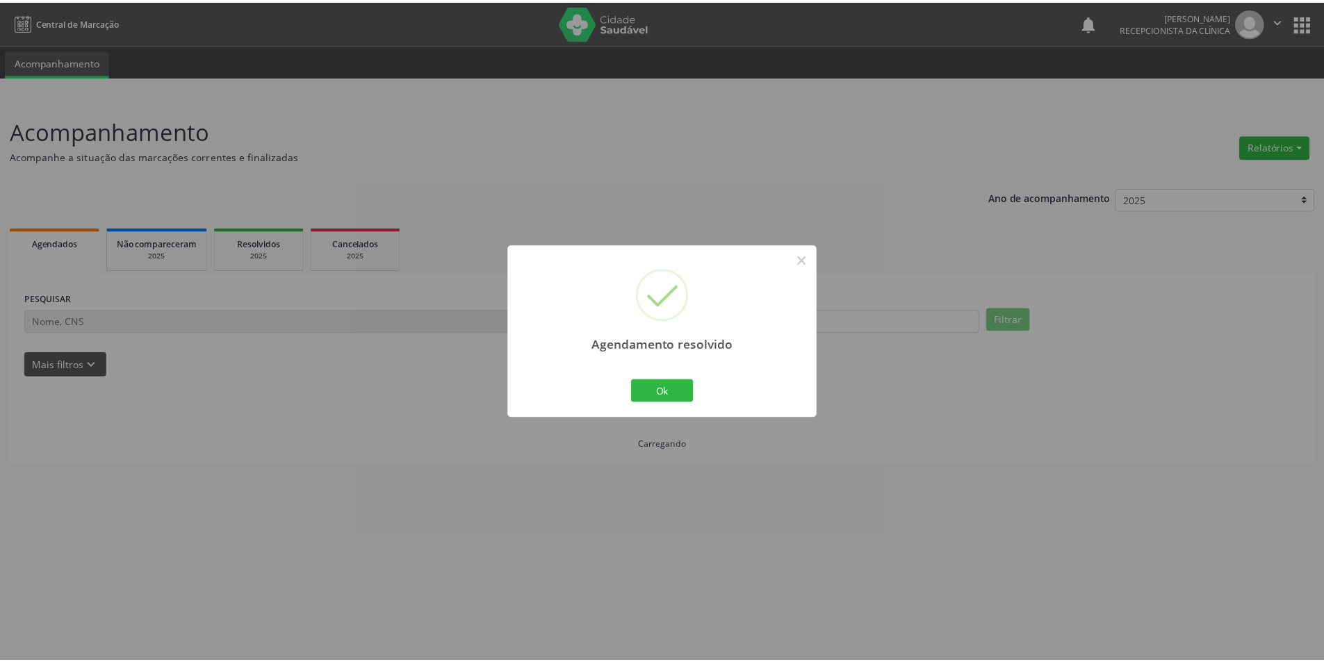
scroll to position [0, 0]
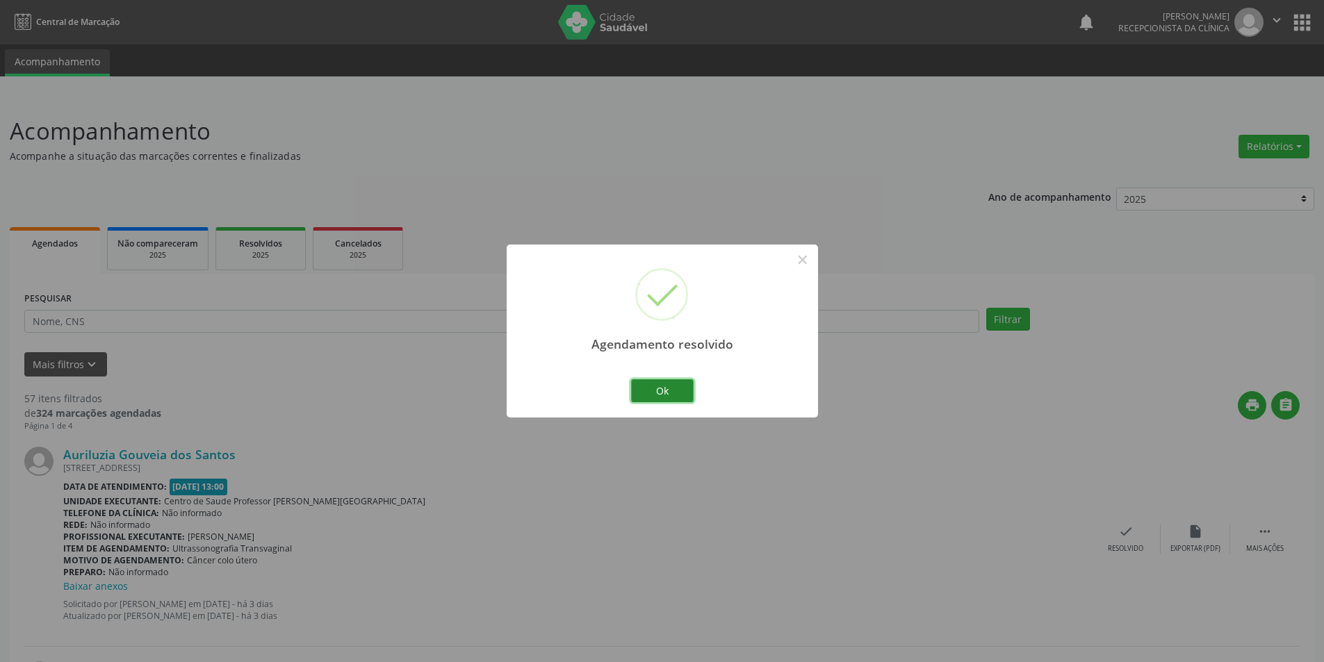
click at [675, 401] on button "Ok" at bounding box center [662, 391] width 63 height 24
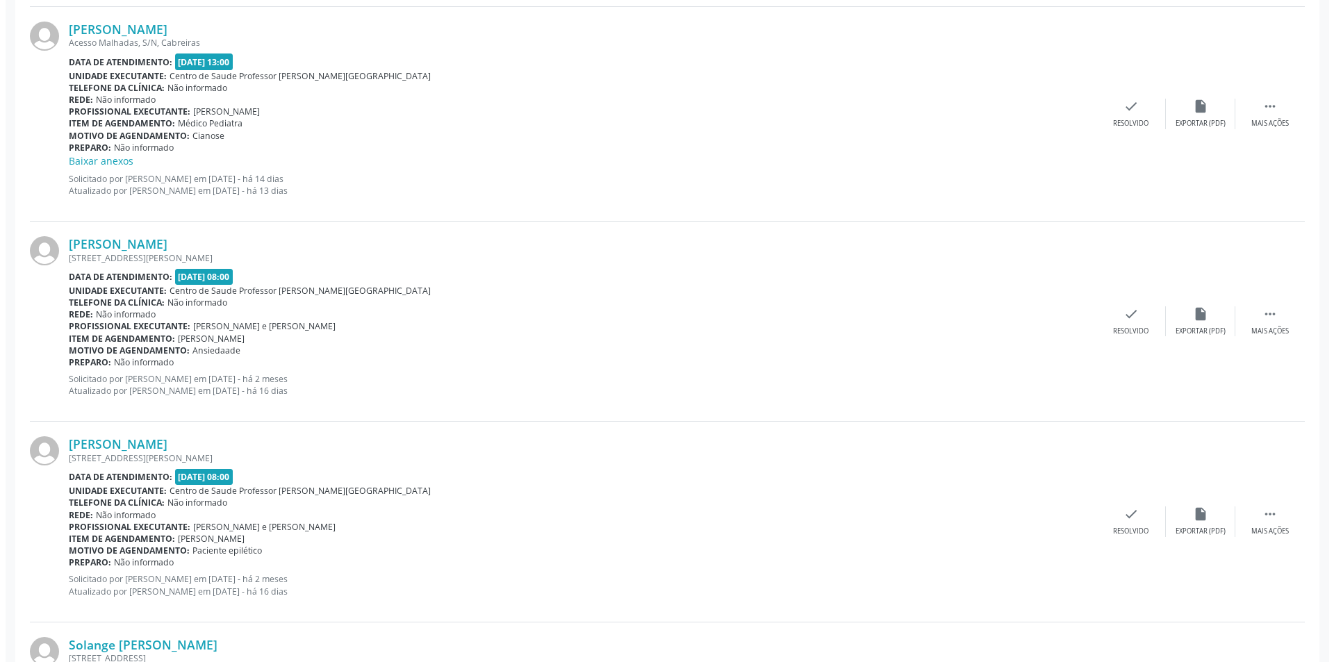
scroll to position [1529, 0]
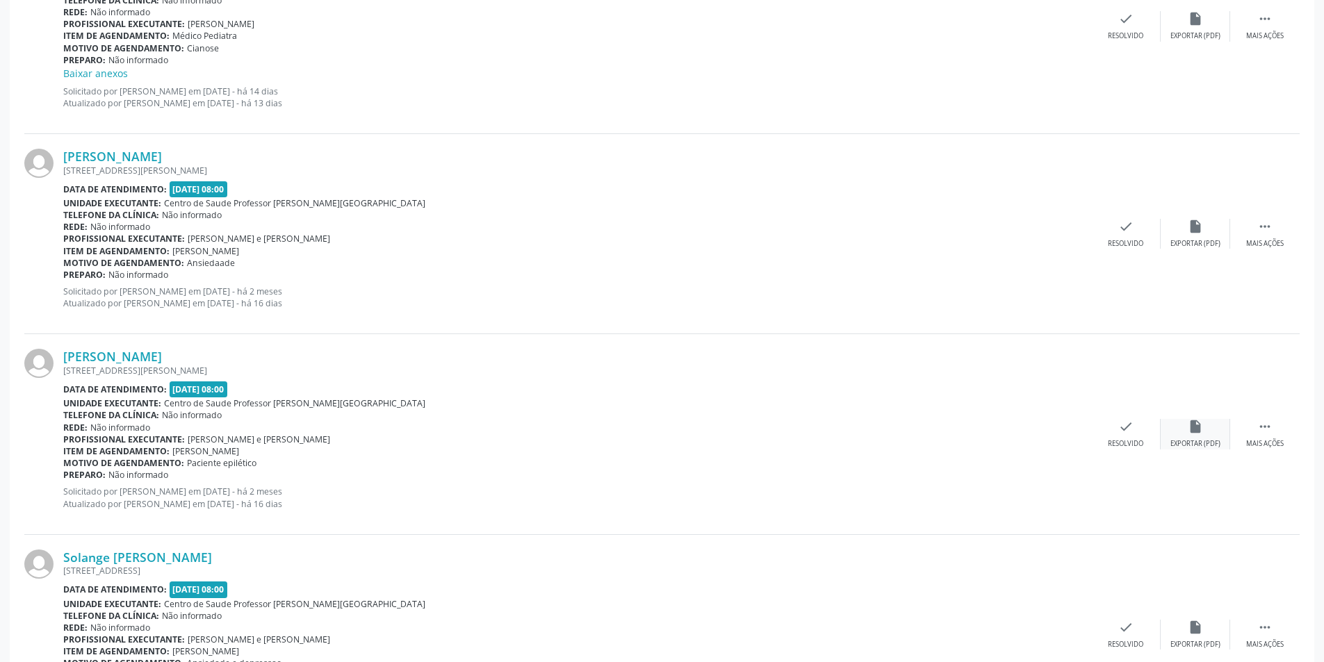
click at [1208, 444] on div "Exportar (PDF)" at bounding box center [1195, 444] width 50 height 10
click at [1112, 440] on div "Resolvido" at bounding box center [1125, 444] width 35 height 10
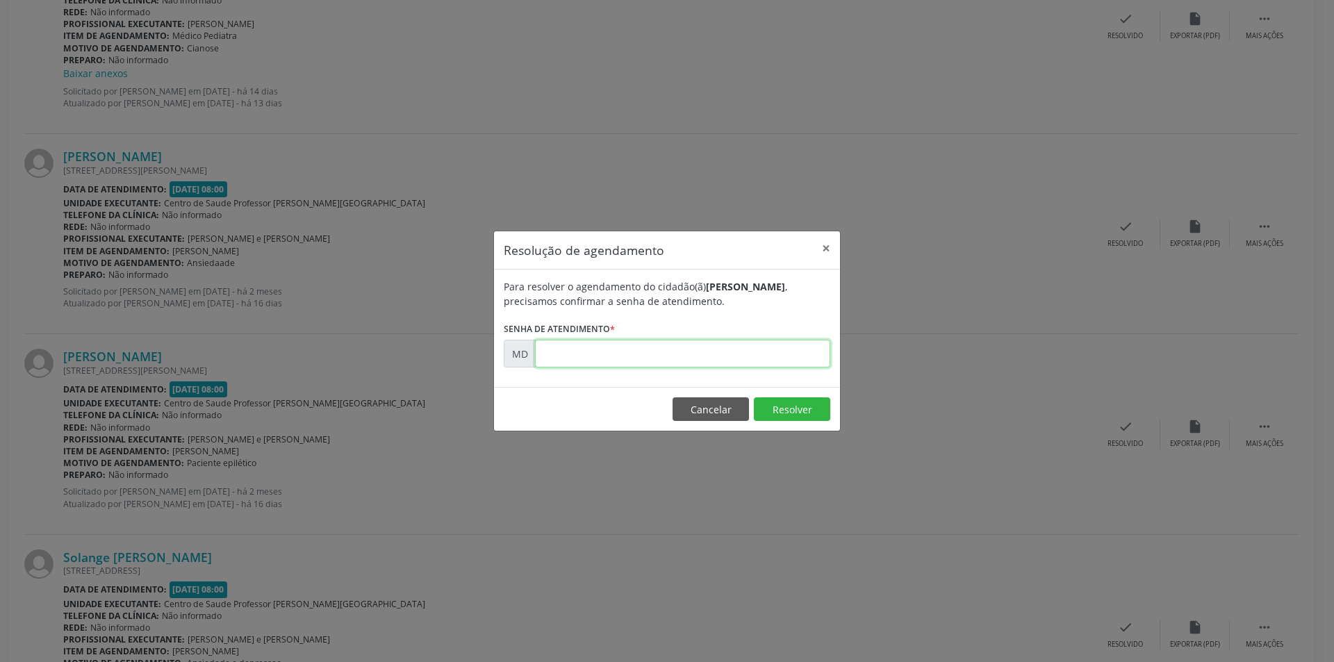
paste input "00001033"
type input "00001033"
click at [780, 410] on button "Resolver" at bounding box center [792, 409] width 76 height 24
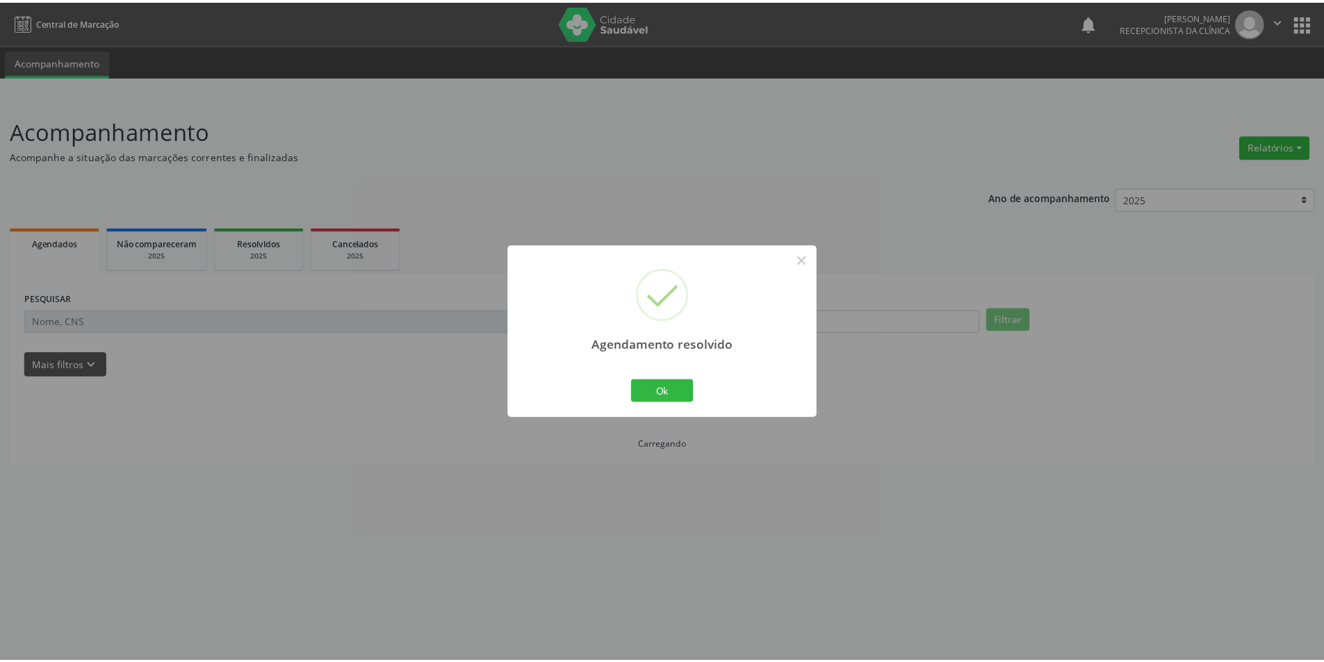
scroll to position [0, 0]
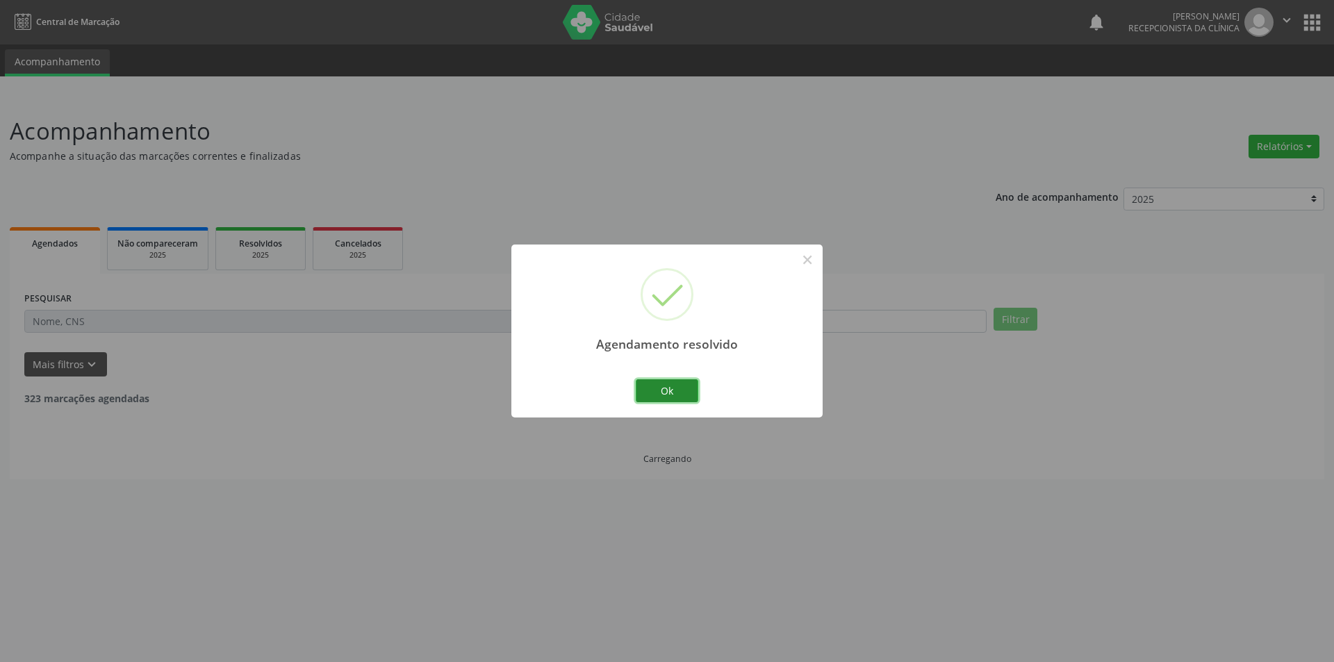
click at [682, 381] on button "Ok" at bounding box center [667, 391] width 63 height 24
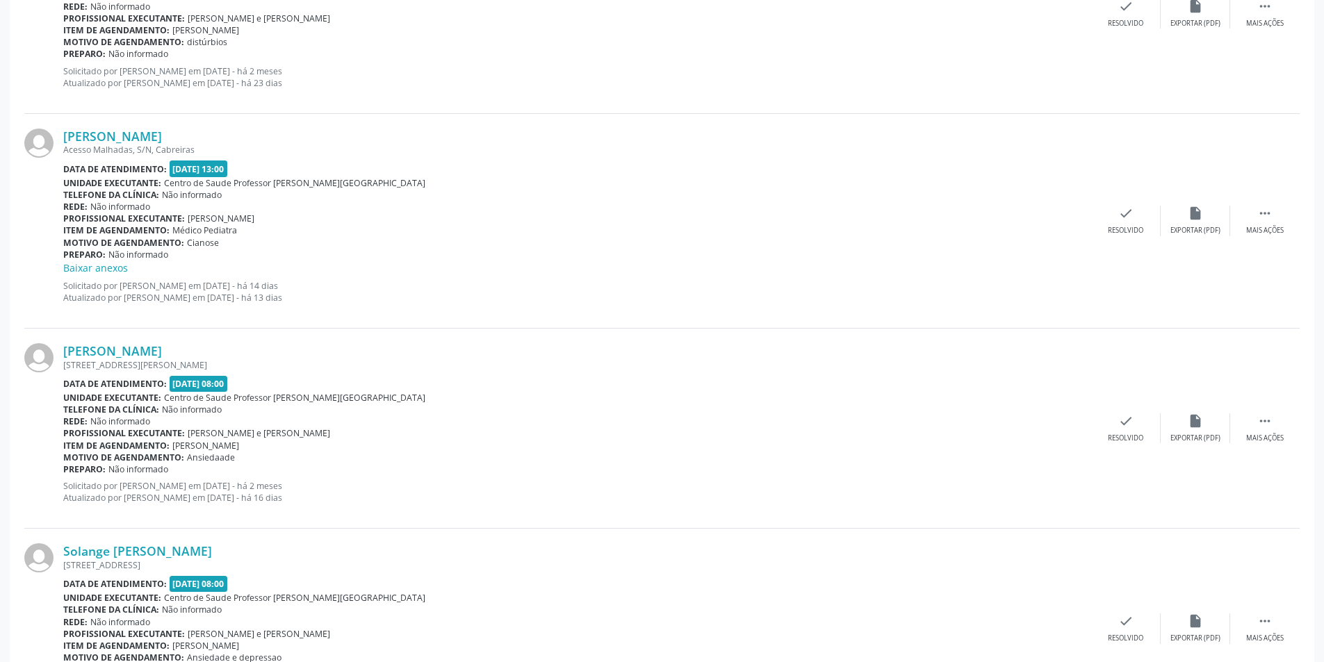
scroll to position [1390, 0]
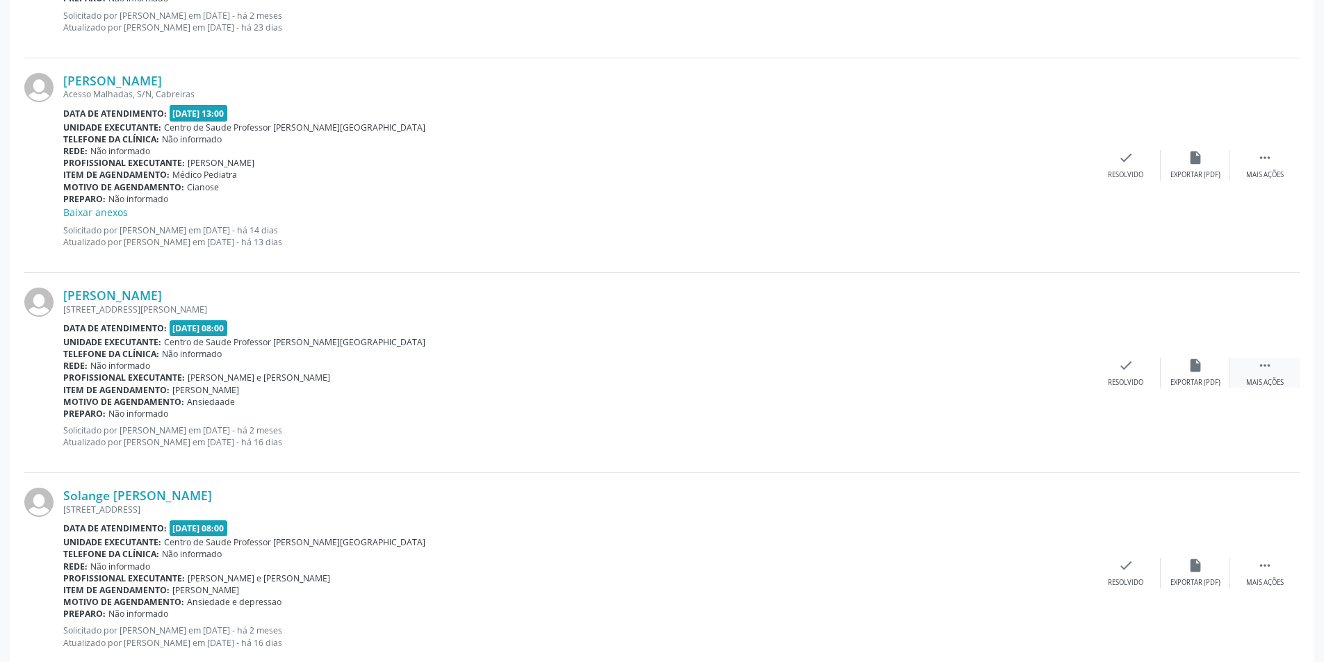
click at [1281, 381] on div "Mais ações" at bounding box center [1265, 383] width 38 height 10
click at [1211, 372] on div "alarm_off Não compareceu" at bounding box center [1194, 373] width 69 height 30
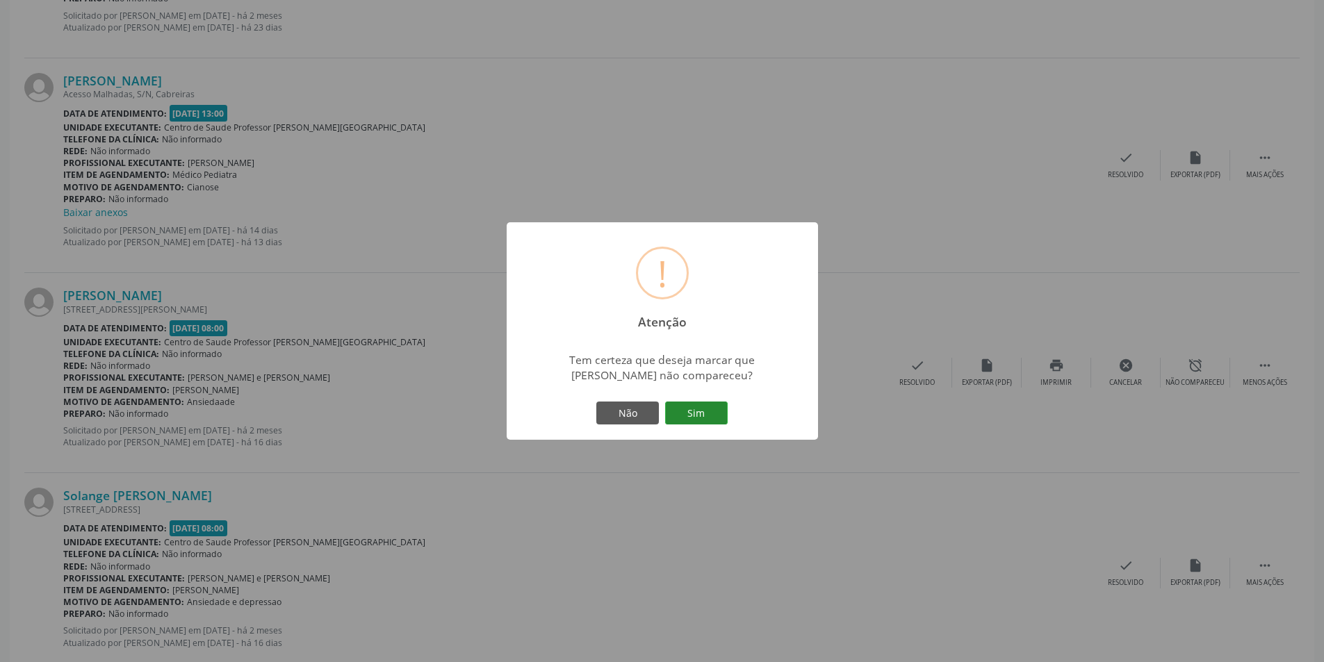
click at [712, 415] on button "Sim" at bounding box center [696, 414] width 63 height 24
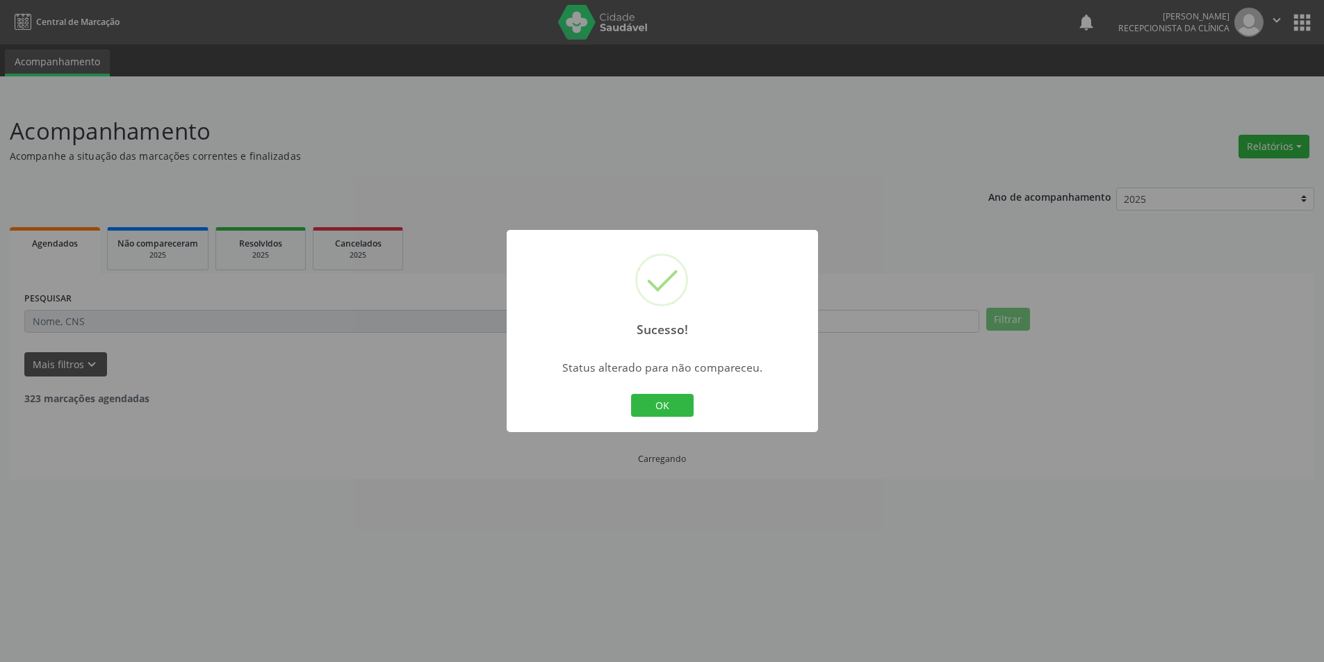
scroll to position [0, 0]
click at [695, 411] on button "OK" at bounding box center [667, 406] width 63 height 24
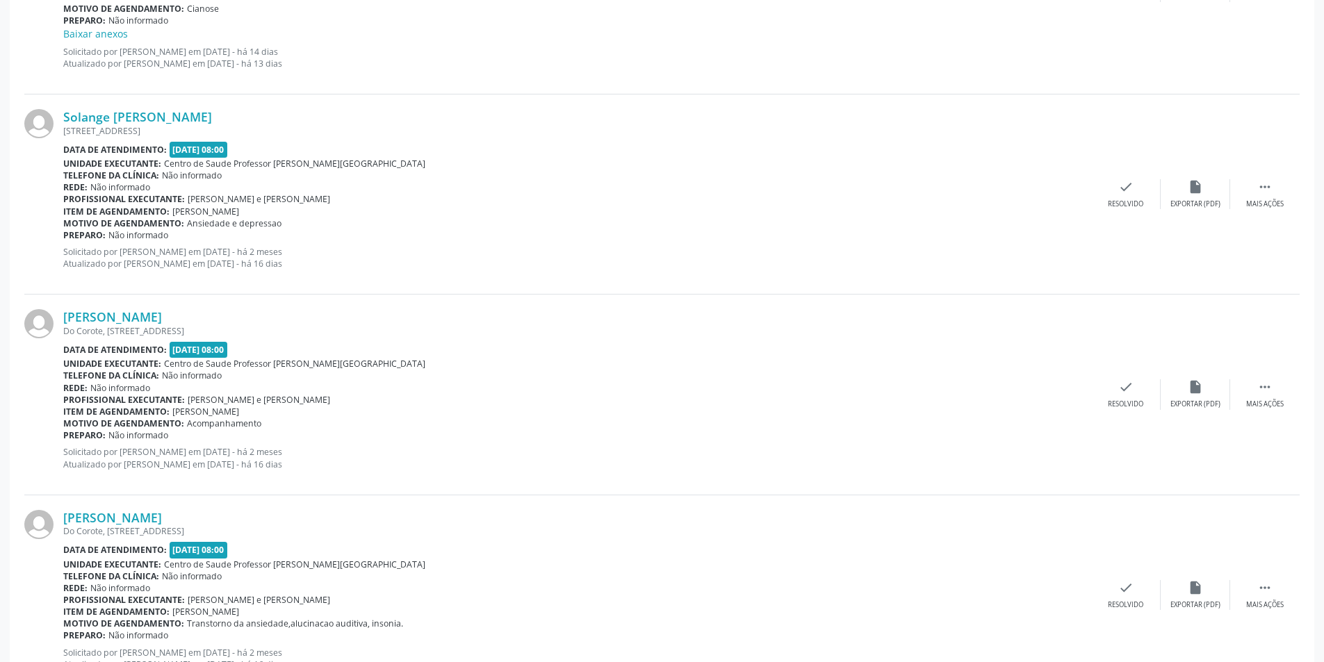
scroll to position [1598, 0]
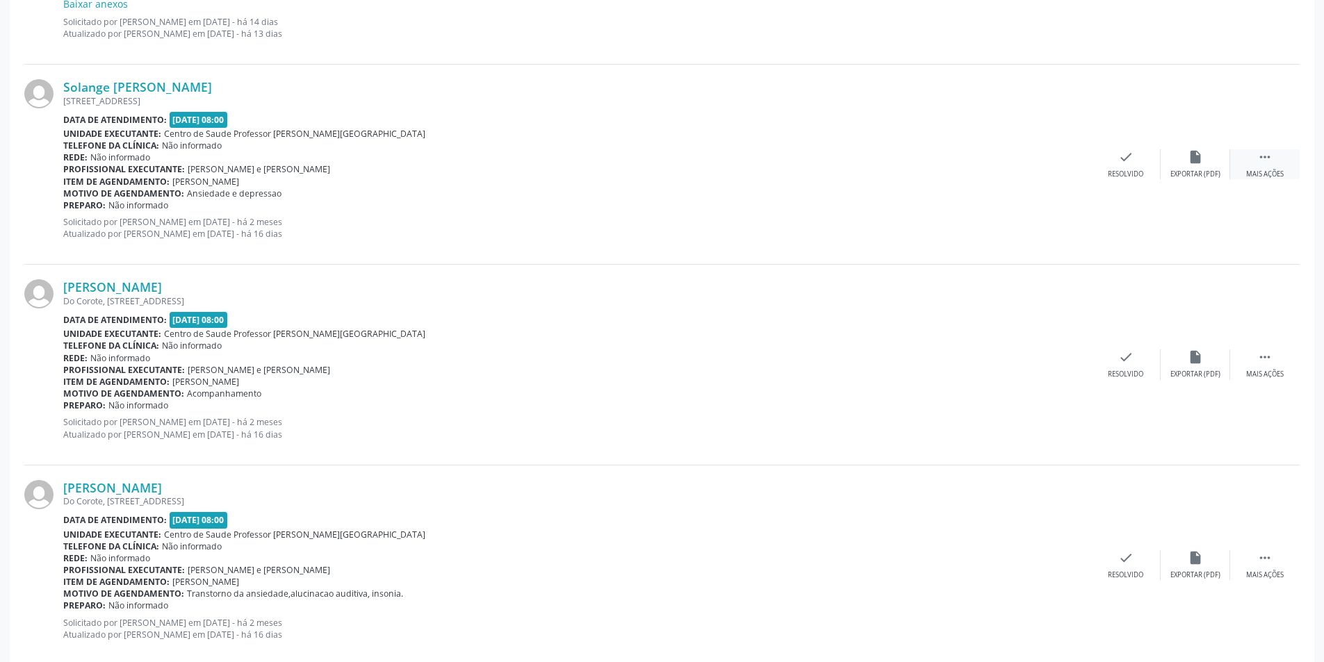
click at [1257, 170] on div "Mais ações" at bounding box center [1265, 175] width 38 height 10
click at [1187, 183] on div "Solange Maria de Oliveira Merluza, 37, Praia do Francês Data de atendimento: 23…" at bounding box center [661, 165] width 1275 height 200
click at [1190, 176] on div "Não compareceu" at bounding box center [1194, 175] width 59 height 10
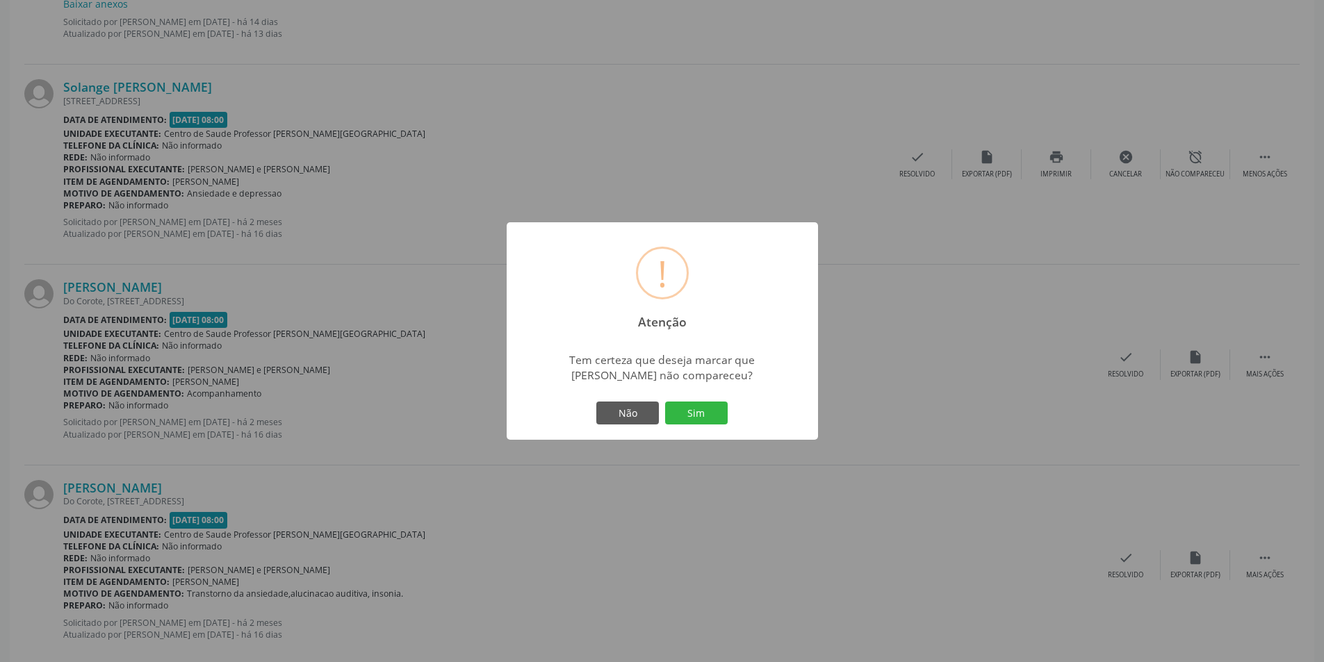
click at [700, 396] on div "! Atenção × Tem certeza que deseja marcar que Solange Maria de Oliveira não com…" at bounding box center [662, 331] width 311 height 218
click at [700, 405] on button "Sim" at bounding box center [696, 414] width 63 height 24
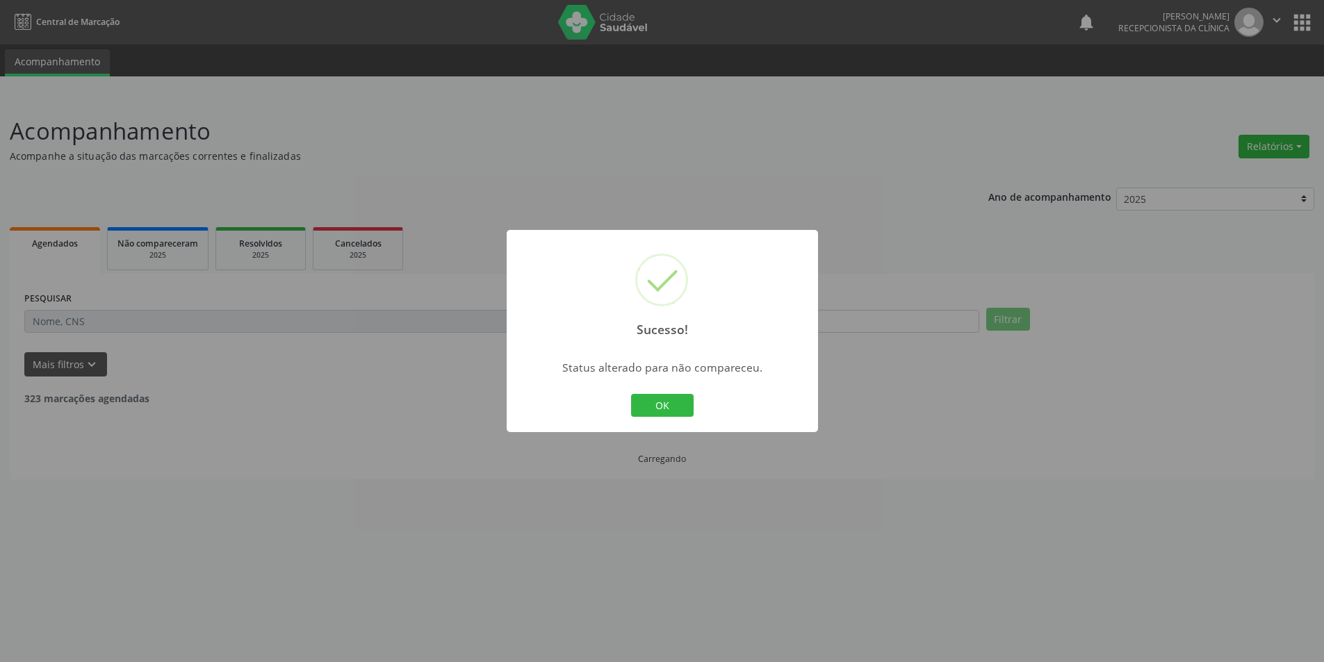
scroll to position [0, 0]
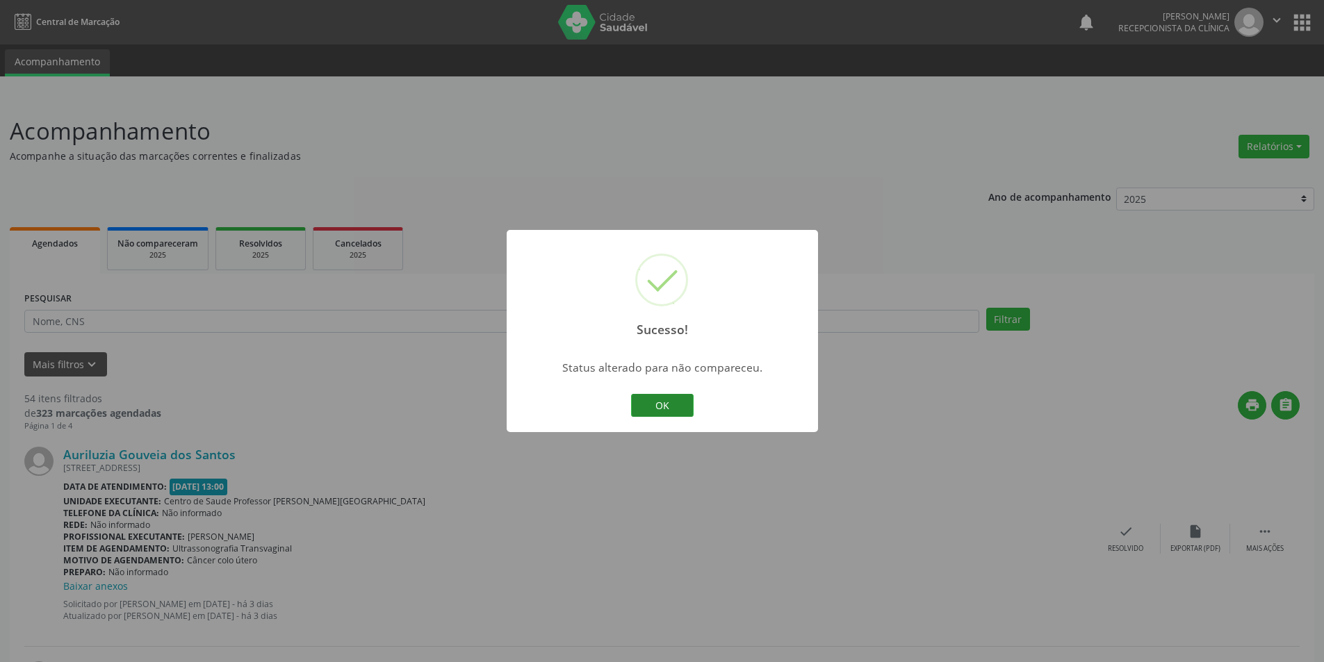
click at [669, 408] on button "OK" at bounding box center [662, 406] width 63 height 24
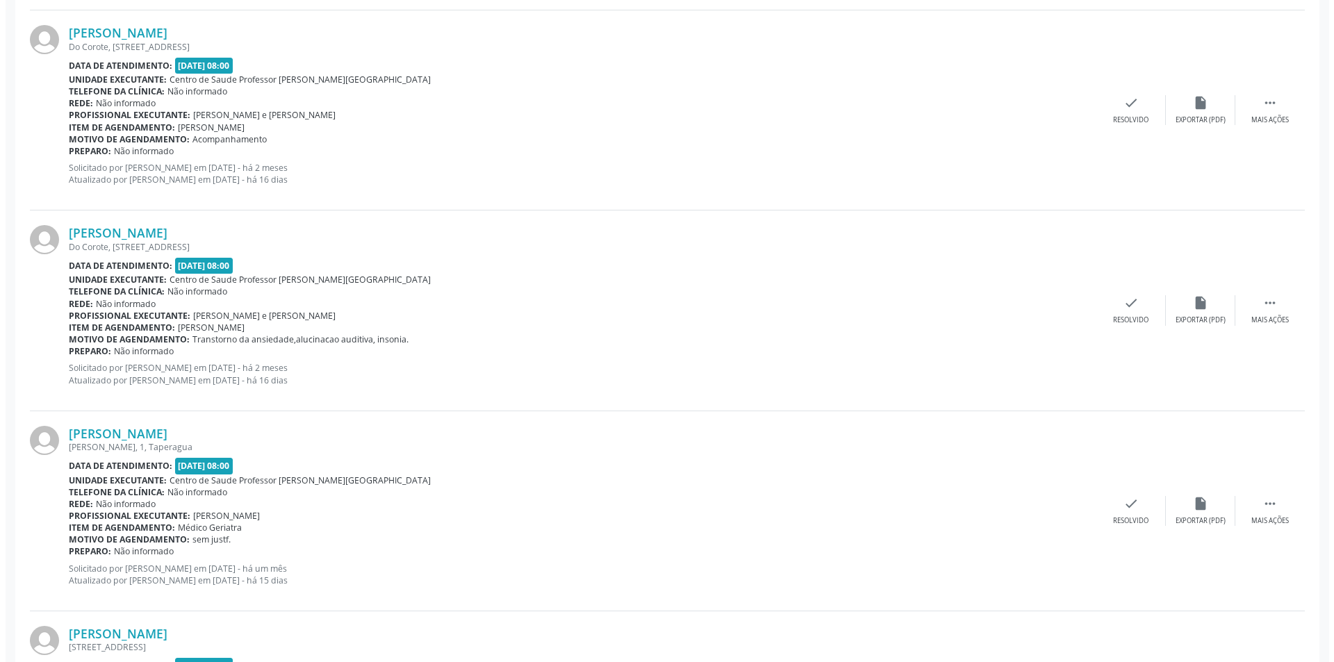
scroll to position [1668, 0]
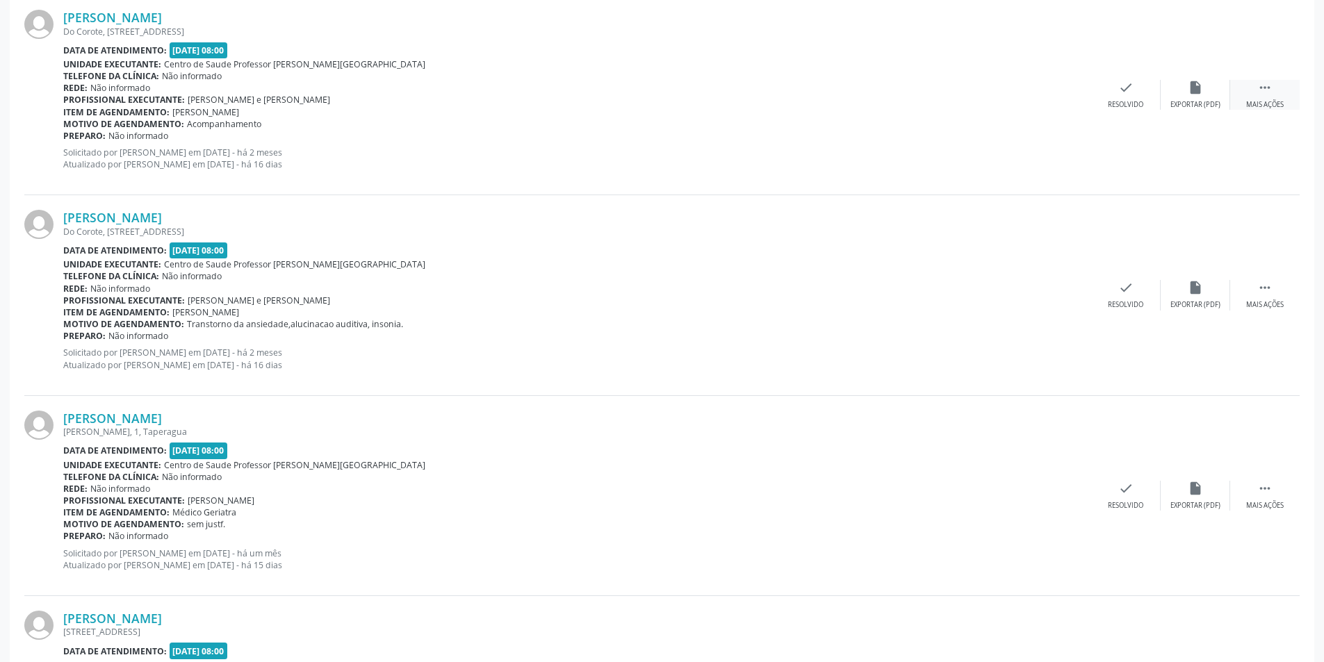
click at [1253, 94] on div " Mais ações" at bounding box center [1264, 95] width 69 height 30
click at [821, 101] on div "Profissional executante: Manuela Oliveira e Silva Antunes" at bounding box center [472, 100] width 819 height 12
click at [471, 63] on div "Unidade executante: Centro de Saude Professor Estacio de Lima" at bounding box center [472, 64] width 819 height 12
click at [987, 104] on div "Exportar (PDF)" at bounding box center [987, 105] width 50 height 10
click at [919, 106] on div "Resolvido" at bounding box center [916, 105] width 35 height 10
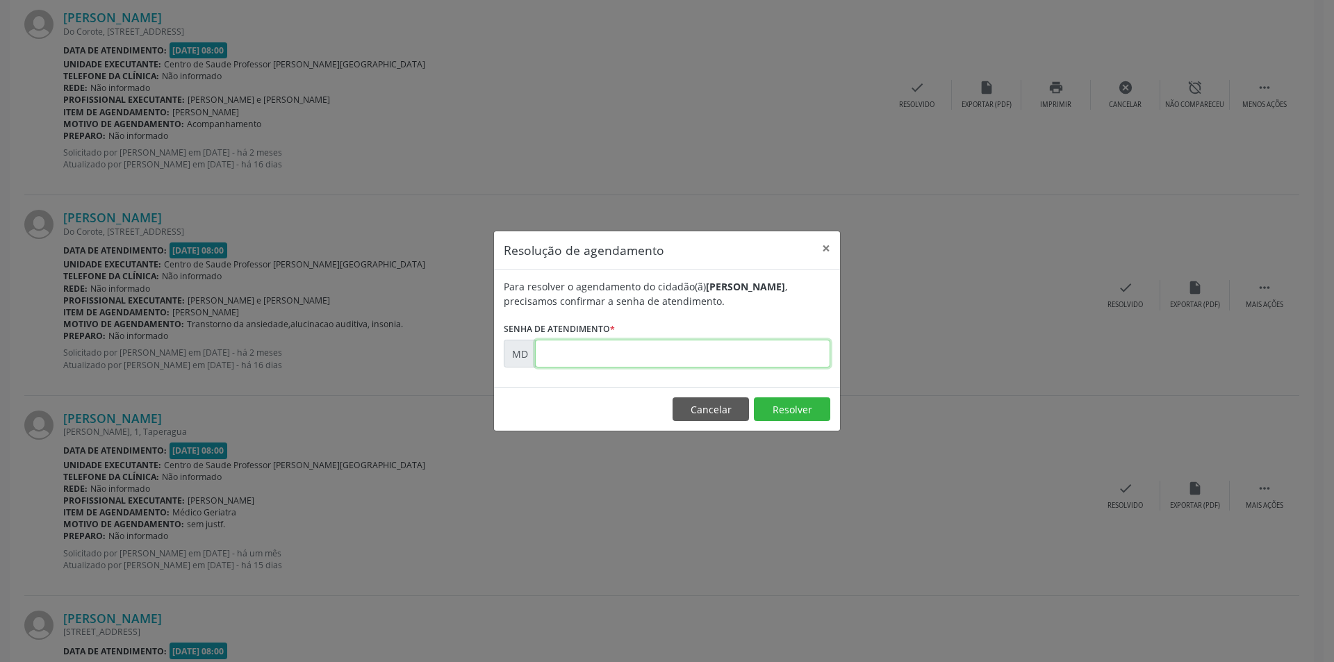
paste input "00001145"
type input "00001145"
click at [797, 405] on button "Resolver" at bounding box center [792, 409] width 76 height 24
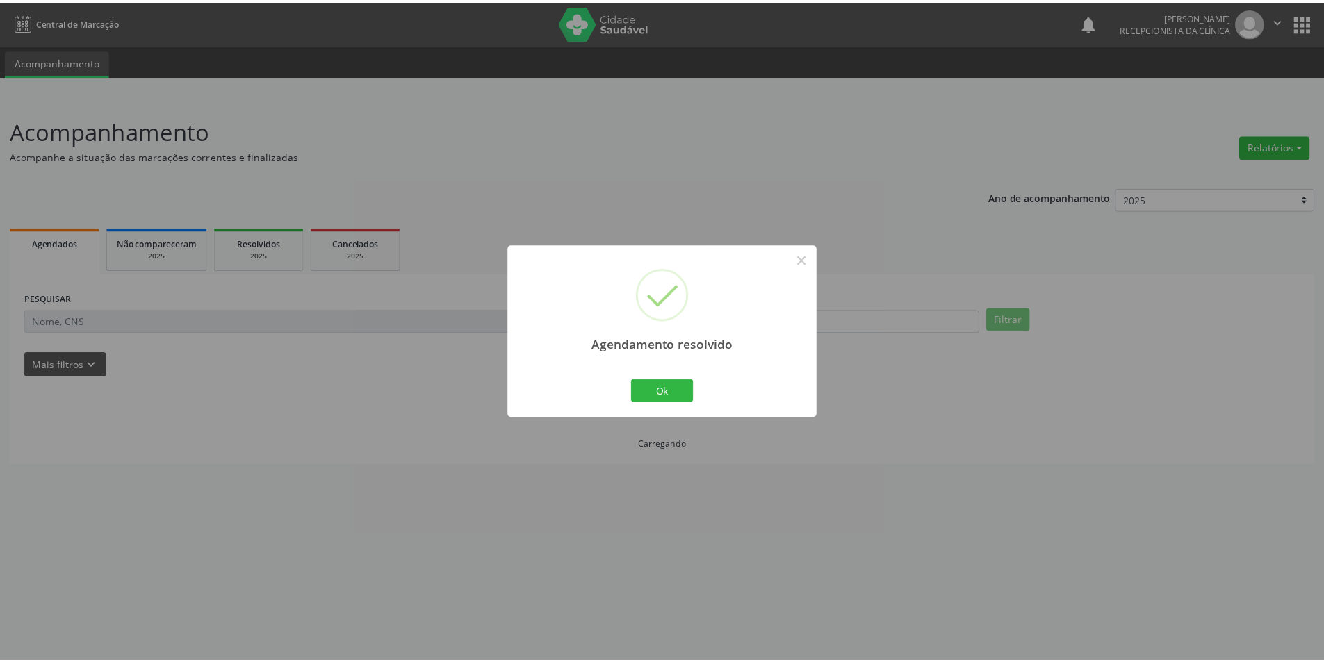
scroll to position [0, 0]
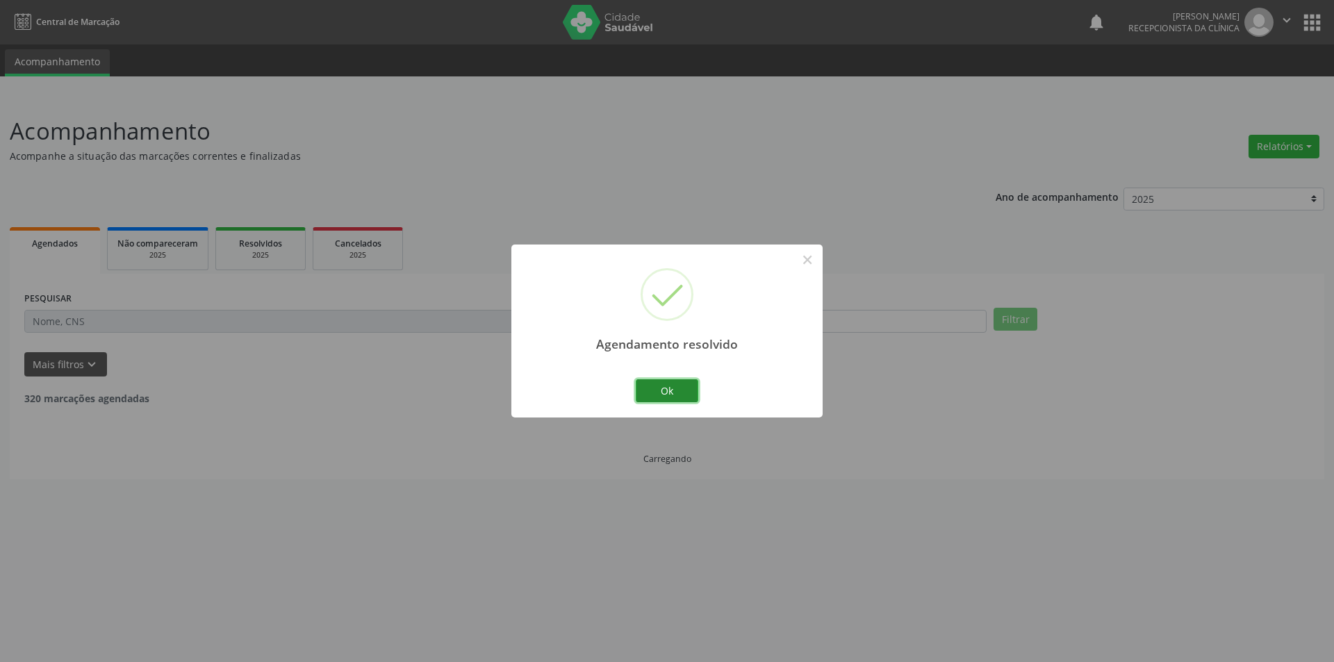
click at [661, 396] on button "Ok" at bounding box center [667, 391] width 63 height 24
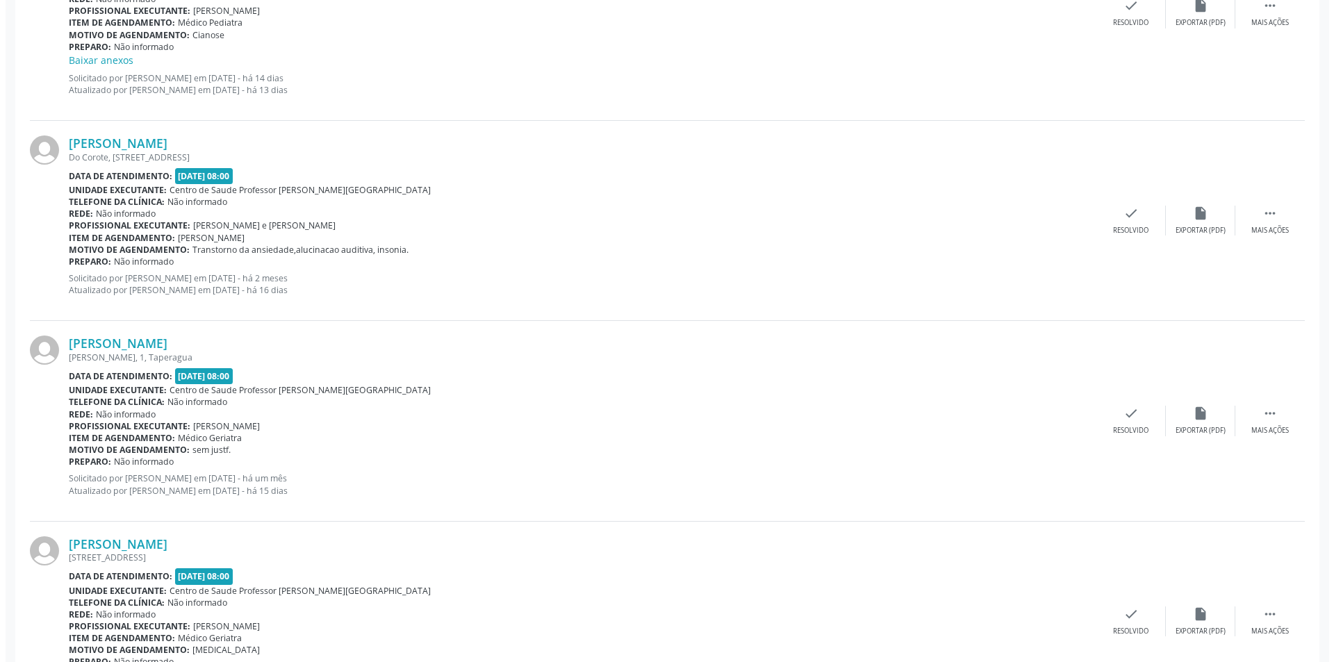
scroll to position [1529, 0]
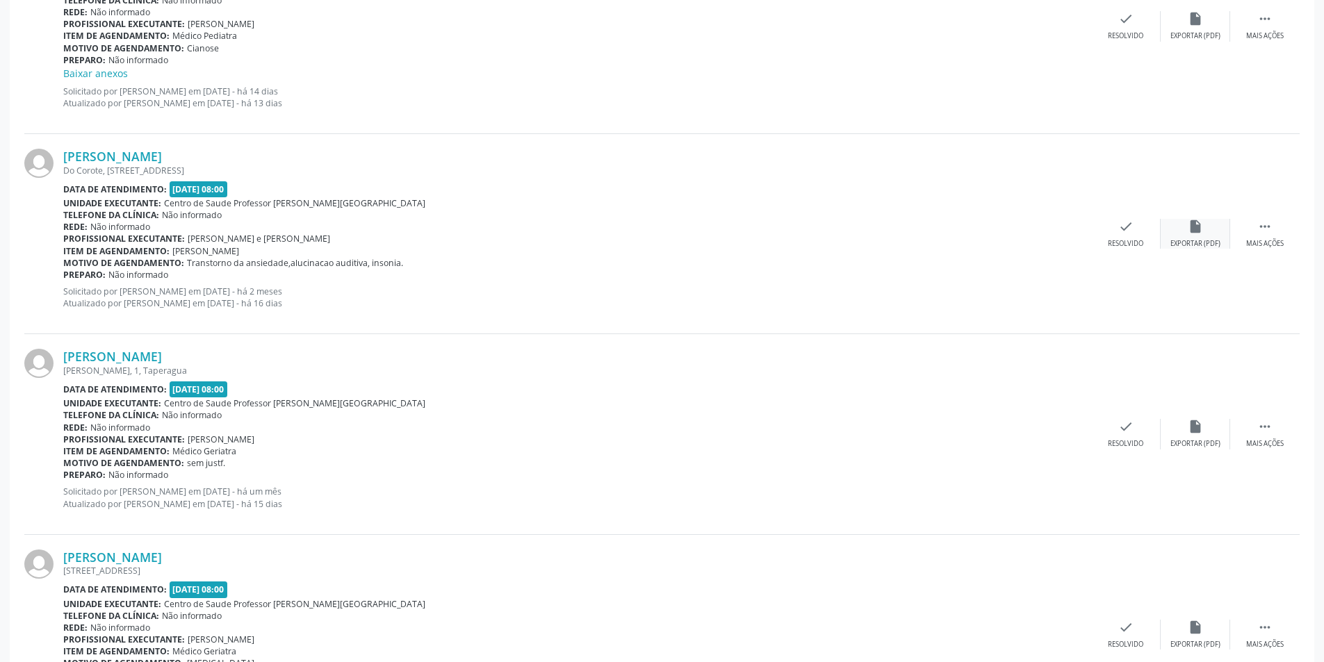
click at [1196, 242] on div "Exportar (PDF)" at bounding box center [1195, 244] width 50 height 10
click at [1123, 229] on icon "check" at bounding box center [1125, 226] width 15 height 15
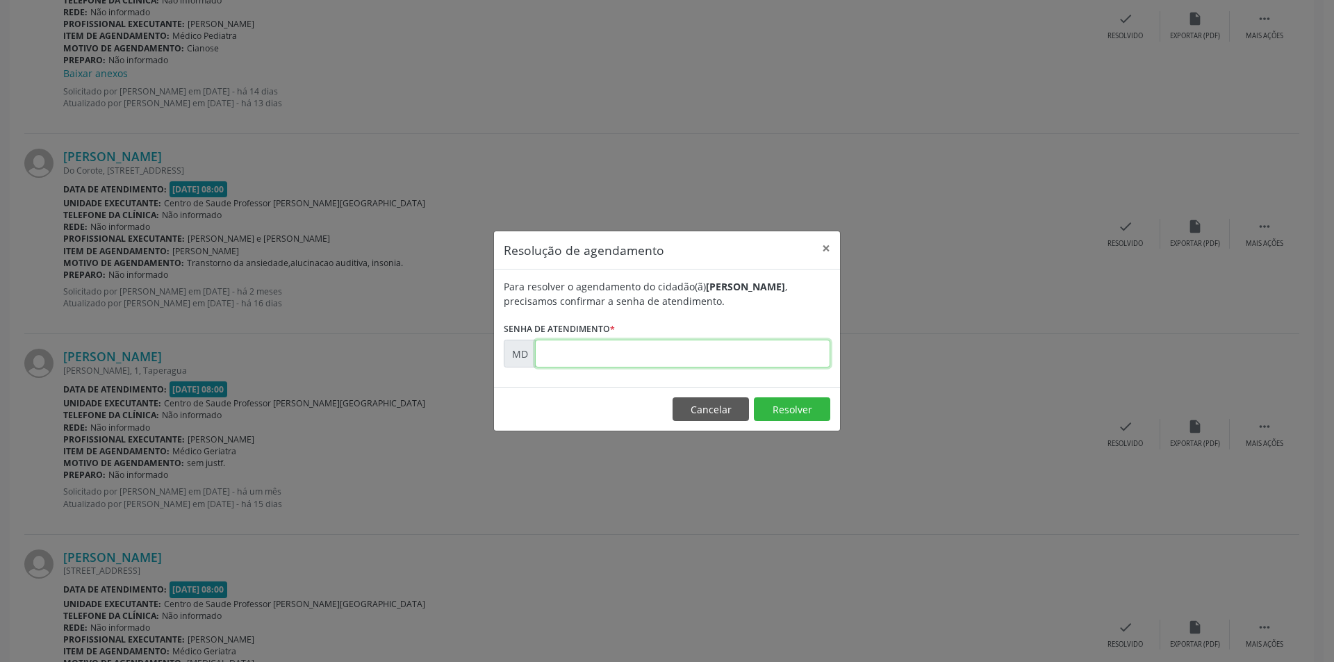
paste input "00001226"
type input "00001226"
click at [778, 409] on button "Resolver" at bounding box center [792, 409] width 76 height 24
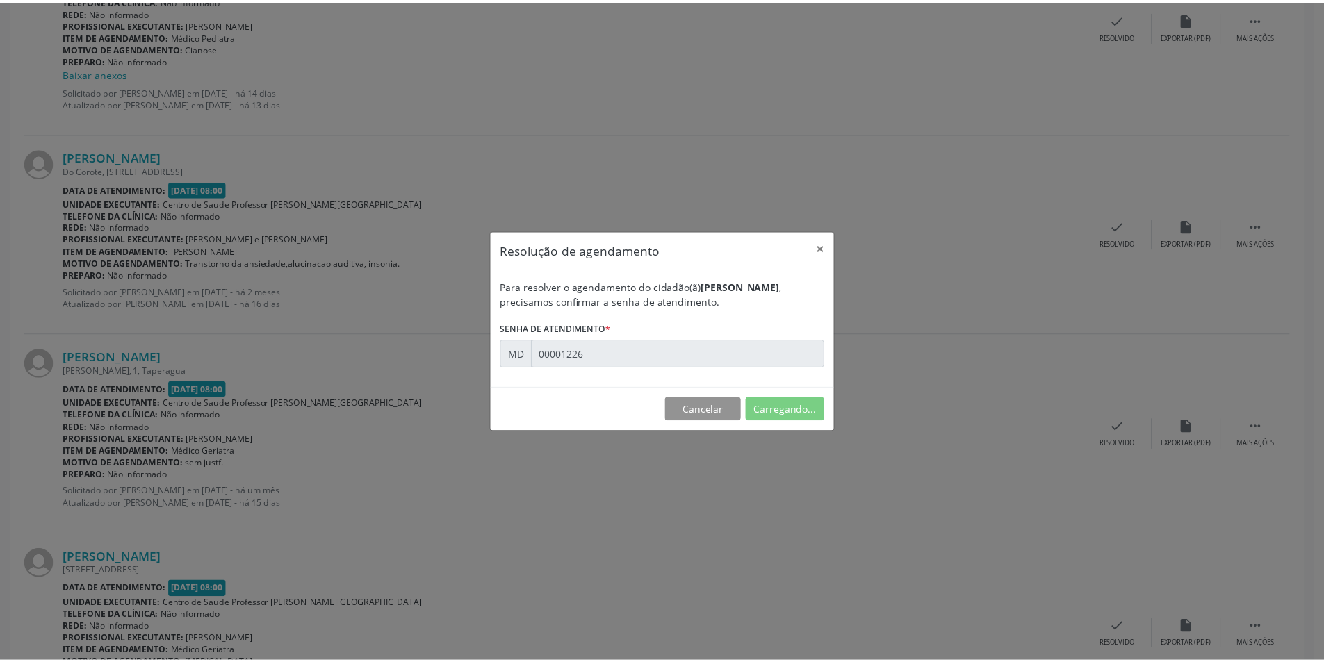
scroll to position [0, 0]
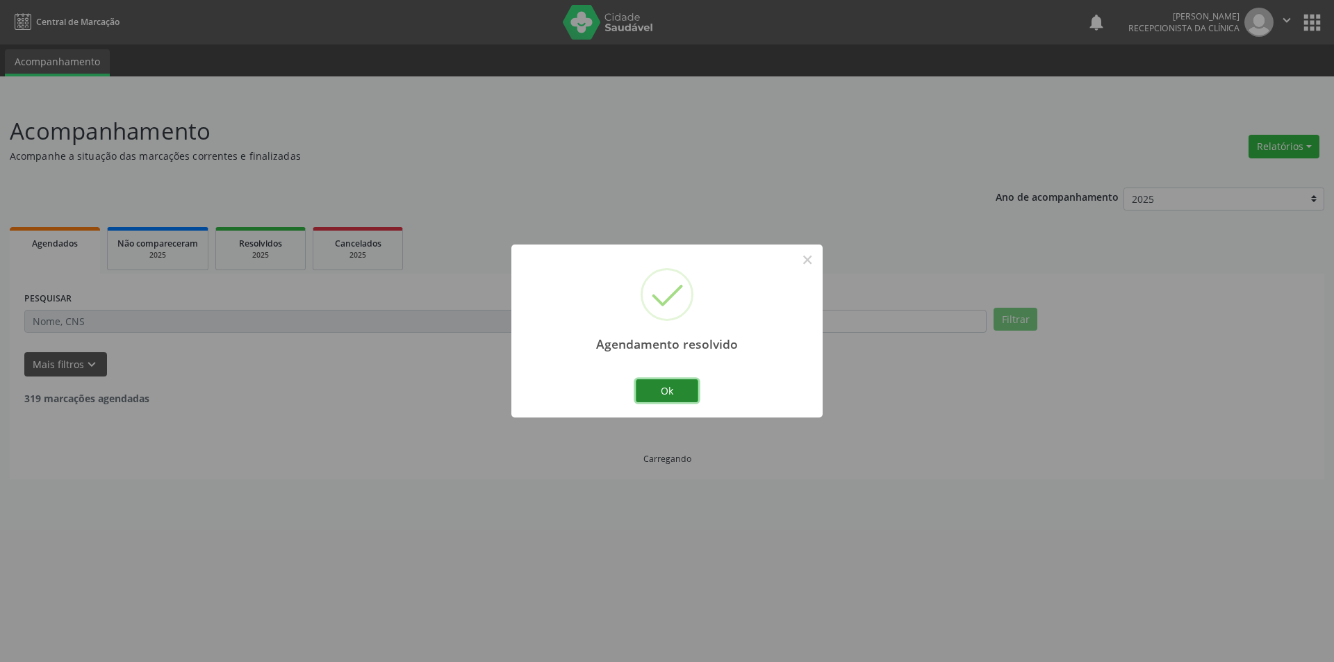
click at [673, 390] on button "Ok" at bounding box center [667, 391] width 63 height 24
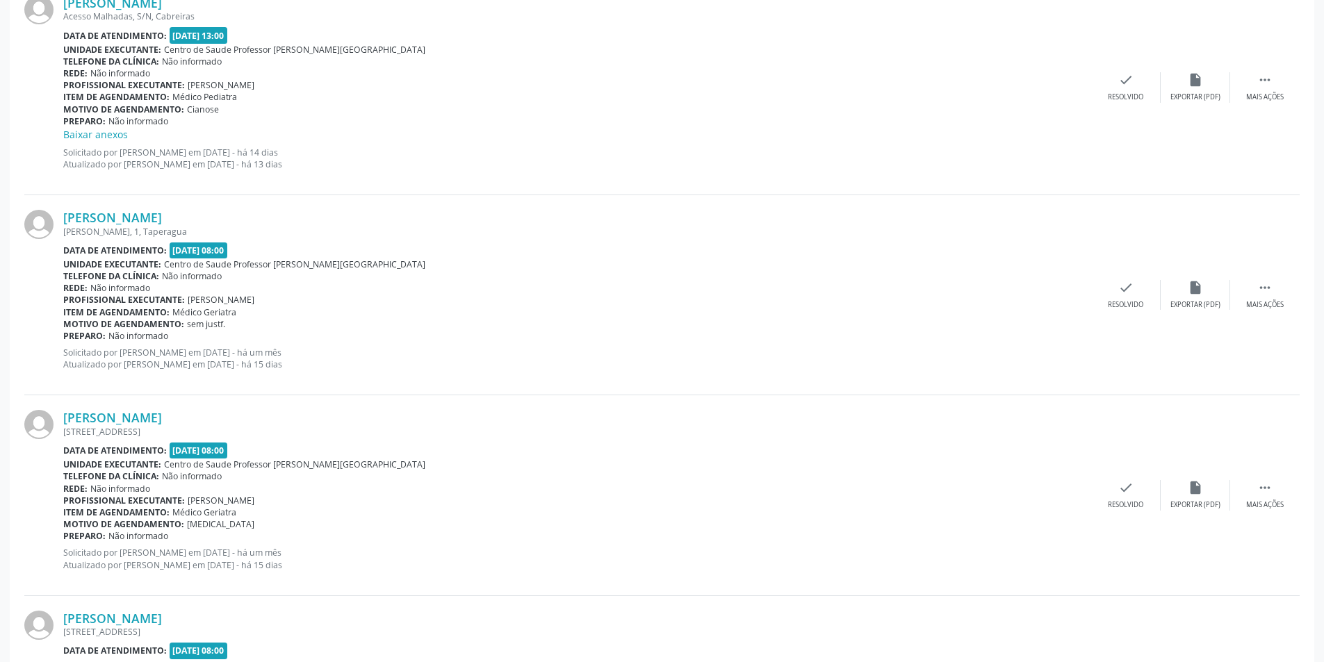
scroll to position [1459, 0]
